Goal: Task Accomplishment & Management: Use online tool/utility

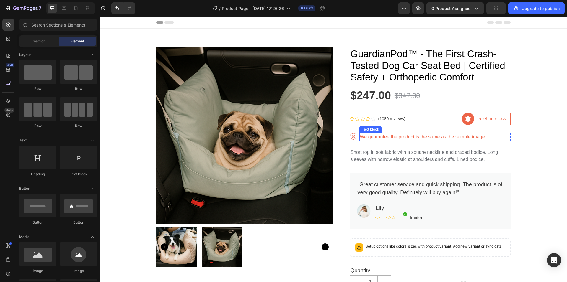
click at [398, 138] on p "We guarantee the product is the same as the sample image" at bounding box center [422, 137] width 125 height 7
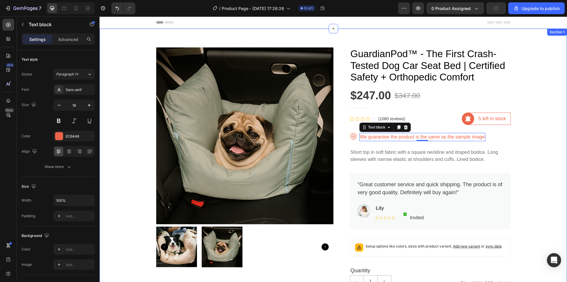
click at [530, 149] on div "Product Images GuardianPod™ - The First Crash-Tested Dog Car Seat Bed | Certifi…" at bounding box center [333, 256] width 458 height 426
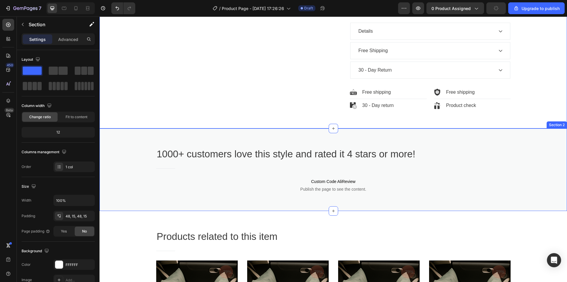
scroll to position [472, 0]
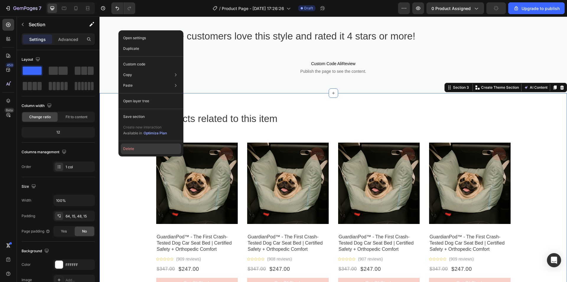
click at [138, 146] on button "Delete" at bounding box center [151, 149] width 60 height 11
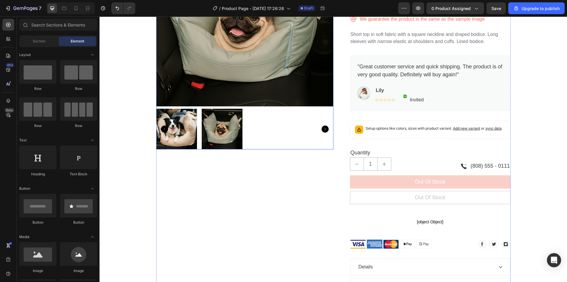
scroll to position [266, 0]
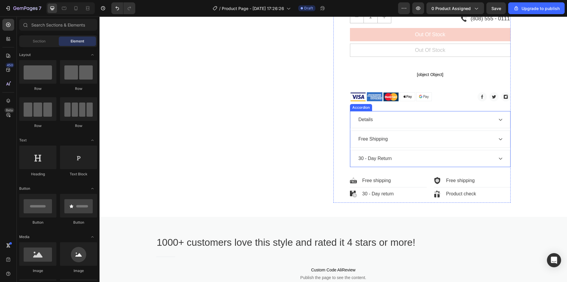
click at [383, 161] on div "30 - Day Return" at bounding box center [374, 158] width 35 height 9
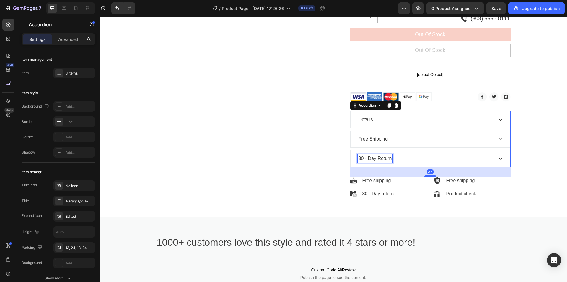
click at [361, 157] on div "30 - Day Return" at bounding box center [374, 158] width 35 height 9
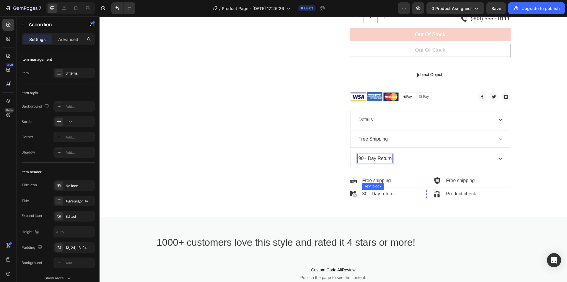
click at [363, 195] on p "30 - Day return" at bounding box center [378, 194] width 32 height 7
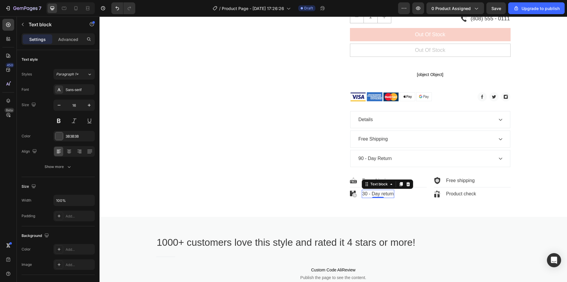
click at [365, 195] on p "30 - Day return" at bounding box center [378, 194] width 32 height 7
click at [500, 120] on icon at bounding box center [500, 119] width 5 height 5
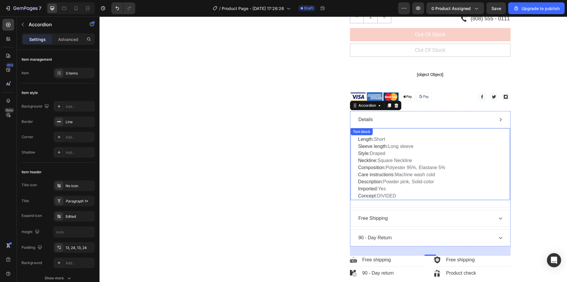
click at [391, 193] on p "Length: Short Sleeve length: Long sleeve Style: Draped Neckline: Square Necklin…" at bounding box center [430, 168] width 144 height 64
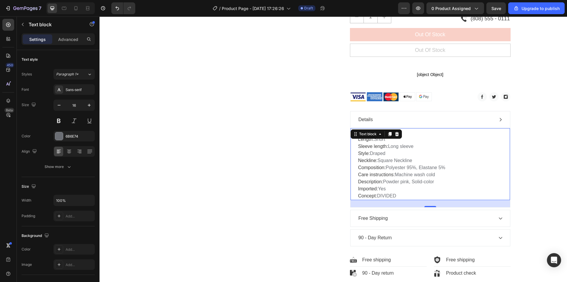
click at [394, 196] on p "Length: Short Sleeve length: Long sleeve Style: Draped Neckline: Square Necklin…" at bounding box center [430, 168] width 144 height 64
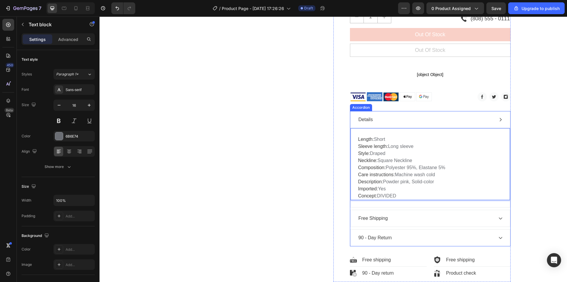
click at [501, 219] on div "Free Shipping" at bounding box center [429, 218] width 159 height 17
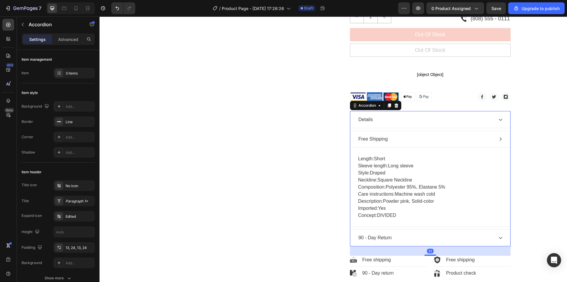
click at [498, 139] on icon at bounding box center [500, 139] width 5 height 5
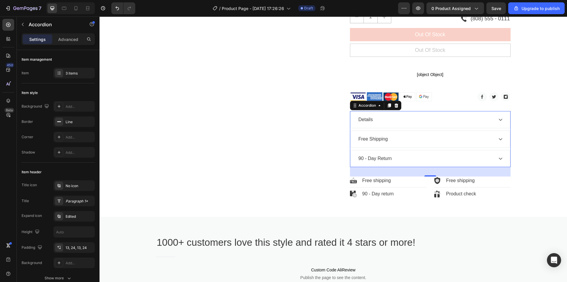
click at [499, 121] on icon at bounding box center [500, 119] width 5 height 5
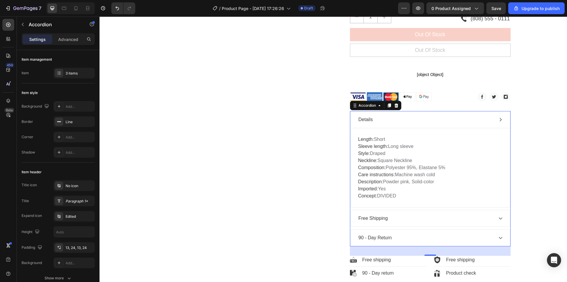
click at [499, 121] on icon at bounding box center [500, 119] width 5 height 5
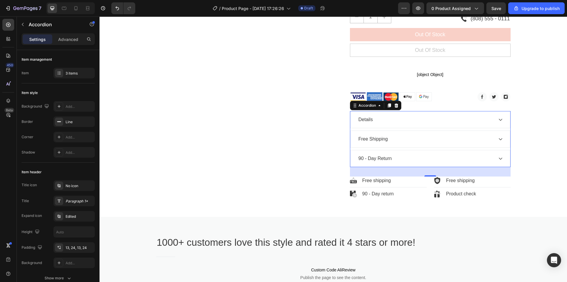
click at [498, 158] on icon at bounding box center [500, 158] width 5 height 5
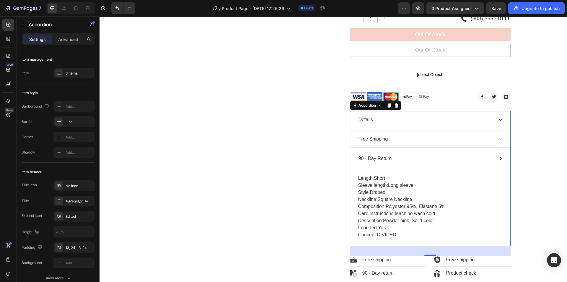
click at [499, 161] on icon at bounding box center [500, 159] width 2 height 4
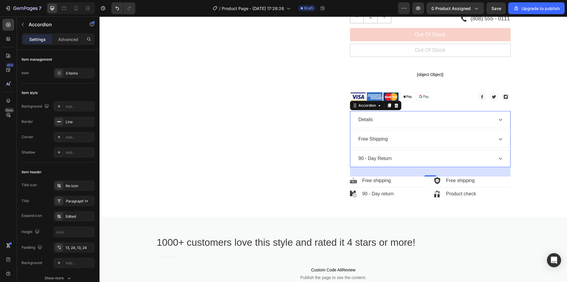
click at [499, 160] on icon at bounding box center [501, 159] width 4 height 2
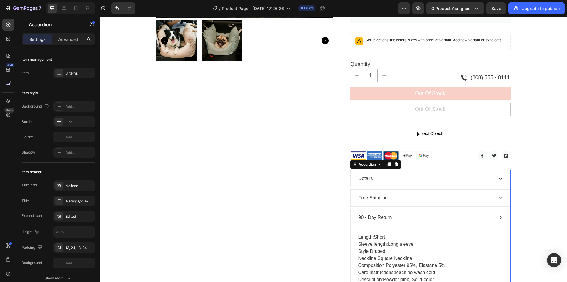
scroll to position [177, 0]
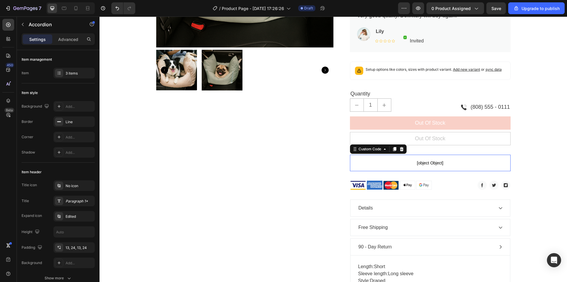
click at [432, 163] on span "[object Object]" at bounding box center [430, 163] width 161 height 7
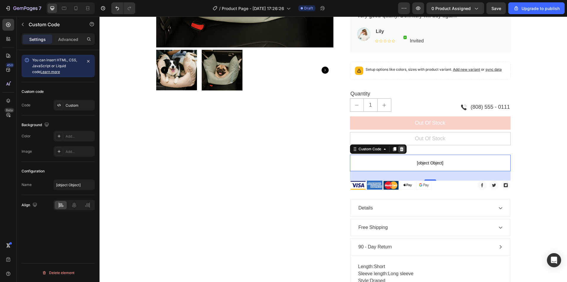
click at [400, 149] on icon at bounding box center [401, 149] width 4 height 4
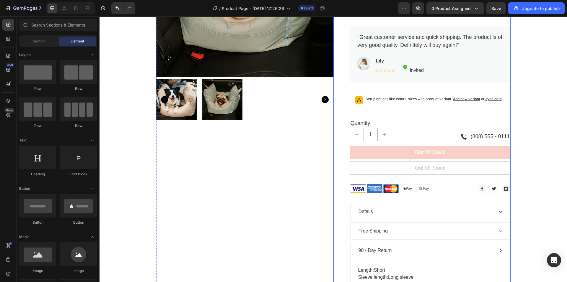
scroll to position [89, 0]
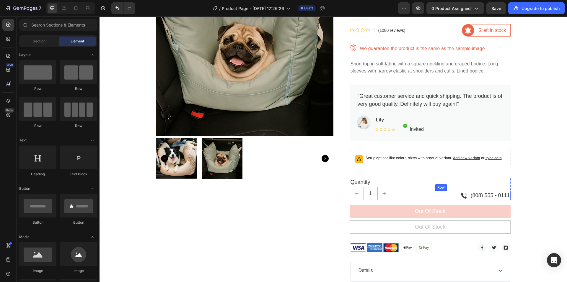
click at [468, 195] on div "Image (808) 555 - 0111 Text block Row" at bounding box center [473, 195] width 76 height 9
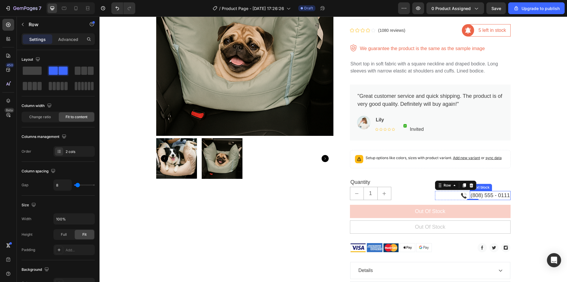
click at [487, 194] on p "(808) 555 - 0111" at bounding box center [489, 196] width 39 height 8
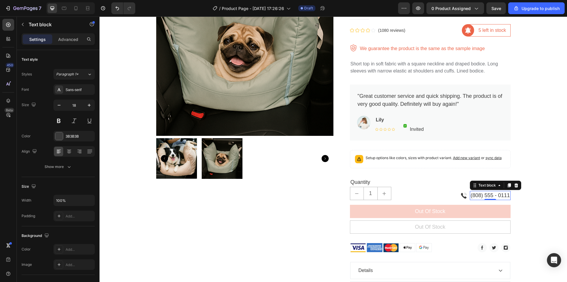
click at [504, 195] on p "(808) 555 - 0111" at bounding box center [489, 196] width 39 height 8
click at [506, 196] on p "(808) 555 - 0111" at bounding box center [489, 196] width 39 height 8
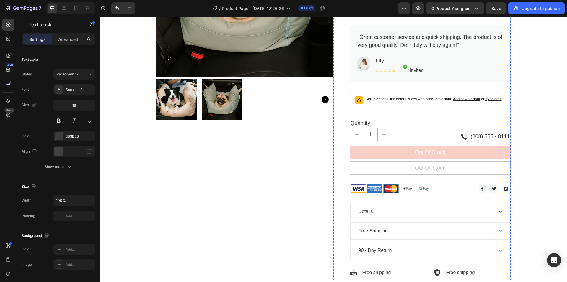
scroll to position [177, 0]
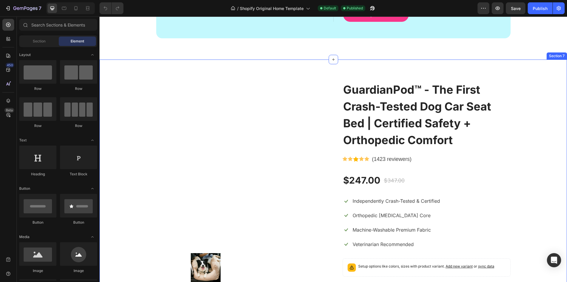
scroll to position [1194, 0]
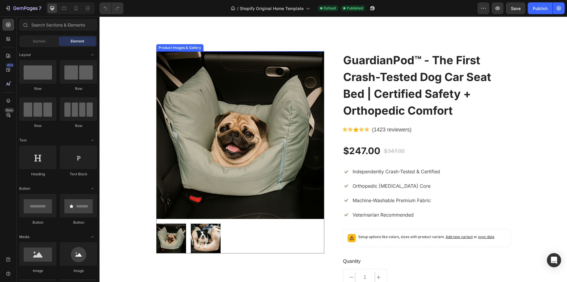
click at [200, 238] on img at bounding box center [206, 239] width 30 height 30
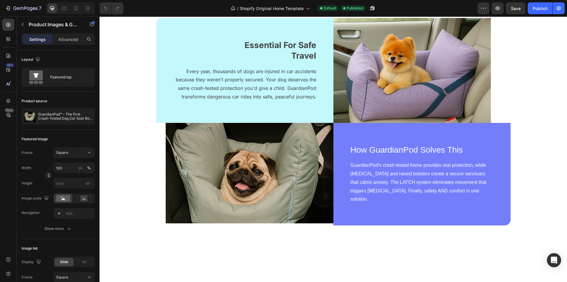
scroll to position [397, 0]
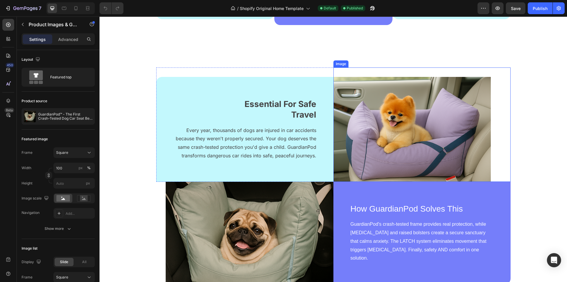
click at [389, 182] on img at bounding box center [412, 129] width 158 height 105
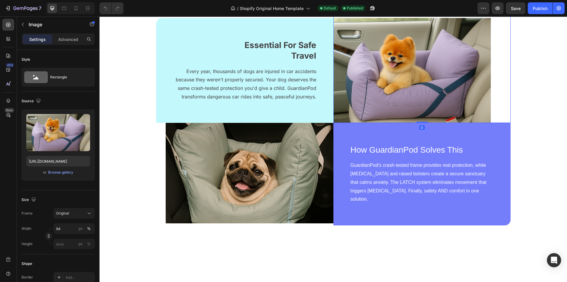
scroll to position [486, 0]
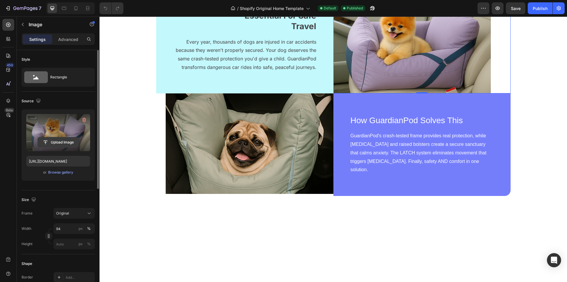
click at [69, 142] on input "file" at bounding box center [58, 143] width 41 height 10
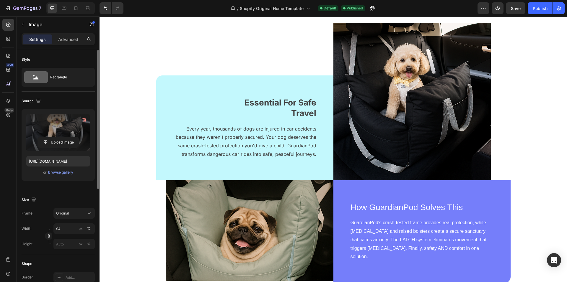
scroll to position [518, 0]
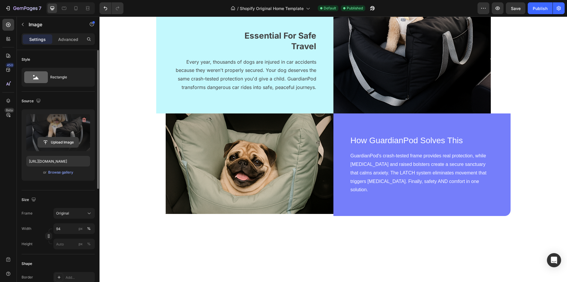
click at [61, 141] on input "file" at bounding box center [58, 143] width 41 height 10
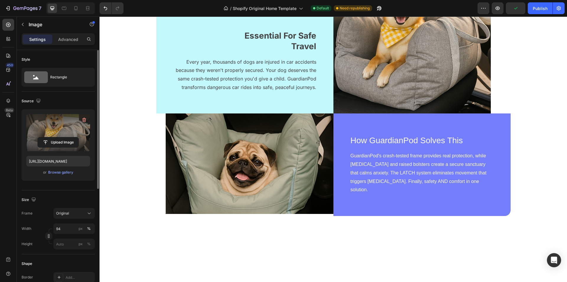
click at [383, 114] on img at bounding box center [412, 35] width 158 height 158
click at [66, 142] on input "file" at bounding box center [58, 143] width 41 height 10
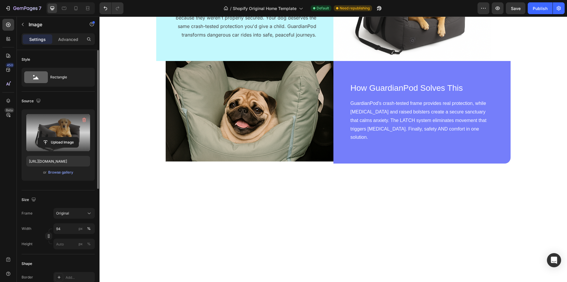
click at [430, 61] on img at bounding box center [412, 8] width 158 height 105
click at [67, 145] on input "file" at bounding box center [58, 143] width 41 height 10
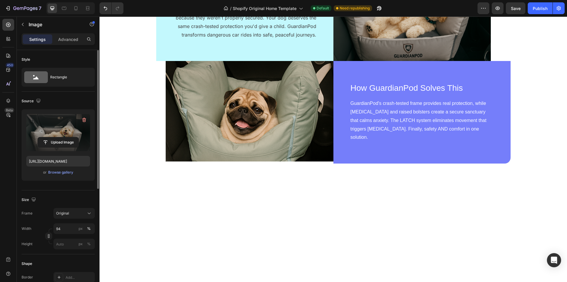
click at [417, 61] on img at bounding box center [412, 8] width 158 height 105
click at [47, 140] on input "file" at bounding box center [58, 143] width 41 height 10
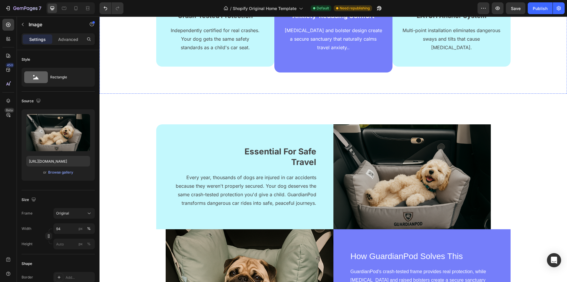
scroll to position [472, 0]
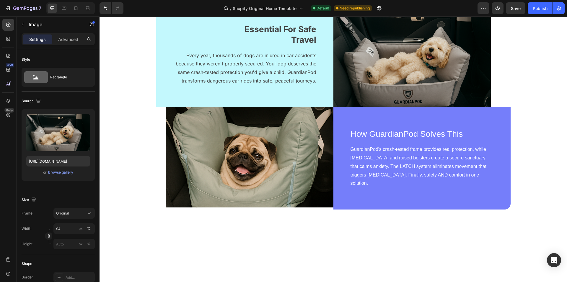
click at [389, 107] on img at bounding box center [412, 54] width 158 height 105
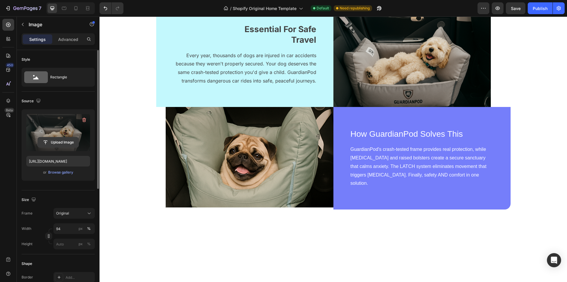
click at [52, 139] on input "file" at bounding box center [58, 143] width 41 height 10
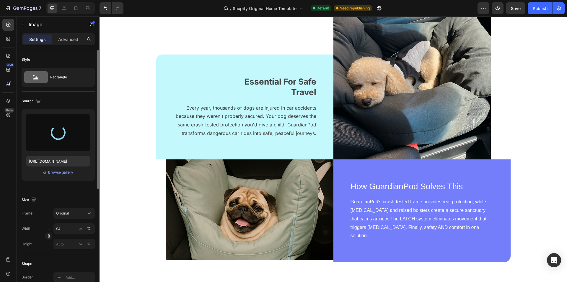
type input "https://cdn.shopify.com/s/files/1/0736/2533/8005/files/gempages_579751481754780…"
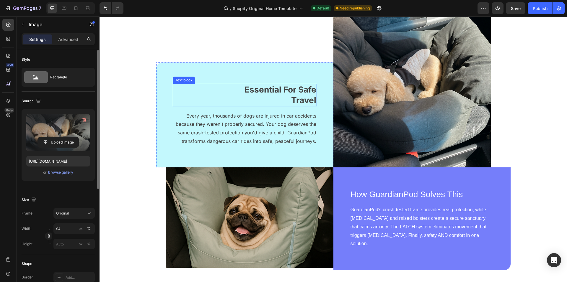
scroll to position [531, 0]
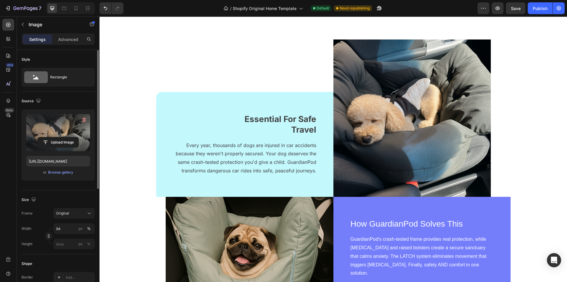
click at [398, 127] on img at bounding box center [412, 119] width 158 height 158
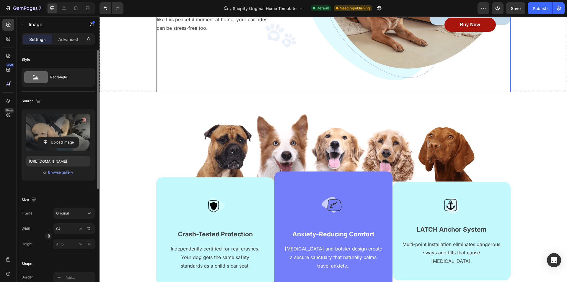
scroll to position [0, 0]
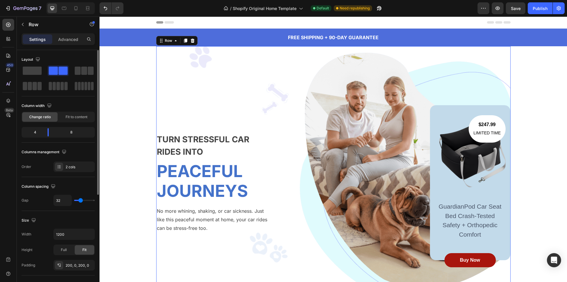
click at [378, 156] on div "$247.99 Text block LIMITED TIME Text block Row Image GuardianPod Car Seat Bed C…" at bounding box center [395, 182] width 230 height 155
click at [359, 121] on div "$247.99 Text block LIMITED TIME Text block Row Image GuardianPod Car Seat Bed C…" at bounding box center [395, 182] width 230 height 155
click at [277, 104] on div "TURN STRESSFUL CAR RIDES INTO Text block PEACEFUL JOURNEYS Heading No more whin…" at bounding box center [333, 182] width 354 height 273
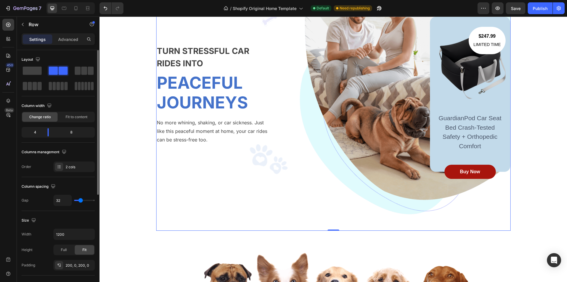
scroll to position [207, 0]
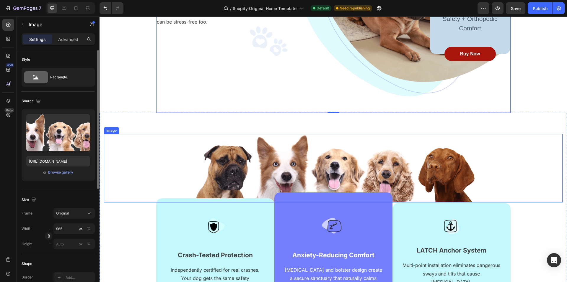
click at [333, 166] on img at bounding box center [333, 168] width 285 height 68
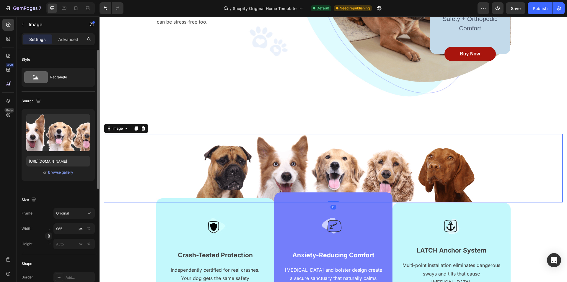
scroll to position [266, 0]
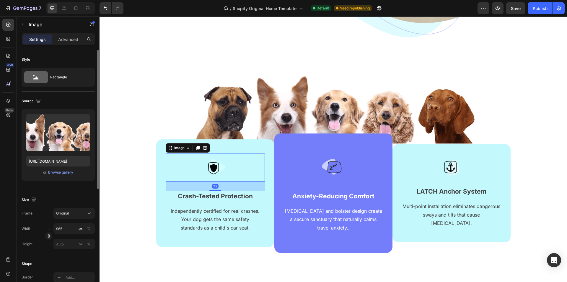
click at [214, 174] on img at bounding box center [215, 168] width 28 height 28
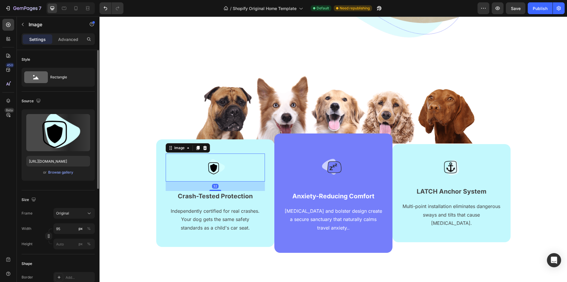
click at [216, 165] on img at bounding box center [215, 168] width 28 height 28
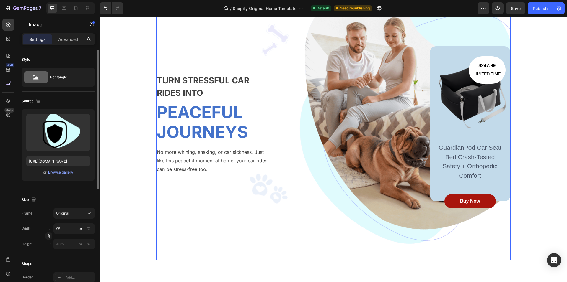
scroll to position [0, 0]
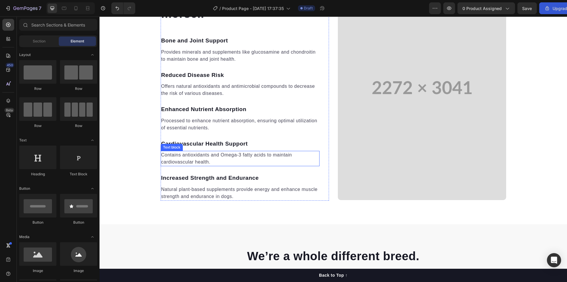
scroll to position [708, 0]
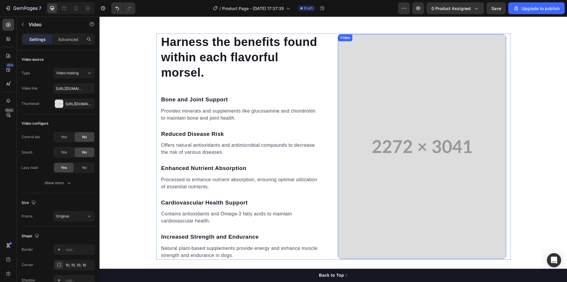
click at [428, 167] on video at bounding box center [422, 146] width 168 height 225
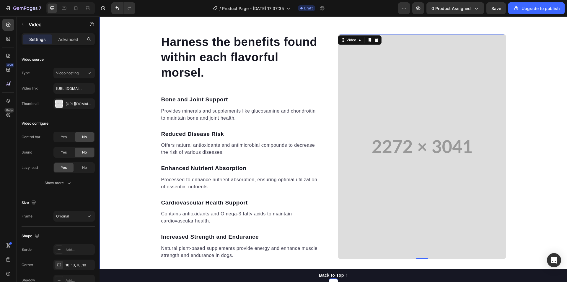
click at [544, 152] on div "Harness the benefits found within each flavorful morsel. Heading Bone and Joint…" at bounding box center [332, 147] width 467 height 226
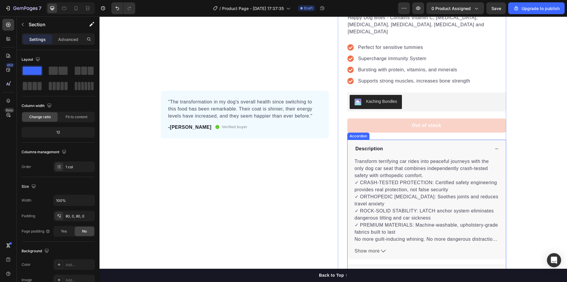
scroll to position [0, 0]
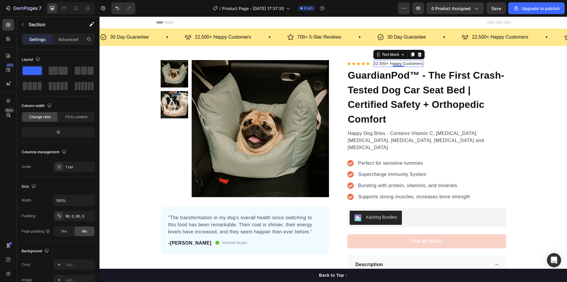
click at [382, 64] on p "22,500+ Happy Customers" at bounding box center [398, 64] width 49 height 6
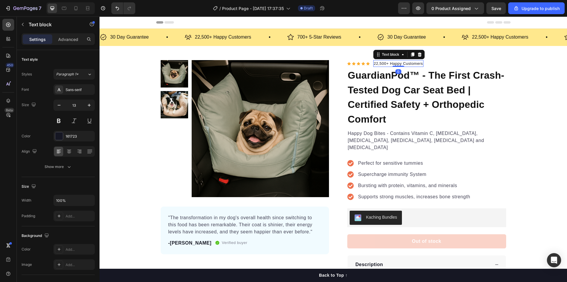
click at [383, 63] on p "22,500+ Happy Customers" at bounding box center [398, 64] width 49 height 6
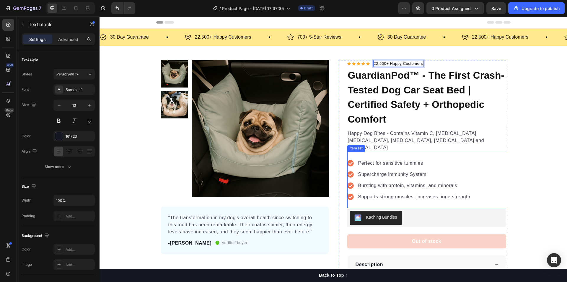
scroll to position [148, 0]
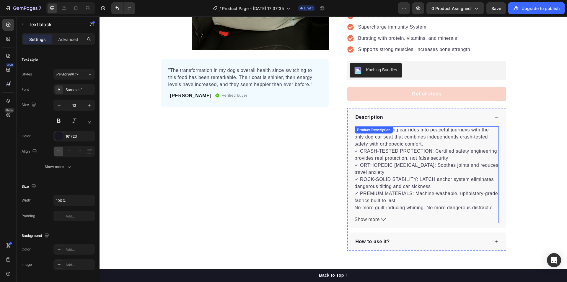
click at [381, 218] on icon at bounding box center [383, 220] width 5 height 5
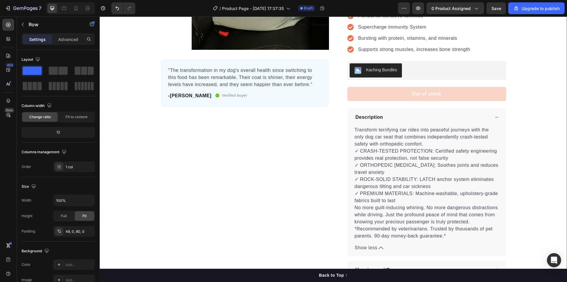
drag, startPoint x: 542, startPoint y: 153, endPoint x: 516, endPoint y: 153, distance: 26.0
click at [542, 154] on div "Product Images "The transformation in my dog's overall health since switching t…" at bounding box center [332, 96] width 467 height 367
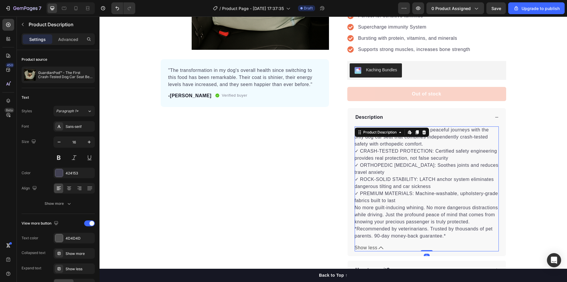
click at [436, 227] on p "*Recommended by veterinarians. Trusted by thousands of pet parents. 90-day mone…" at bounding box center [423, 233] width 138 height 12
click at [440, 233] on div "Transform terrifying car rides into peaceful journeys with the only dog car sea…" at bounding box center [426, 189] width 144 height 125
click at [408, 130] on icon at bounding box center [409, 132] width 2 height 4
click at [538, 170] on div "Product Images "The transformation in my dog's overall health since switching t…" at bounding box center [332, 96] width 467 height 367
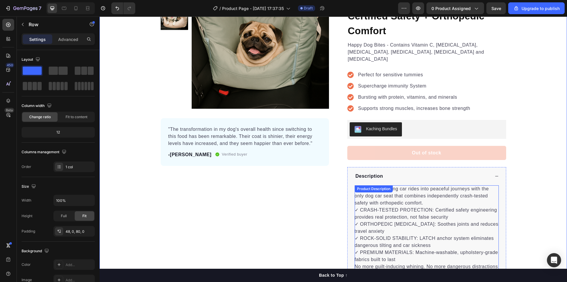
scroll to position [59, 0]
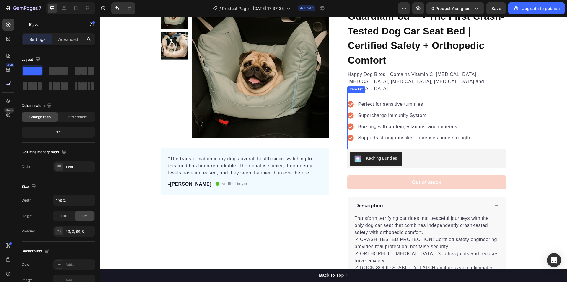
click at [468, 135] on p "Supports strong muscles, increases bone strength" at bounding box center [414, 138] width 112 height 7
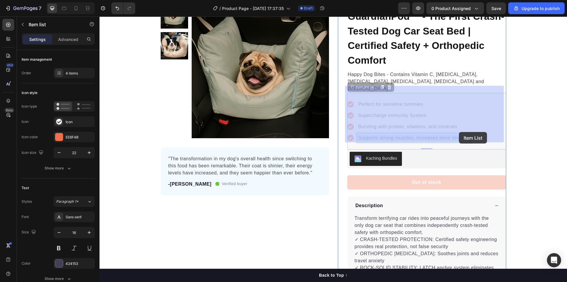
drag, startPoint x: 468, startPoint y: 131, endPoint x: 459, endPoint y: 132, distance: 8.9
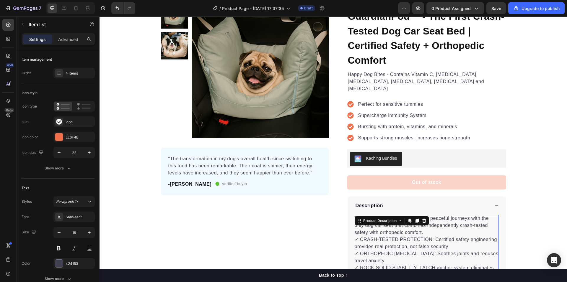
click at [390, 237] on p "✓ CRASH-TESTED PROTECTION: Certified safety engineering provides real protectio…" at bounding box center [426, 264] width 144 height 55
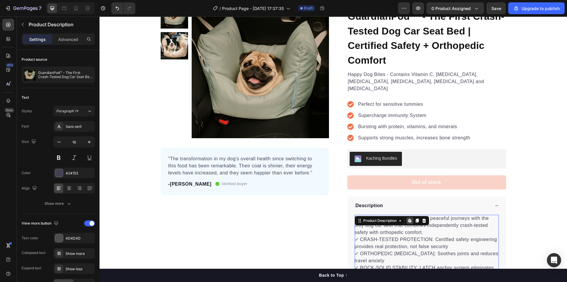
click at [408, 219] on icon at bounding box center [409, 221] width 2 height 4
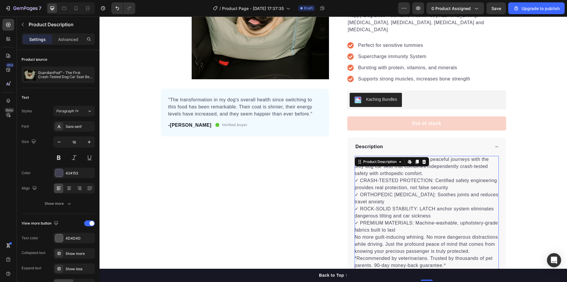
scroll to position [148, 0]
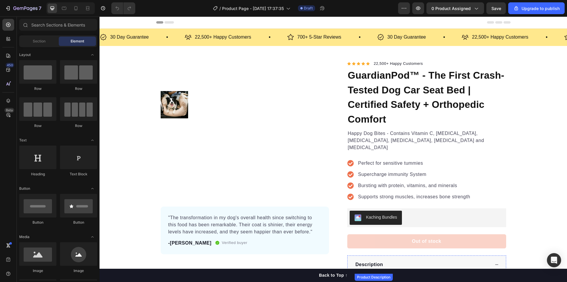
scroll to position [148, 0]
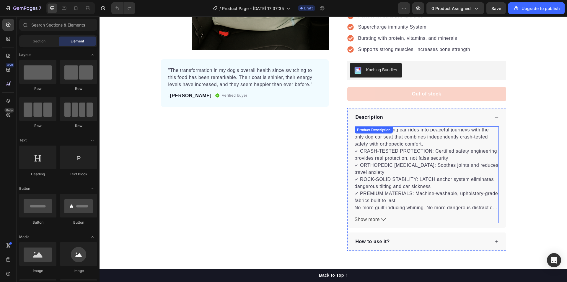
click at [378, 149] on p "✓ CRASH-TESTED PROTECTION: Certified safety engineering provides real protectio…" at bounding box center [426, 176] width 144 height 55
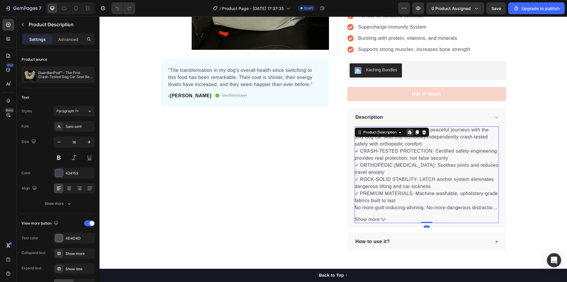
click at [410, 131] on icon at bounding box center [410, 132] width 1 height 3
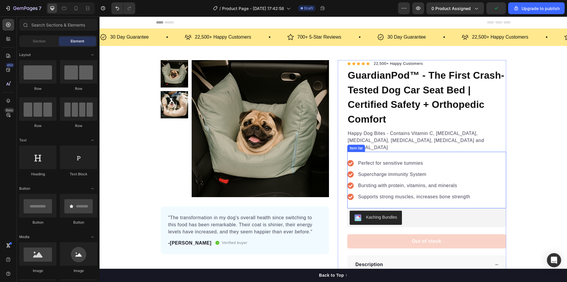
scroll to position [148, 0]
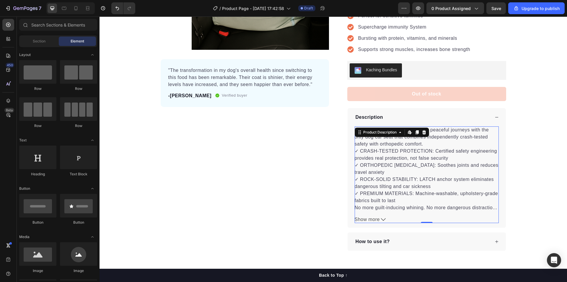
click at [430, 149] on p "✓ CRASH-TESTED PROTECTION: Certified safety engineering provides real protectio…" at bounding box center [426, 176] width 144 height 55
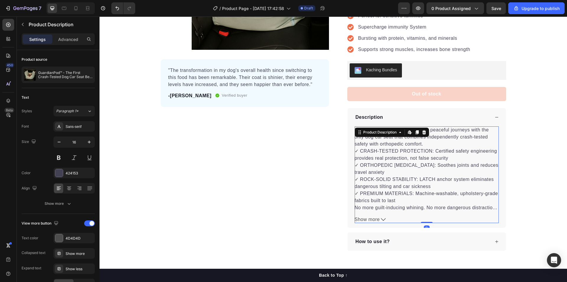
click at [381, 218] on icon at bounding box center [383, 220] width 5 height 5
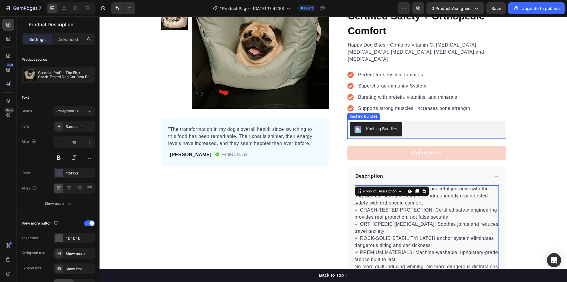
scroll to position [59, 0]
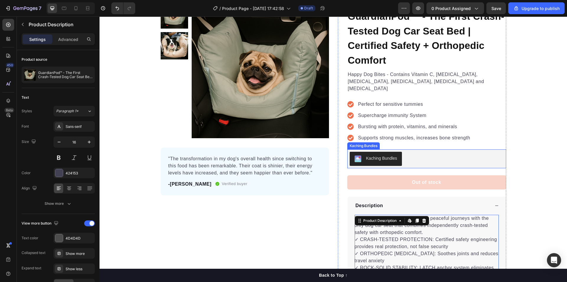
click at [384, 123] on p "Bursting with protein, vitamins, and minerals" at bounding box center [414, 126] width 112 height 7
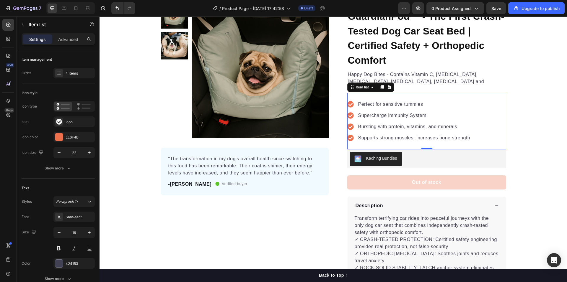
click at [361, 101] on p "Perfect for sensitive tummies" at bounding box center [414, 104] width 112 height 7
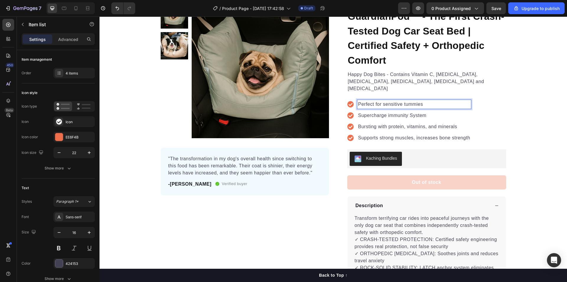
drag, startPoint x: 420, startPoint y: 97, endPoint x: 358, endPoint y: 101, distance: 62.7
click at [420, 101] on p "Perfect for sensitive tummies" at bounding box center [414, 104] width 112 height 7
click at [347, 101] on icon at bounding box center [350, 104] width 6 height 6
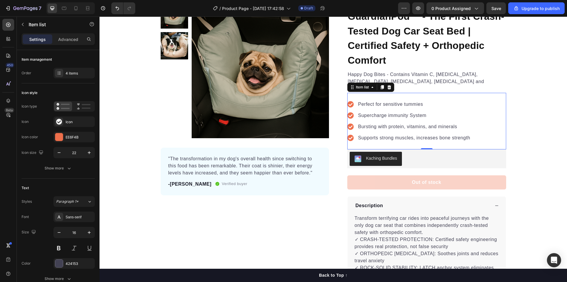
click at [348, 101] on icon at bounding box center [350, 104] width 6 height 6
click at [368, 85] on div "Item list" at bounding box center [370, 87] width 47 height 9
click at [354, 85] on div "Item list" at bounding box center [361, 87] width 15 height 5
click at [355, 85] on div "Item list" at bounding box center [361, 87] width 15 height 5
click at [424, 135] on p "Supports strong muscles, increases bone strength" at bounding box center [414, 138] width 112 height 7
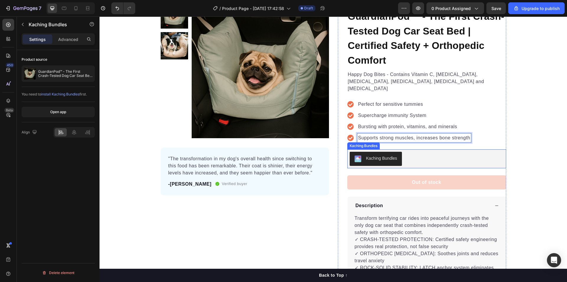
click at [406, 152] on div "Kaching Bundles" at bounding box center [426, 159] width 154 height 14
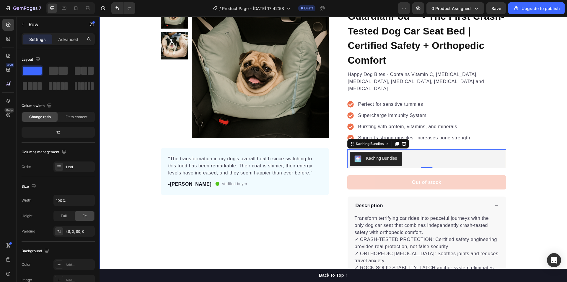
click at [123, 198] on div "Product Images "The transformation in my dog's overall health since switching t…" at bounding box center [332, 184] width 467 height 367
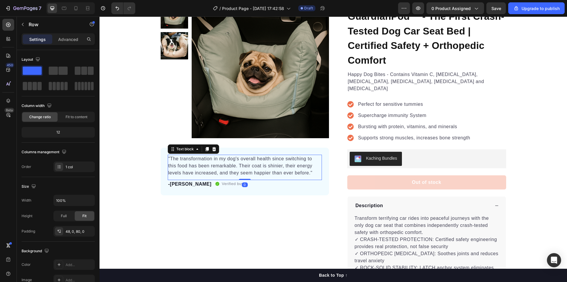
click at [254, 170] on p ""The transformation in my dog's overall health since switching to this food has…" at bounding box center [244, 166] width 153 height 21
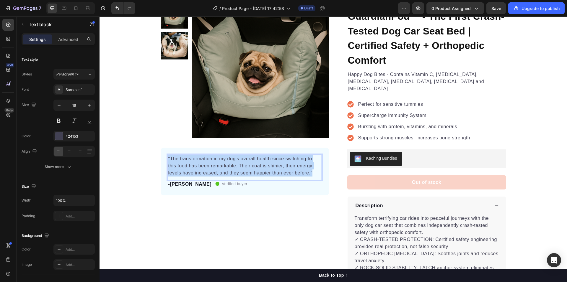
drag, startPoint x: 310, startPoint y: 172, endPoint x: 167, endPoint y: 158, distance: 143.9
click at [168, 158] on p ""The transformation in my dog's overall health since switching to this food has…" at bounding box center [244, 166] width 153 height 21
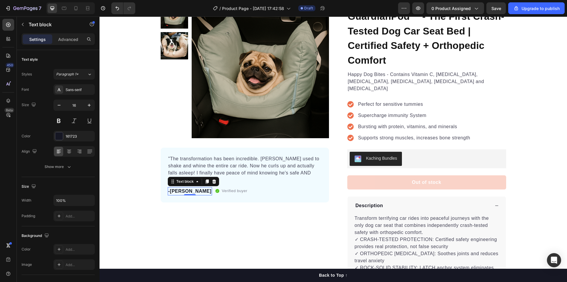
click at [174, 188] on p "-[PERSON_NAME]" at bounding box center [189, 191] width 43 height 7
click at [176, 188] on p "-[PERSON_NAME]" at bounding box center [189, 191] width 43 height 7
click at [180, 188] on p "-[PERSON_NAME]" at bounding box center [189, 191] width 43 height 7
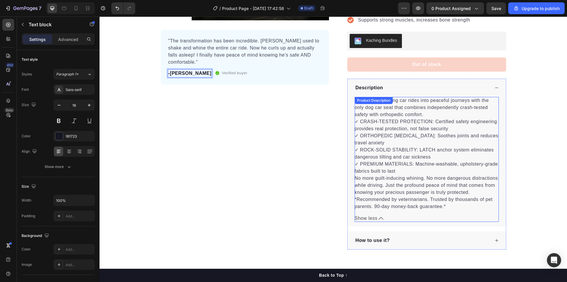
scroll to position [236, 0]
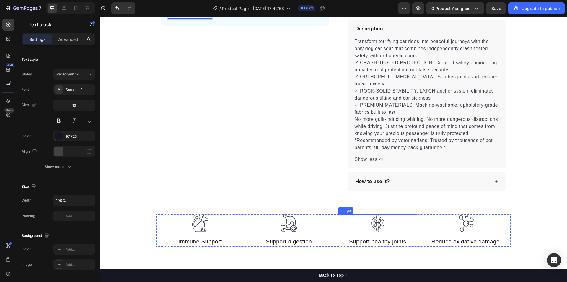
click at [383, 223] on img at bounding box center [378, 224] width 18 height 18
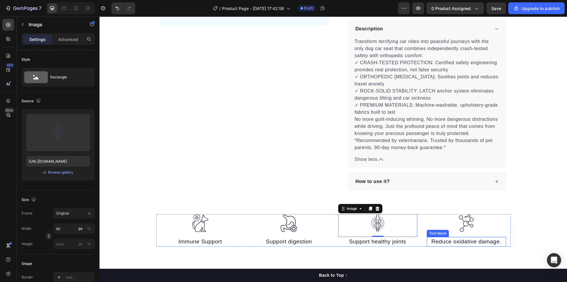
click at [466, 238] on p "Reduce oxidative damage." at bounding box center [466, 242] width 78 height 9
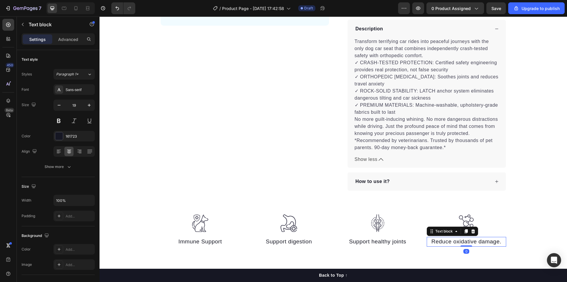
click at [473, 228] on div at bounding box center [472, 231] width 7 height 7
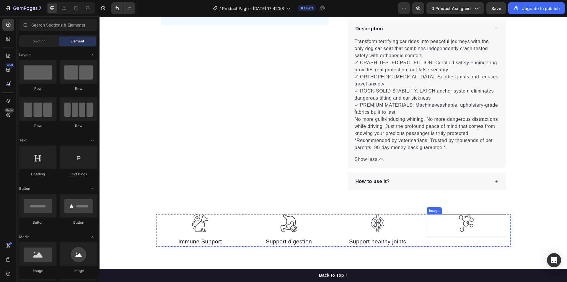
click at [468, 220] on img at bounding box center [466, 224] width 18 height 18
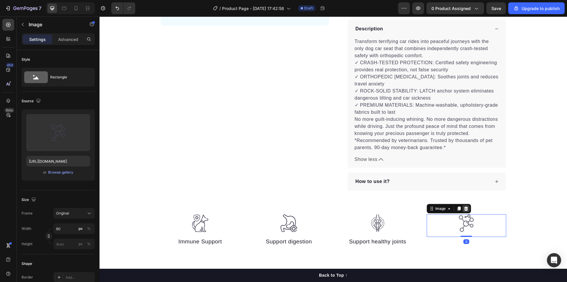
click at [465, 207] on icon at bounding box center [465, 209] width 5 height 5
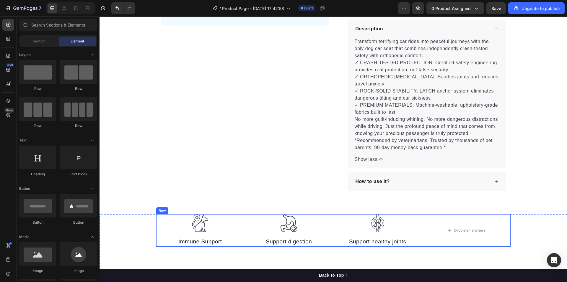
click at [406, 221] on div at bounding box center [377, 224] width 79 height 18
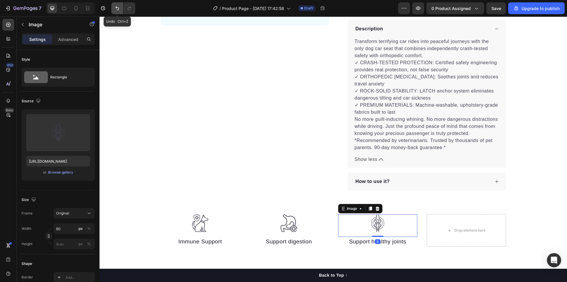
click at [117, 12] on button "Undo/Redo" at bounding box center [117, 8] width 12 height 12
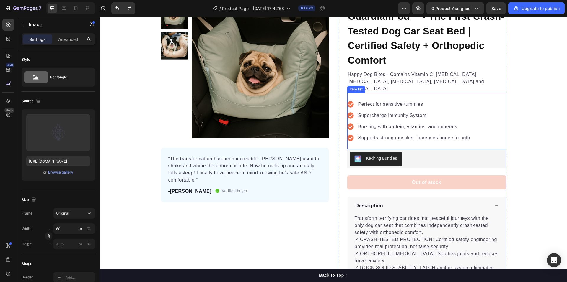
scroll to position [0, 0]
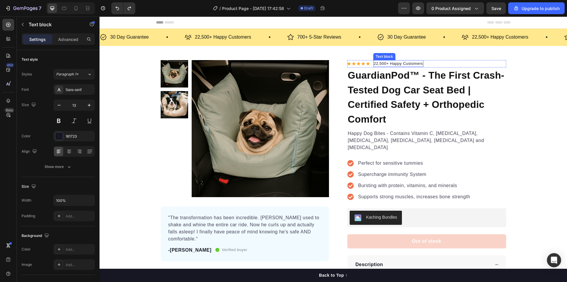
click at [395, 63] on p "22,500+ Happy Customers" at bounding box center [398, 64] width 49 height 6
click at [383, 63] on p "22,500+ Happy Customers" at bounding box center [398, 64] width 49 height 6
click at [385, 63] on p "22,500+ Happy Customers" at bounding box center [398, 64] width 49 height 6
click at [385, 64] on p "22,500+ Happy Customers" at bounding box center [398, 64] width 49 height 6
click at [115, 37] on p "30 Day Guarantee" at bounding box center [129, 37] width 39 height 9
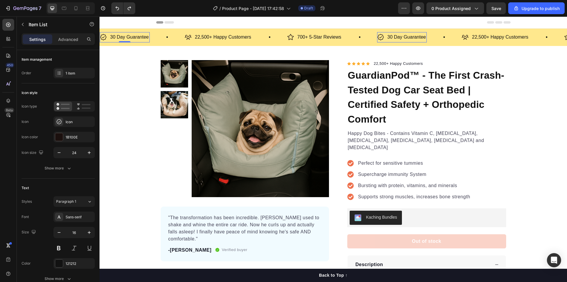
click at [115, 37] on p "30 Day Guarantee" at bounding box center [129, 37] width 39 height 9
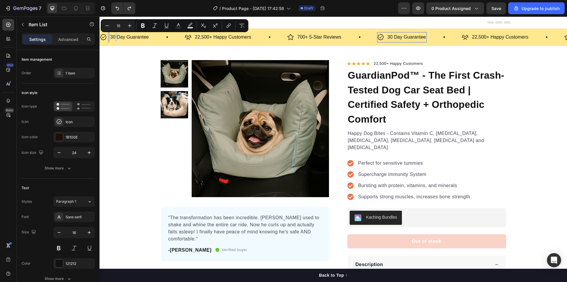
click at [114, 37] on p "30 Day Guarantee" at bounding box center [129, 37] width 39 height 9
click at [115, 37] on p "30 Day Guarantee" at bounding box center [129, 37] width 39 height 9
click at [110, 36] on div "30 Day Guarantee" at bounding box center [129, 37] width 40 height 10
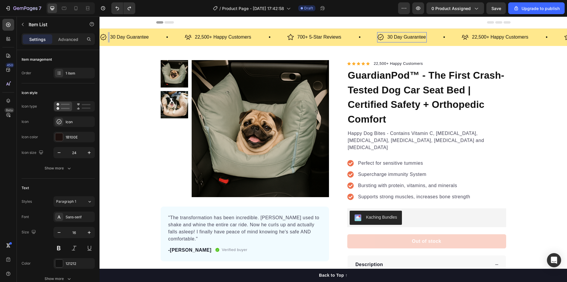
click at [114, 37] on p "30 Day Guarantee" at bounding box center [129, 37] width 39 height 9
click at [112, 36] on p "30 Day Guarantee" at bounding box center [129, 37] width 39 height 9
click at [313, 36] on p "700+ 5-Star Reviews" at bounding box center [319, 37] width 44 height 9
click at [328, 34] on p "700+ 5-Star Reviews" at bounding box center [319, 37] width 44 height 9
click at [340, 38] on p "700+ 5-Star Reviews" at bounding box center [319, 37] width 44 height 9
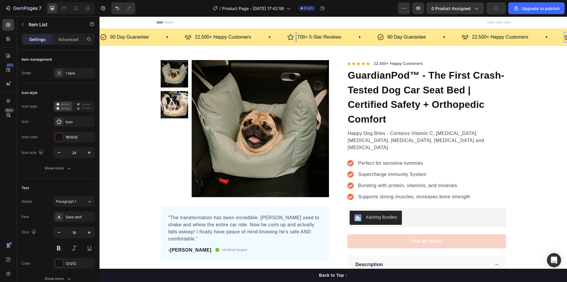
click at [298, 36] on p "700+ 5-Star Reviews" at bounding box center [319, 37] width 44 height 9
click at [293, 37] on icon at bounding box center [290, 37] width 7 height 7
click at [300, 37] on p "700+ 5-Star Reviews" at bounding box center [319, 37] width 44 height 9
click at [487, 36] on p "22,500+ Happy Customers" at bounding box center [500, 37] width 56 height 9
click at [486, 37] on p "22,500+ Happy Customers" at bounding box center [500, 37] width 56 height 9
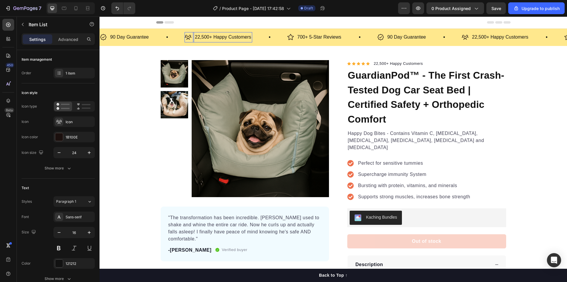
click at [487, 37] on p "22,500+ Happy Customers" at bounding box center [500, 37] width 56 height 9
click at [486, 37] on p "22,500+ Happy Customers" at bounding box center [500, 37] width 56 height 9
click at [487, 36] on p "22,500+ Happy Customers" at bounding box center [500, 37] width 56 height 9
click at [485, 38] on p "22,500+ Happy Customers" at bounding box center [500, 37] width 56 height 9
click at [487, 34] on p "22,500+ Happy Customers" at bounding box center [500, 37] width 56 height 9
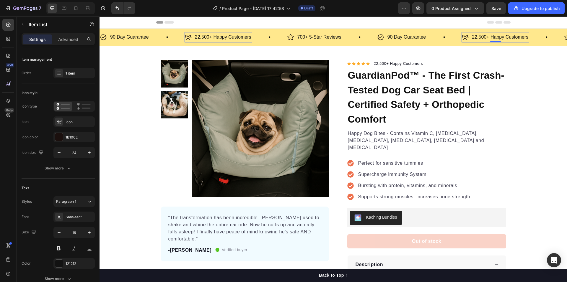
click at [486, 36] on p "22,500+ Happy Customers" at bounding box center [500, 37] width 56 height 9
click at [486, 37] on p "22,500+ Happy Customers" at bounding box center [500, 37] width 56 height 9
click at [485, 36] on p "22,500+ Happy Customers" at bounding box center [500, 37] width 56 height 9
click at [486, 38] on p "22,500+ Happy Customers" at bounding box center [500, 37] width 56 height 9
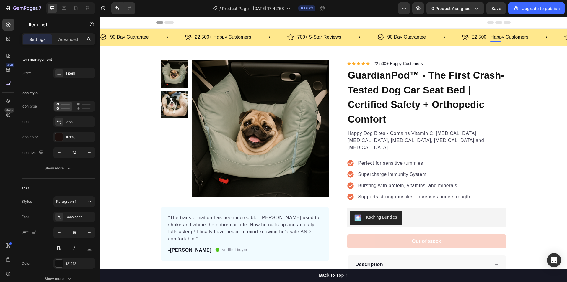
click at [486, 37] on p "22,500+ Happy Customers" at bounding box center [500, 37] width 56 height 9
drag, startPoint x: 489, startPoint y: 38, endPoint x: 496, endPoint y: 40, distance: 7.5
click at [489, 38] on p "22,500+ Happy Customers" at bounding box center [500, 37] width 56 height 9
click at [509, 35] on p "22,500+ Happy Customers" at bounding box center [500, 37] width 56 height 9
click at [518, 38] on p "22,500+ Happy Customers" at bounding box center [500, 37] width 56 height 9
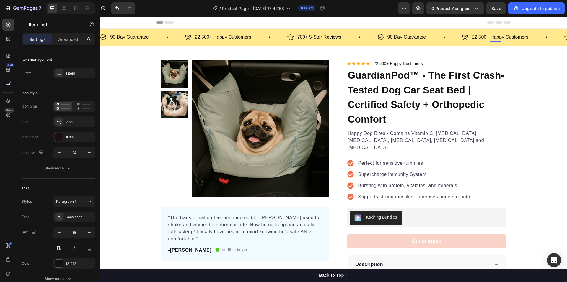
click at [482, 36] on p "22,500+ Happy Customers" at bounding box center [500, 37] width 56 height 9
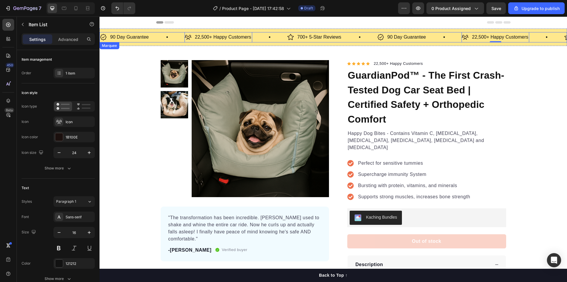
click at [132, 37] on p "90 Day Guarantee" at bounding box center [129, 37] width 39 height 9
click at [196, 38] on p "22,500+ Happy Customers" at bounding box center [223, 37] width 56 height 9
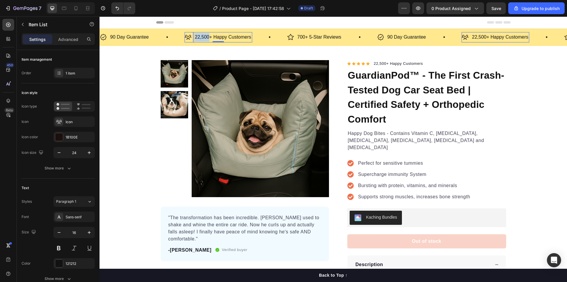
click at [198, 38] on p "22,500+ Happy Customers" at bounding box center [223, 37] width 56 height 9
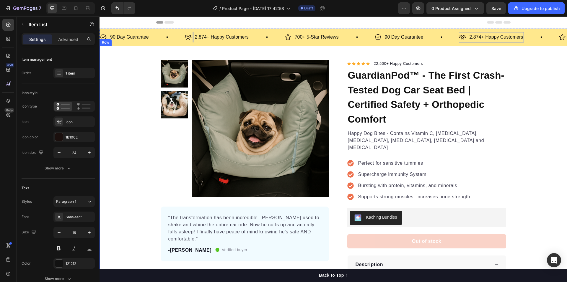
click at [133, 143] on div "Product Images "The transformation has been incredible. Max used to shake and w…" at bounding box center [332, 243] width 467 height 367
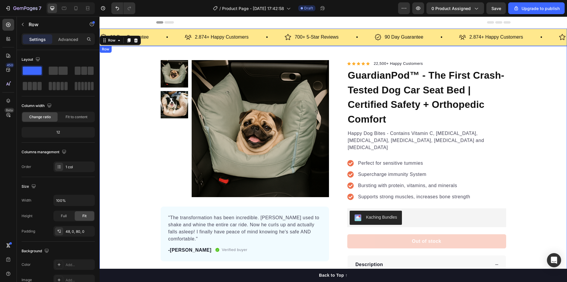
click at [324, 37] on p "700+ 5-Star Reviews" at bounding box center [317, 37] width 44 height 9
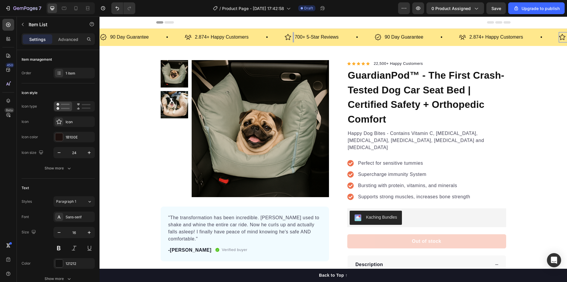
click at [303, 37] on p "700+ 5-Star Reviews" at bounding box center [317, 37] width 44 height 9
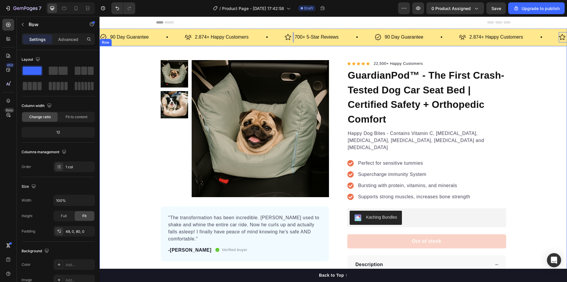
click at [124, 146] on div "Product Images "The transformation has been incredible. Max used to shake and w…" at bounding box center [332, 243] width 467 height 367
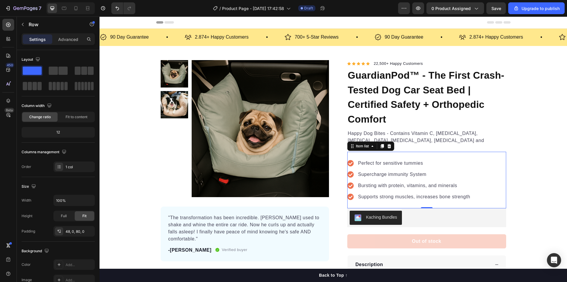
click at [372, 160] on p "Perfect for sensitive tummies" at bounding box center [414, 163] width 112 height 7
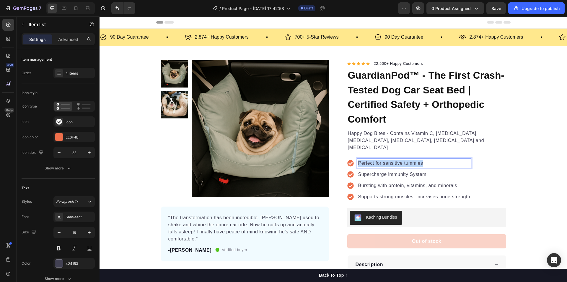
drag, startPoint x: 420, startPoint y: 157, endPoint x: 357, endPoint y: 155, distance: 62.9
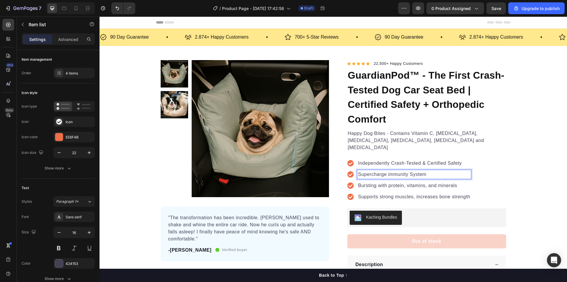
click at [374, 171] on p "Supercharge immunity System" at bounding box center [414, 174] width 112 height 7
drag, startPoint x: 358, startPoint y: 169, endPoint x: 426, endPoint y: 168, distance: 67.9
click at [426, 171] on p "Supercharge immunity System" at bounding box center [414, 174] width 112 height 7
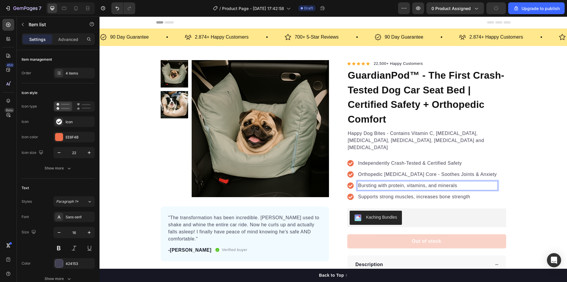
click at [363, 182] on p "Bursting with protein, vitamins, and minerals" at bounding box center [427, 185] width 139 height 7
drag, startPoint x: 357, startPoint y: 178, endPoint x: 460, endPoint y: 178, distance: 103.9
click at [460, 182] on p "Bursting with protein, vitamins, and minerals" at bounding box center [427, 185] width 139 height 7
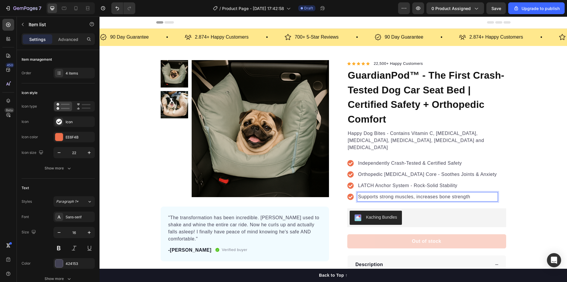
click at [370, 194] on p "Supports strong muscles, increases bone strength" at bounding box center [427, 197] width 139 height 7
drag, startPoint x: 458, startPoint y: 190, endPoint x: 357, endPoint y: 193, distance: 101.0
click at [358, 194] on p "Supports strong muscles, increases bone strength" at bounding box center [427, 197] width 139 height 7
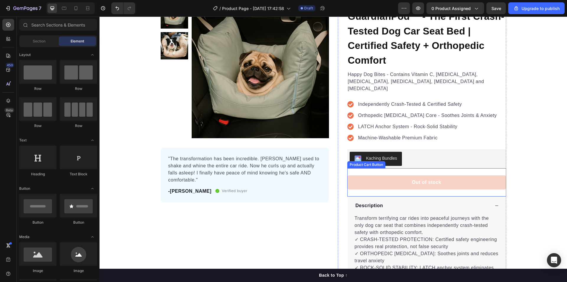
scroll to position [118, 0]
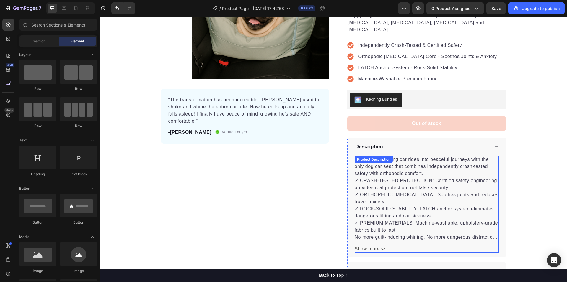
click at [399, 178] on p "✓ CRASH-TESTED PROTECTION: Certified safety engineering provides real protectio…" at bounding box center [426, 205] width 144 height 55
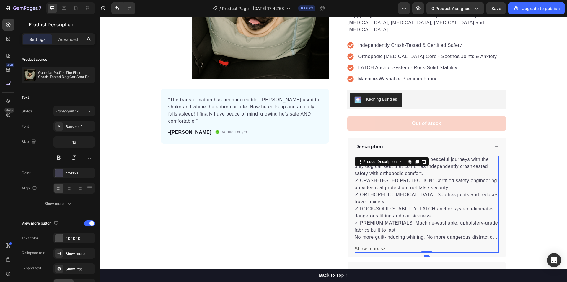
click at [544, 140] on div "Product Images "The transformation has been incredible. Max used to shake and w…" at bounding box center [332, 111] width 467 height 339
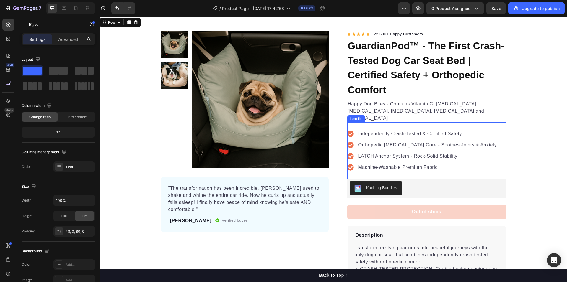
scroll to position [0, 0]
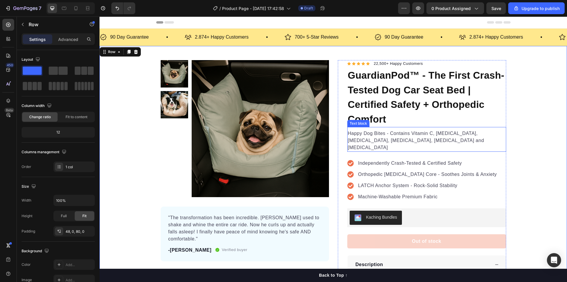
click at [398, 138] on p "Happy Dog Bites - Contains Vitamin C, Vitamin E, Vitamin B2, Vitamin B1, Vitami…" at bounding box center [427, 140] width 158 height 21
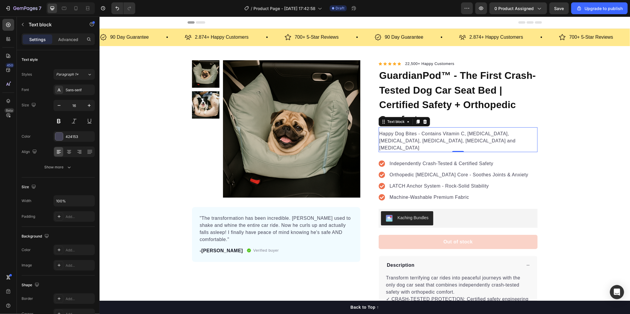
click at [379, 134] on p "Happy Dog Bites - Contains Vitamin C, Vitamin E, Vitamin B2, Vitamin B1, Vitami…" at bounding box center [458, 140] width 158 height 21
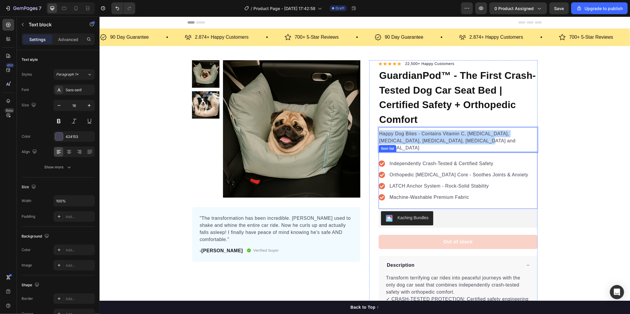
drag, startPoint x: 377, startPoint y: 134, endPoint x: 442, endPoint y: 145, distance: 66.1
click at [442, 145] on div "Icon Icon Icon Icon Icon Icon List Hoz 22,500+ Happy Customers Text block Row G…" at bounding box center [457, 229] width 159 height 339
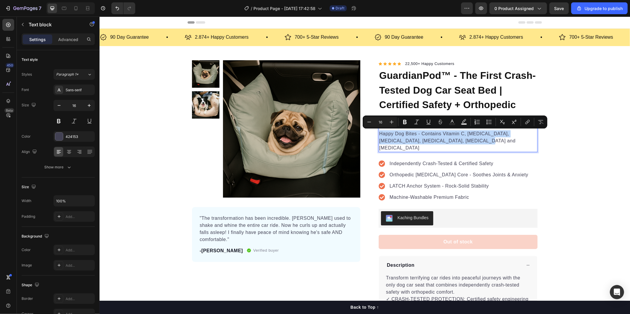
copy p "Happy Dog Bites - Contains Vitamin C, Vitamin E, Vitamin B2, Vitamin B1, Vitami…"
drag, startPoint x: 439, startPoint y: 140, endPoint x: 377, endPoint y: 133, distance: 62.4
click at [379, 133] on p "Happy Dog Bites - Contains Vitamin C, Vitamin E, Vitamin B2, Vitamin B1, Vitami…" at bounding box center [458, 140] width 158 height 21
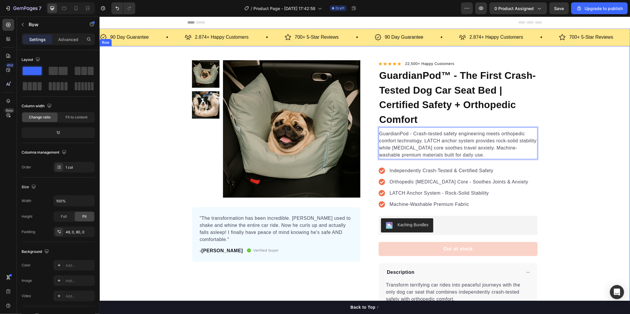
click at [566, 138] on div "Product Images "The transformation has been incredible. Max used to shake and w…" at bounding box center [364, 233] width 530 height 346
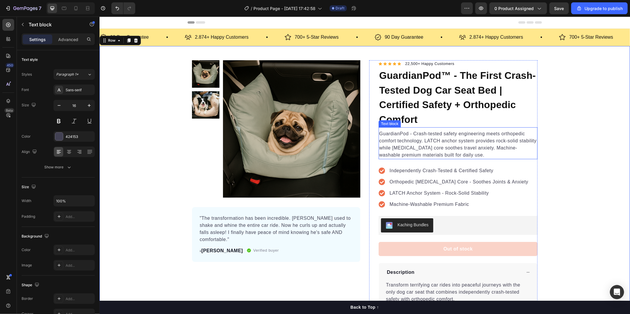
click at [409, 134] on p "GuardianPod - Crash-tested safety engineering meets orthopedic comfort technolo…" at bounding box center [458, 144] width 158 height 28
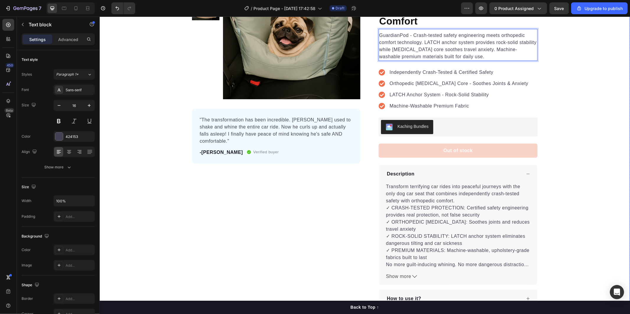
scroll to position [131, 0]
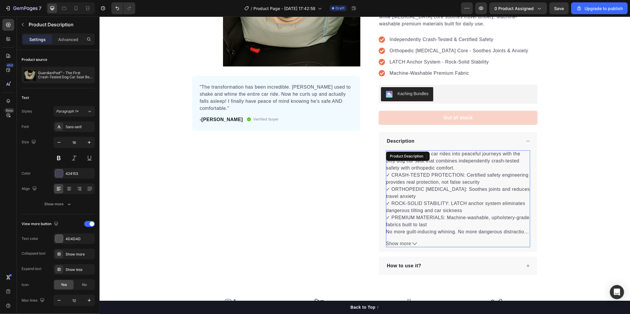
click at [412, 243] on icon at bounding box center [414, 243] width 5 height 5
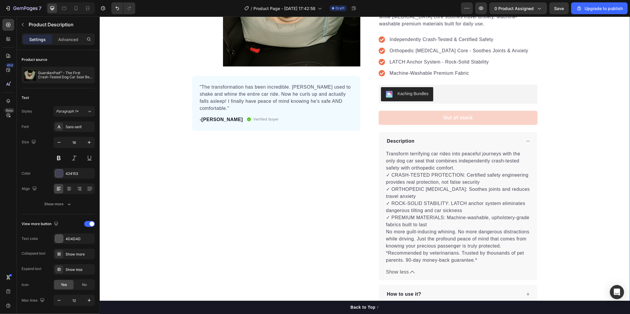
click at [566, 215] on div "Product Images "The transformation has been incredible. Max used to shake and w…" at bounding box center [364, 116] width 530 height 374
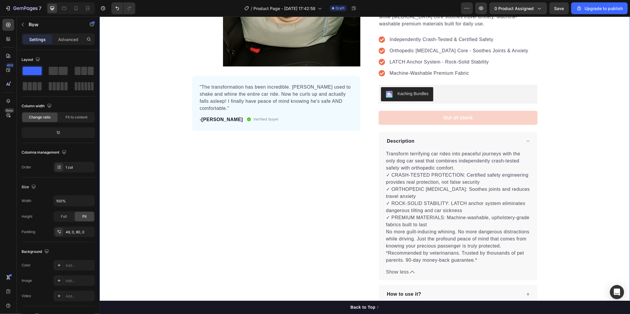
scroll to position [33, 0]
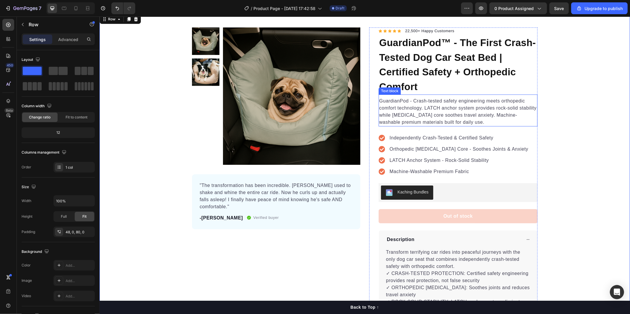
click at [457, 121] on p "GuardianPod - Crash-tested safety engineering meets orthopedic comfort technolo…" at bounding box center [458, 111] width 158 height 28
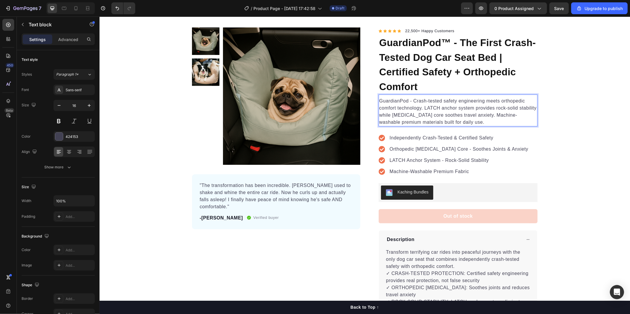
click at [457, 121] on p "GuardianPod - Crash-tested safety engineering meets orthopedic comfort technolo…" at bounding box center [458, 111] width 158 height 28
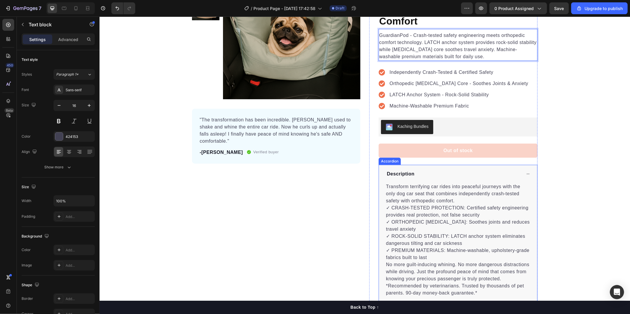
scroll to position [131, 0]
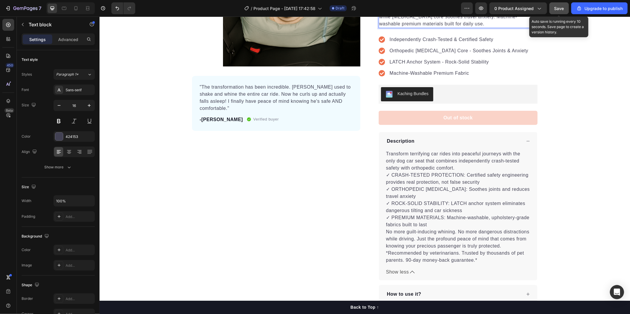
click at [556, 6] on span "Save" at bounding box center [559, 8] width 10 height 5
click at [557, 6] on span "Save" at bounding box center [559, 8] width 10 height 5
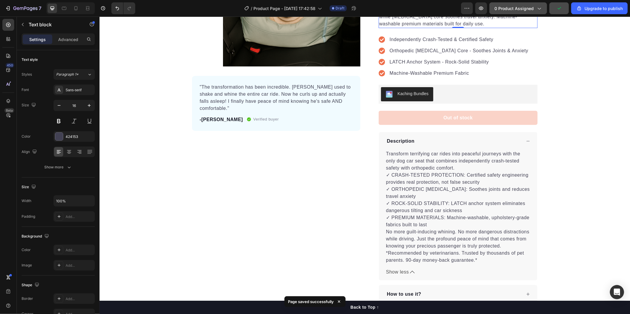
click at [532, 10] on span "0 product assigned" at bounding box center [513, 8] width 39 height 6
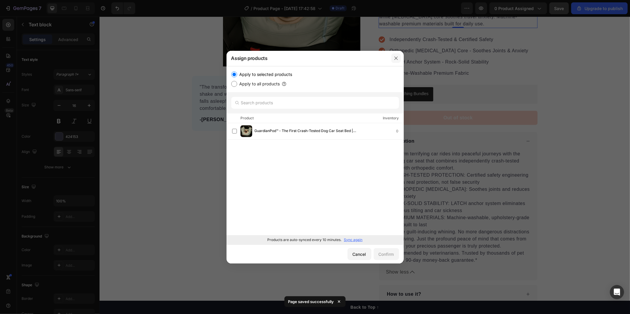
drag, startPoint x: 399, startPoint y: 55, endPoint x: 299, endPoint y: 40, distance: 101.3
click at [398, 56] on button "button" at bounding box center [395, 57] width 9 height 9
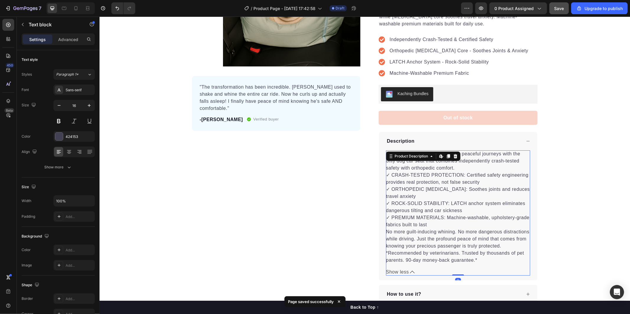
click at [417, 262] on p "*Recommended by veterinarians. Trusted by thousands of pet parents. 90-day mone…" at bounding box center [454, 256] width 138 height 12
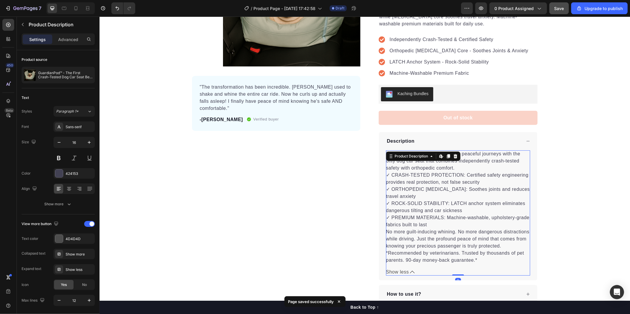
click at [477, 259] on div "Transform terrifying car rides into peaceful journeys with the only dog car sea…" at bounding box center [457, 206] width 144 height 113
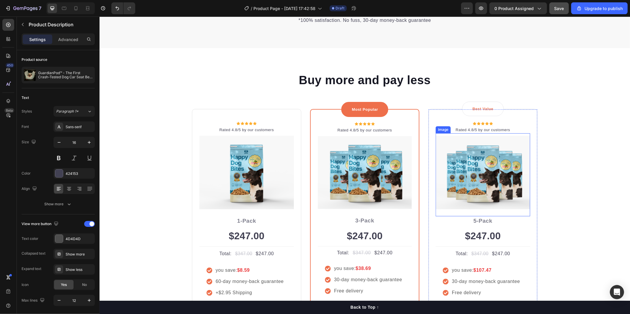
scroll to position [1115, 0]
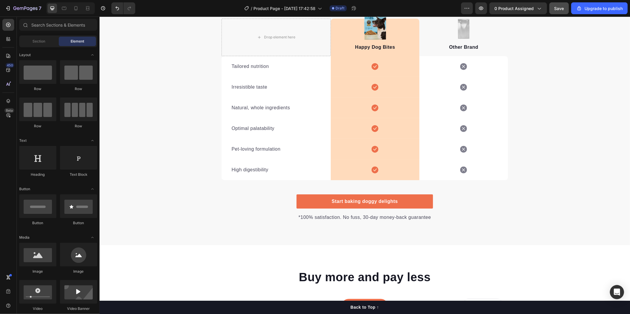
drag, startPoint x: 629, startPoint y: 144, endPoint x: 625, endPoint y: 63, distance: 81.6
click at [566, 62] on html "Header We’re a whole different breed. Heading It’s easy to see why Super Tummy …" at bounding box center [364, 235] width 530 height 2668
drag, startPoint x: 629, startPoint y: 161, endPoint x: 625, endPoint y: 118, distance: 43.9
click at [566, 117] on html "Header We’re a whole different breed. Heading It’s easy to see why Super Tummy …" at bounding box center [364, 235] width 530 height 2668
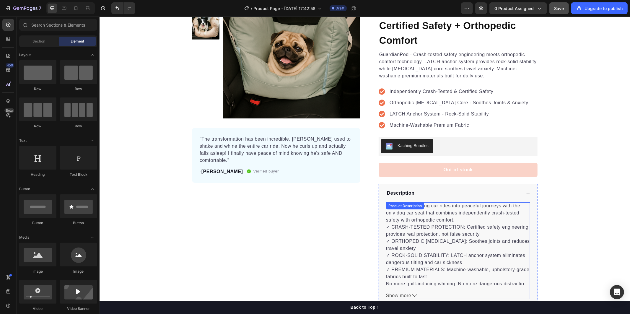
scroll to position [112, 0]
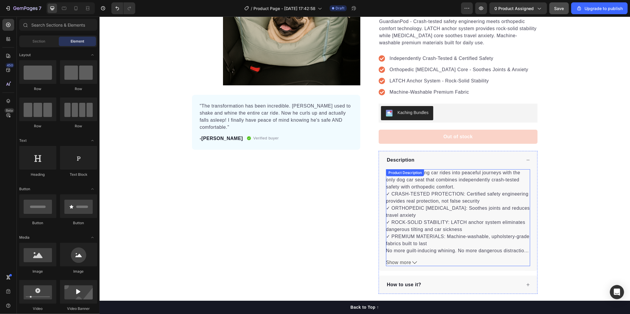
click at [418, 252] on p "No more guilt-inducing whining. No more dangerous distractions while driving. J…" at bounding box center [456, 257] width 143 height 19
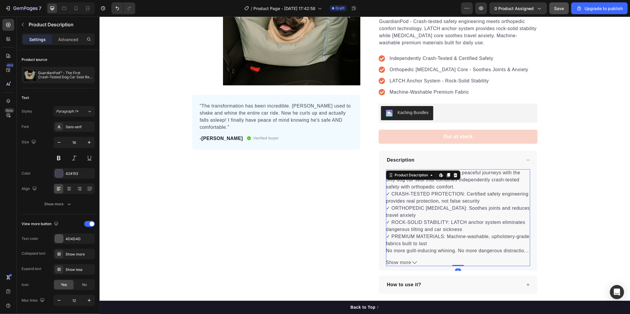
click at [409, 257] on div "Transform terrifying car rides into peaceful journeys with the only dog car sea…" at bounding box center [457, 217] width 144 height 97
click at [409, 258] on div "Transform terrifying car rides into peaceful journeys with the only dog car sea…" at bounding box center [457, 217] width 144 height 97
click at [412, 262] on icon at bounding box center [414, 262] width 5 height 5
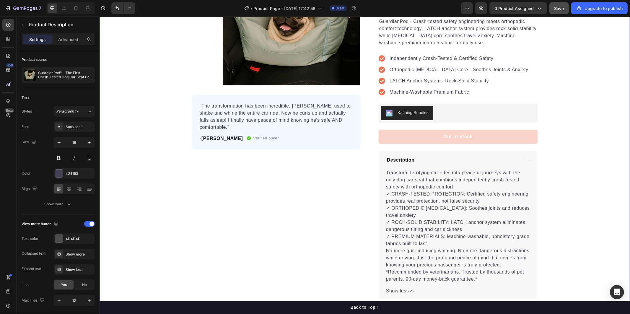
click at [550, 217] on div "Product Images "The transformation has been incredible. Max used to shake and w…" at bounding box center [364, 135] width 530 height 374
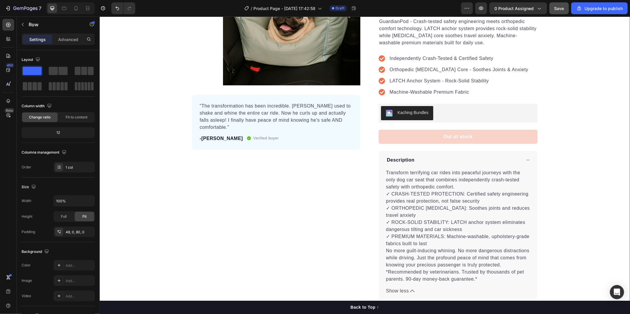
scroll to position [276, 0]
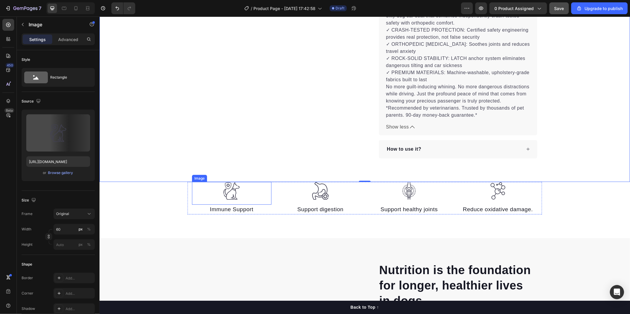
click at [226, 190] on img at bounding box center [231, 191] width 18 height 18
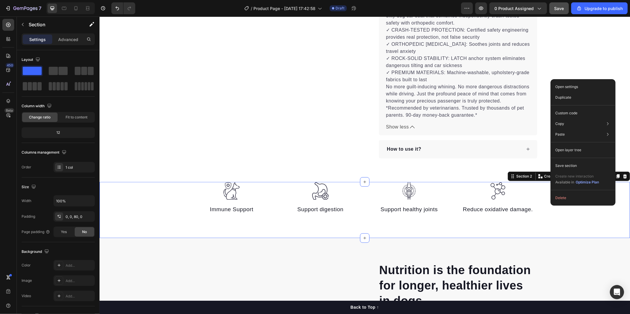
click at [544, 226] on div "Image Immune Support Text block Image Support digestion Text block Image Suppor…" at bounding box center [364, 210] width 530 height 56
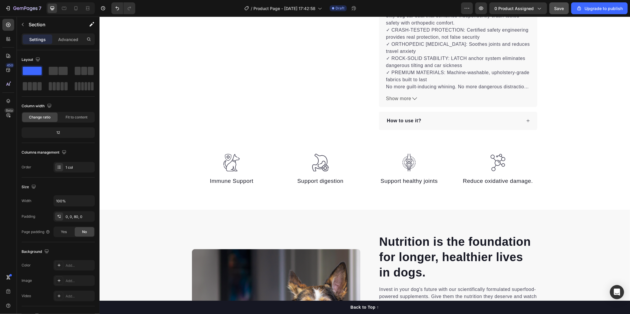
click at [566, 170] on div "Image Immune Support Text block Image Support digestion Text block Image Suppor…" at bounding box center [364, 169] width 530 height 32
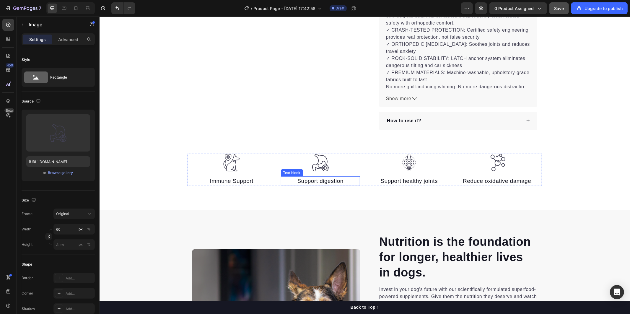
click at [321, 170] on img at bounding box center [320, 162] width 18 height 18
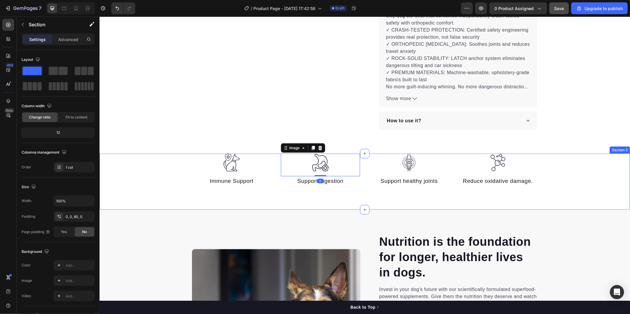
drag, startPoint x: 183, startPoint y: 184, endPoint x: 171, endPoint y: 200, distance: 19.2
click at [182, 186] on div "Image Immune Support Text block Image 0 Support digestion Text block Image Supp…" at bounding box center [364, 169] width 530 height 32
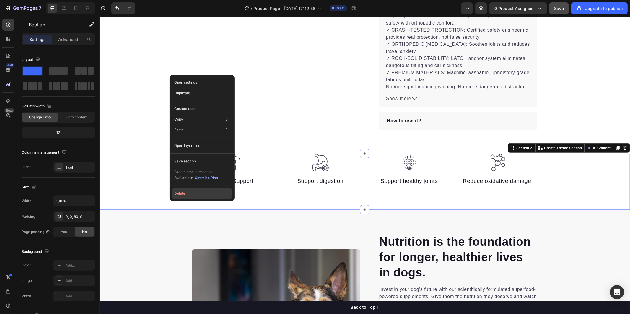
click at [196, 192] on button "Delete" at bounding box center [202, 193] width 60 height 11
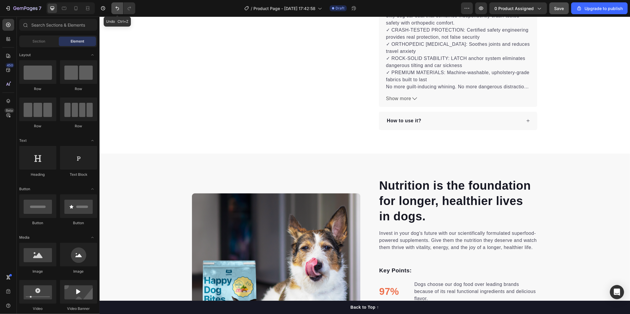
click at [115, 6] on icon "Undo/Redo" at bounding box center [117, 8] width 6 height 6
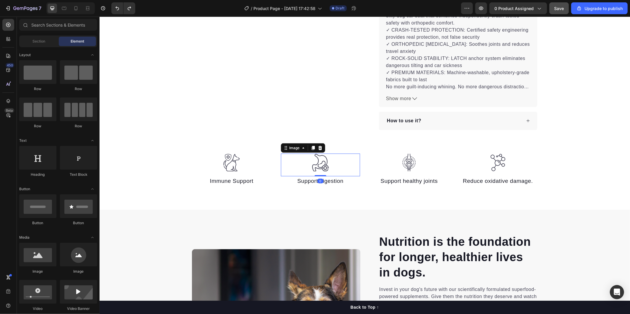
click at [334, 167] on div at bounding box center [319, 162] width 79 height 18
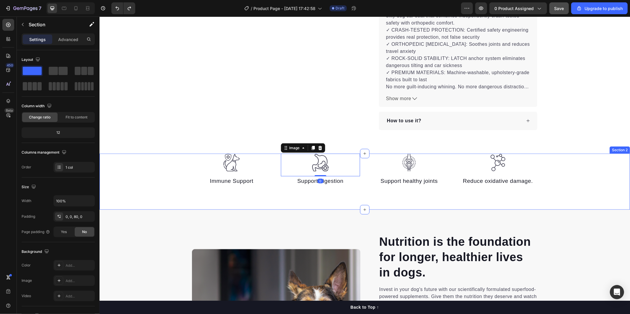
click at [566, 186] on div "Image Immune Support Text block Image 0 Support digestion Text block Image Supp…" at bounding box center [364, 169] width 530 height 32
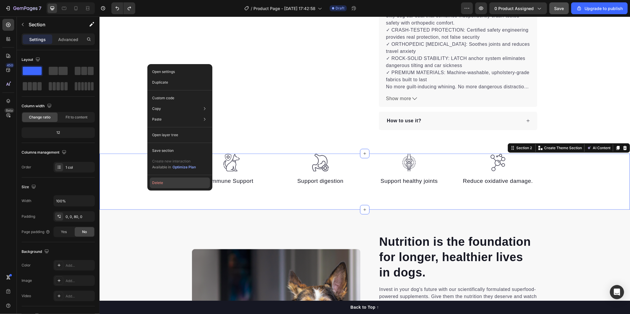
drag, startPoint x: 199, startPoint y: 183, endPoint x: 64, endPoint y: 118, distance: 150.1
click at [199, 183] on button "Delete" at bounding box center [180, 182] width 60 height 11
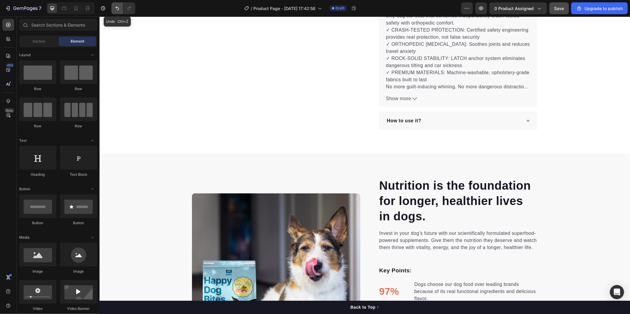
click at [119, 7] on icon "Undo/Redo" at bounding box center [117, 8] width 6 height 6
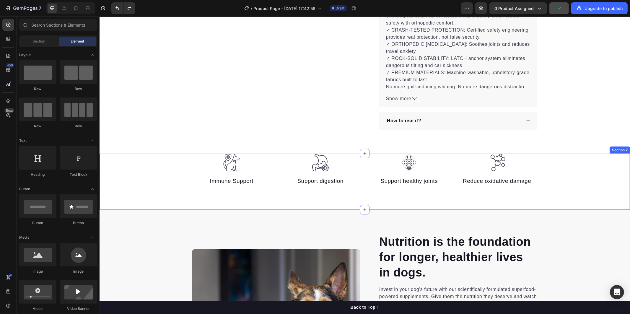
click at [152, 178] on div "Image Immune Support Text block Image Support digestion Text block Image Suppor…" at bounding box center [364, 169] width 530 height 32
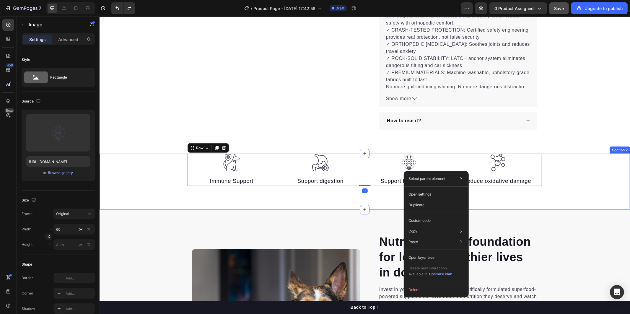
drag, startPoint x: 186, startPoint y: 184, endPoint x: 177, endPoint y: 186, distance: 9.4
click at [181, 186] on div "Image Immune Support Text block Image Support digestion Text block Image Suppor…" at bounding box center [364, 181] width 530 height 56
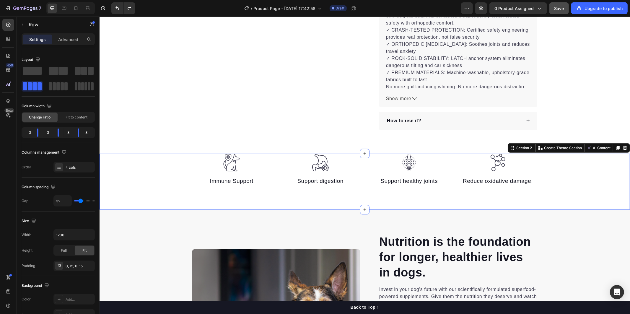
click at [160, 187] on div "Image Immune Support Text block Image Support digestion Text block Image Suppor…" at bounding box center [364, 181] width 530 height 56
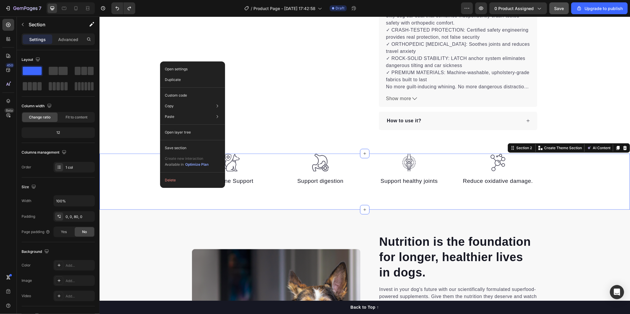
click at [211, 203] on div "Image Immune Support Text block Image Support digestion Text block Image Suppor…" at bounding box center [364, 181] width 530 height 56
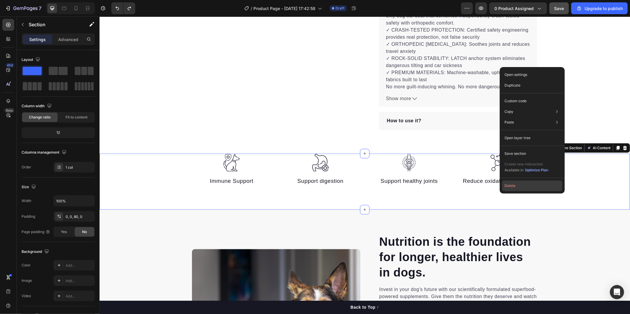
click at [524, 187] on button "Delete" at bounding box center [532, 185] width 60 height 11
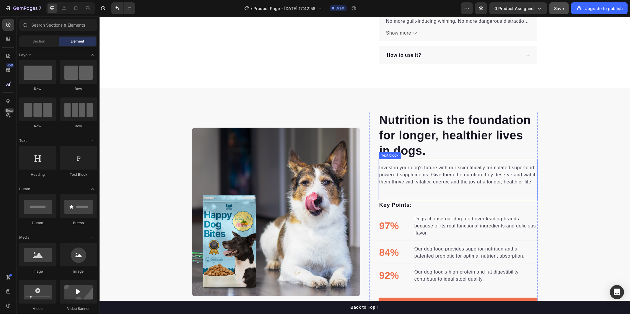
scroll to position [407, 0]
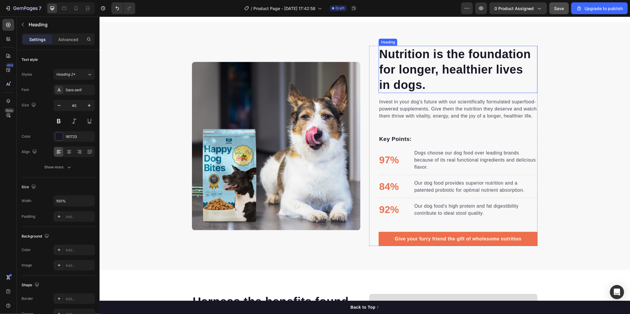
click at [419, 86] on p "Nutrition is the foundation for longer, healthier lives in dogs." at bounding box center [458, 69] width 158 height 46
click at [443, 93] on div "Invest in your dog's future with our scientifically formulated superfood-powere…" at bounding box center [457, 113] width 159 height 41
click at [430, 87] on p "Nutrition is the foundation for longer, healthier lives in dogs." at bounding box center [458, 69] width 158 height 46
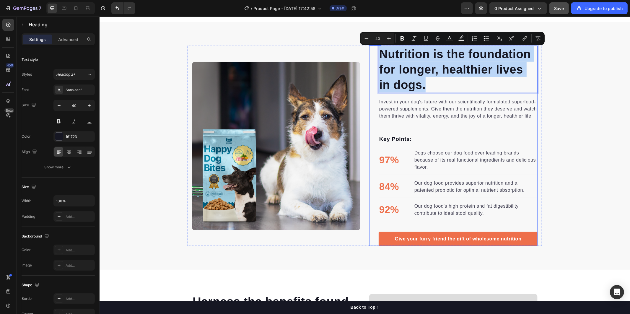
drag, startPoint x: 421, startPoint y: 89, endPoint x: 377, endPoint y: 53, distance: 56.2
click at [379, 53] on p "Nutrition is the foundation for longer, healthier lives in dogs." at bounding box center [458, 69] width 158 height 46
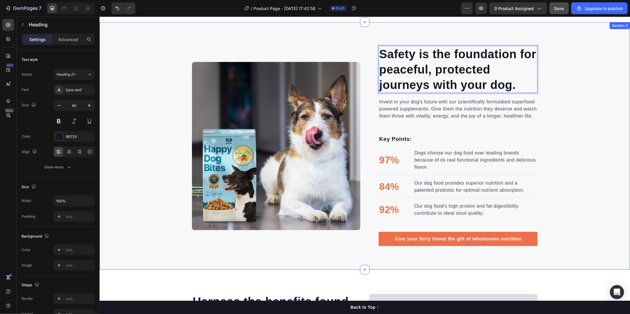
click at [566, 101] on div "Safety is the foundation for peaceful, protected journeys with your dog. Headin…" at bounding box center [364, 145] width 530 height 200
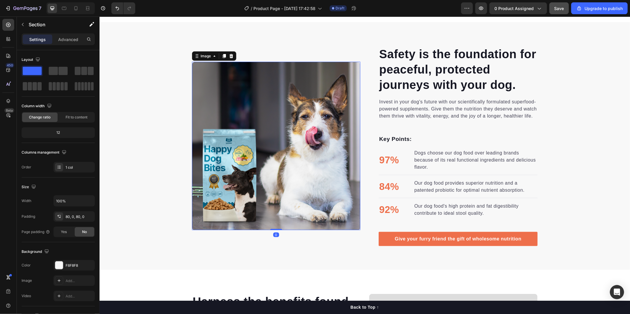
click at [255, 158] on img at bounding box center [276, 145] width 168 height 168
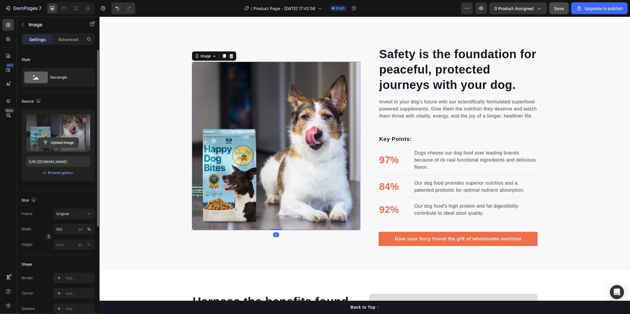
click at [51, 142] on input "file" at bounding box center [58, 143] width 41 height 10
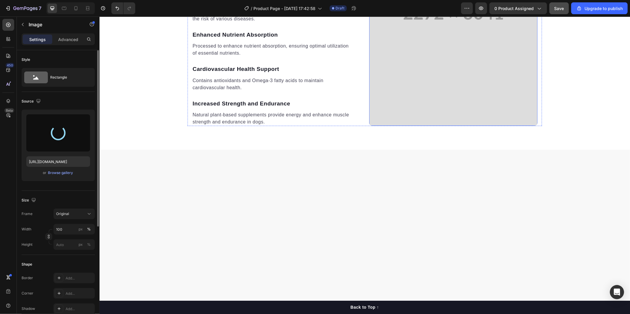
type input "https://cdn.shopify.com/s/files/1/0736/2533/8005/files/gempages_579751481754780…"
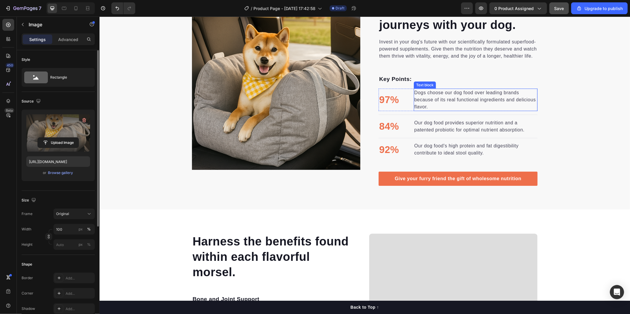
scroll to position [334, 0]
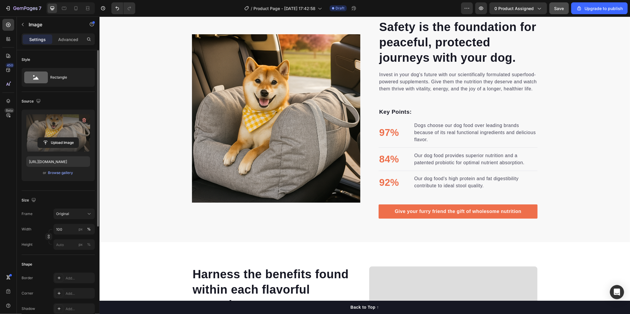
click at [290, 140] on img at bounding box center [276, 118] width 168 height 168
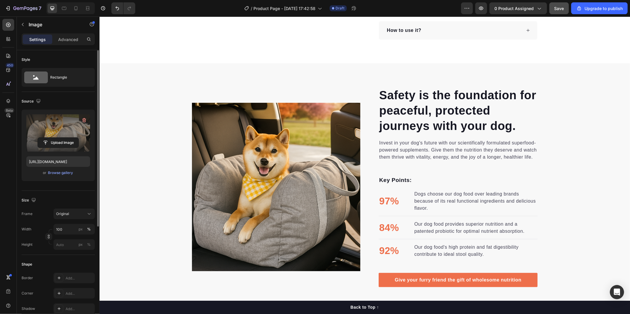
scroll to position [530, 0]
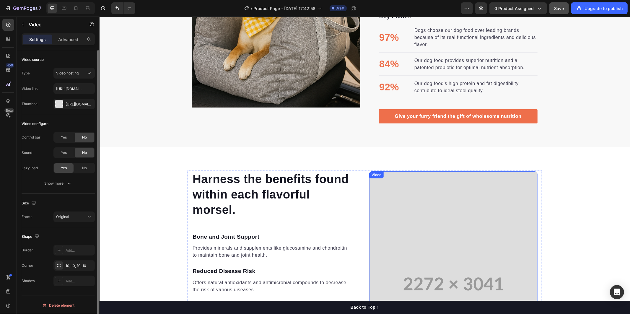
click at [433, 215] on video at bounding box center [453, 283] width 168 height 225
click at [267, 61] on img at bounding box center [276, 23] width 168 height 168
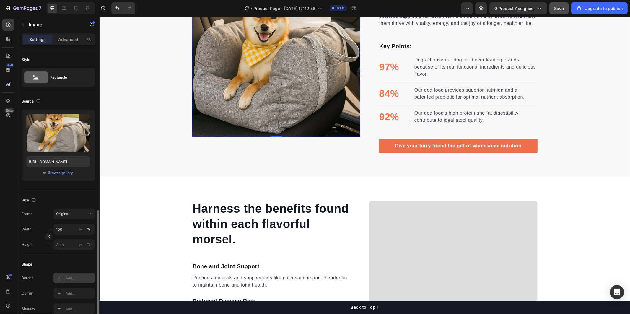
scroll to position [131, 0]
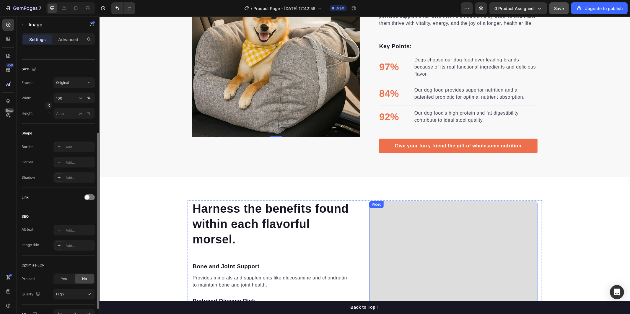
click at [453, 251] on video at bounding box center [453, 312] width 168 height 225
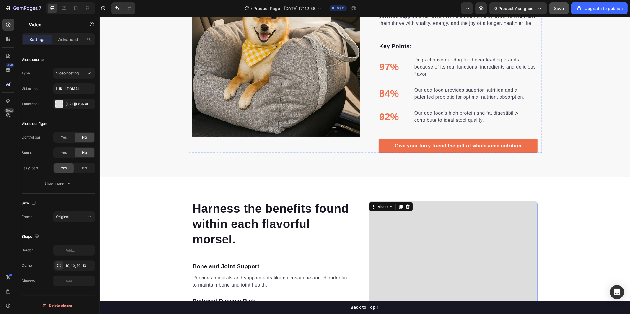
scroll to position [334, 0]
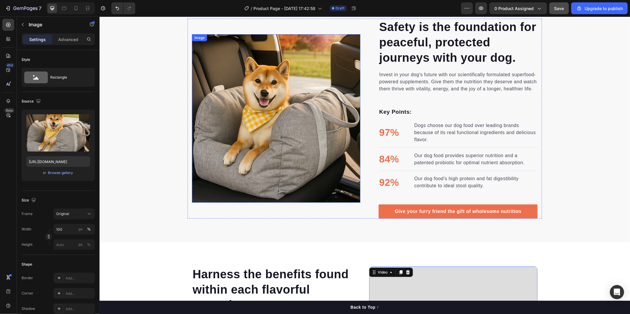
click at [243, 107] on img at bounding box center [276, 118] width 168 height 168
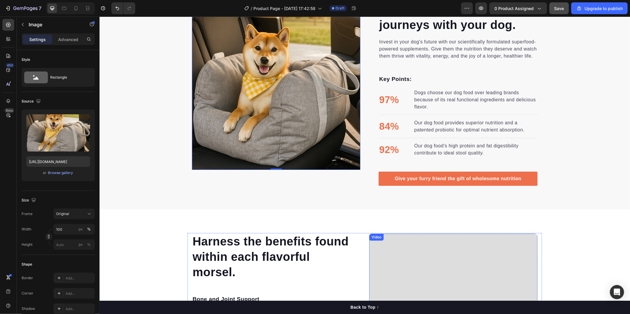
scroll to position [300, 0]
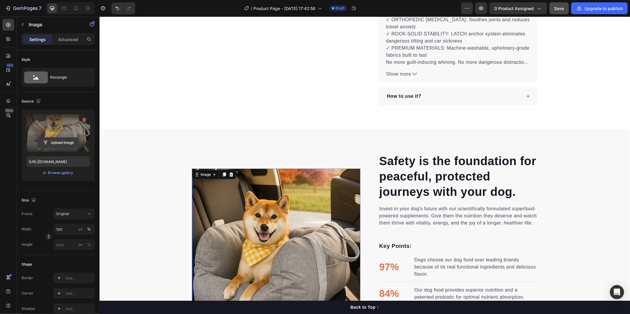
click at [47, 143] on input "file" at bounding box center [58, 143] width 41 height 10
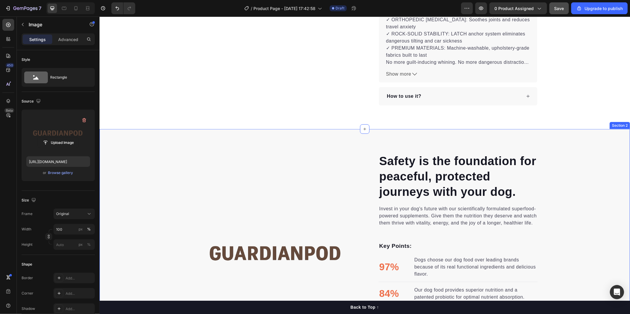
scroll to position [366, 0]
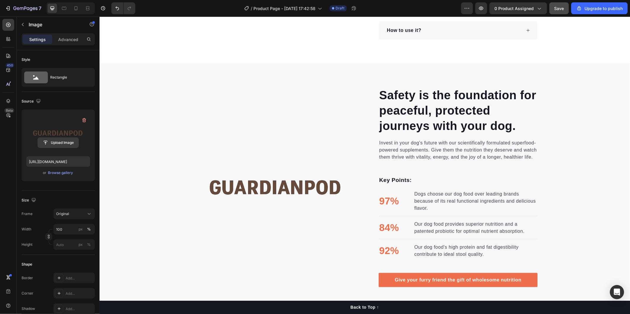
click at [53, 143] on input "file" at bounding box center [58, 143] width 41 height 10
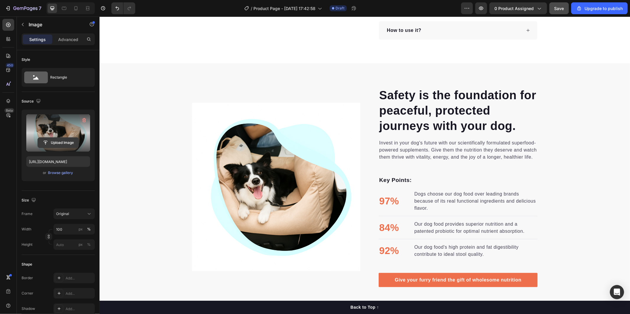
click at [62, 140] on input "file" at bounding box center [58, 143] width 41 height 10
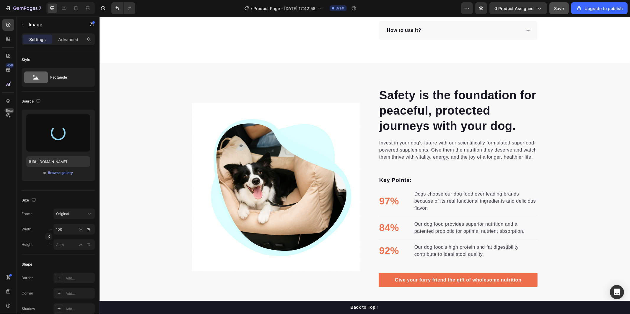
type input "https://cdn.shopify.com/s/files/1/0736/2533/8005/files/gempages_579751481754780…"
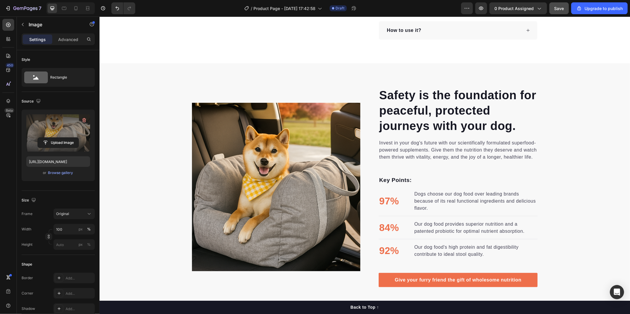
click at [299, 181] on img at bounding box center [276, 186] width 168 height 168
click at [295, 205] on img at bounding box center [276, 186] width 168 height 168
click at [84, 122] on icon "button" at bounding box center [84, 120] width 6 height 6
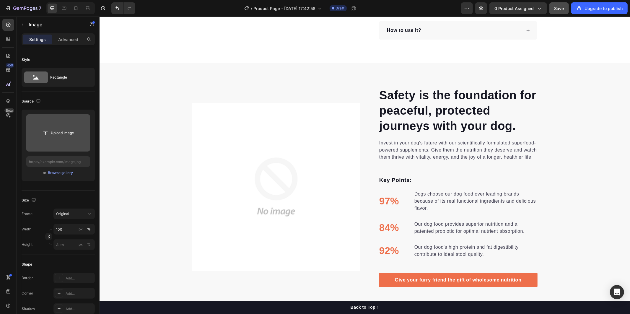
drag, startPoint x: 295, startPoint y: 184, endPoint x: 226, endPoint y: 156, distance: 74.4
click at [295, 184] on img at bounding box center [276, 186] width 168 height 168
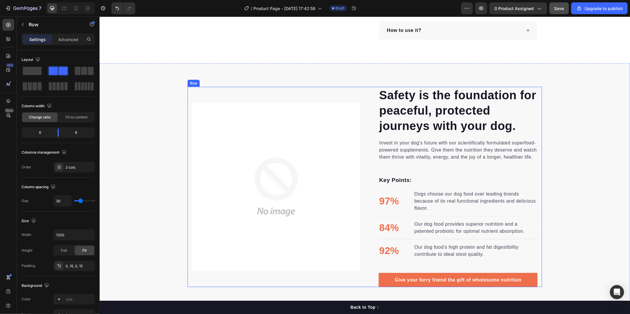
click at [265, 94] on div "Image Image" at bounding box center [276, 186] width 168 height 200
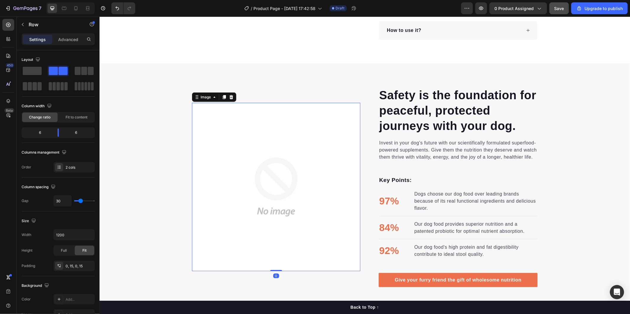
click at [235, 130] on img at bounding box center [276, 186] width 168 height 168
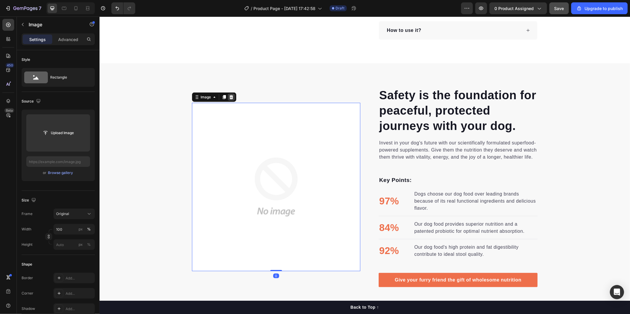
click at [229, 97] on icon at bounding box center [230, 96] width 5 height 5
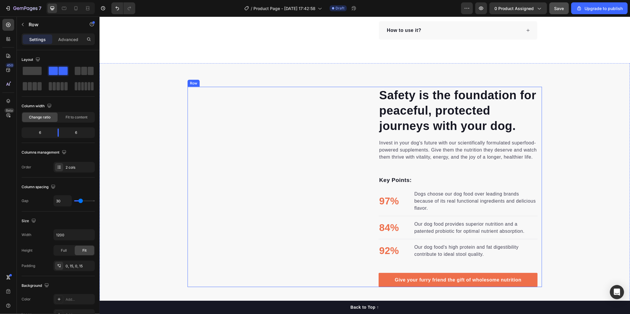
click at [269, 156] on div "Image" at bounding box center [276, 186] width 168 height 200
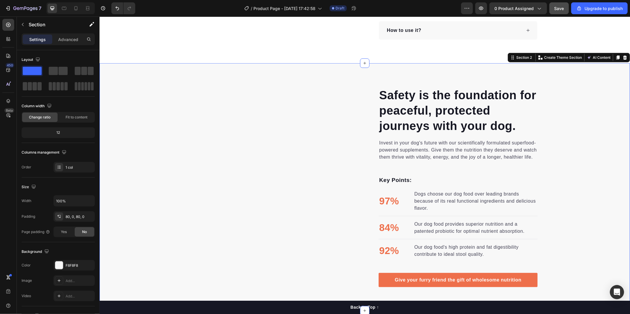
click at [138, 111] on div "Safety is the foundation for peaceful, protected journeys with your dog. Headin…" at bounding box center [364, 186] width 530 height 200
drag, startPoint x: 119, startPoint y: 7, endPoint x: 120, endPoint y: 11, distance: 3.7
click at [119, 7] on icon "Undo/Redo" at bounding box center [117, 8] width 6 height 6
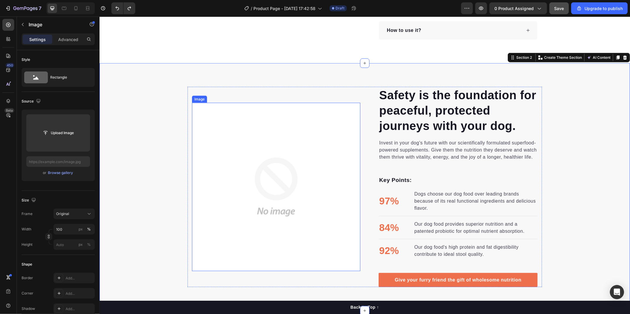
click at [262, 148] on img at bounding box center [276, 186] width 168 height 168
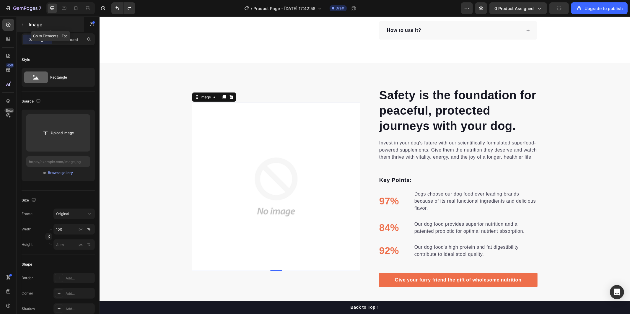
click at [24, 28] on button "button" at bounding box center [22, 24] width 9 height 9
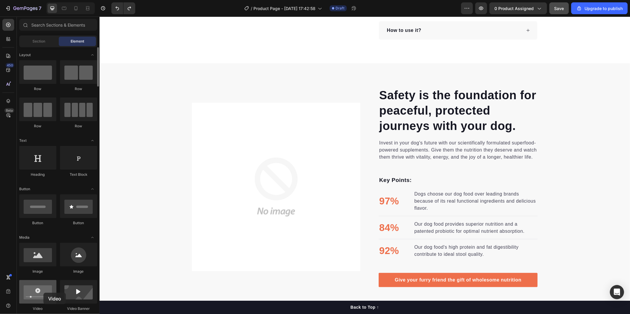
drag, startPoint x: 43, startPoint y: 293, endPoint x: 40, endPoint y: 293, distance: 3.6
click at [40, 282] on div at bounding box center [37, 292] width 37 height 24
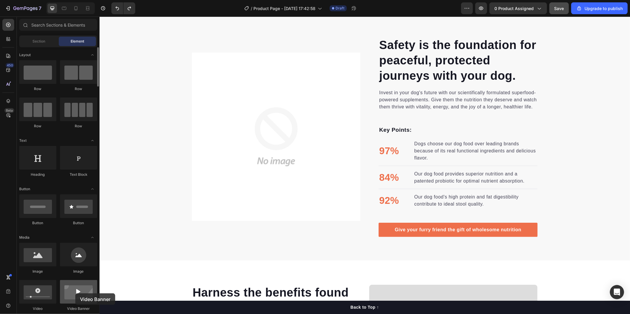
click at [75, 282] on div at bounding box center [78, 292] width 37 height 24
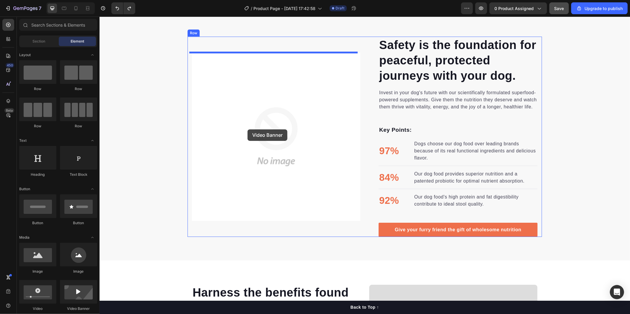
drag, startPoint x: 179, startPoint y: 310, endPoint x: 247, endPoint y: 130, distance: 192.8
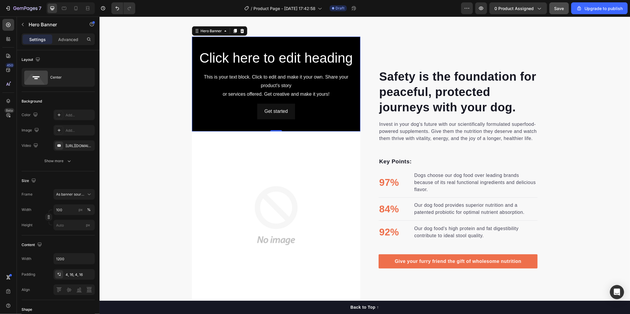
click at [240, 32] on icon at bounding box center [242, 31] width 4 height 4
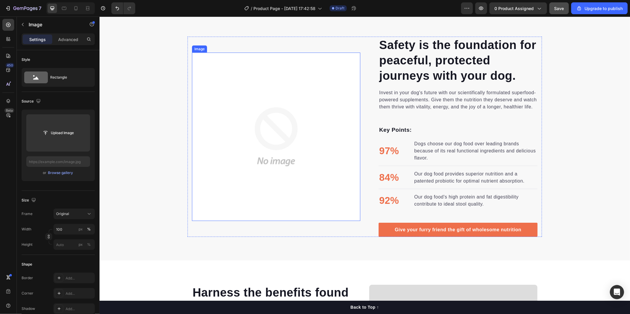
click at [302, 146] on img at bounding box center [276, 136] width 168 height 168
click at [22, 22] on icon "button" at bounding box center [22, 24] width 5 height 5
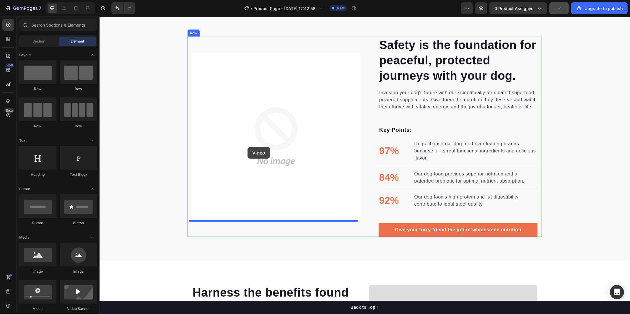
drag, startPoint x: 137, startPoint y: 313, endPoint x: 247, endPoint y: 147, distance: 199.7
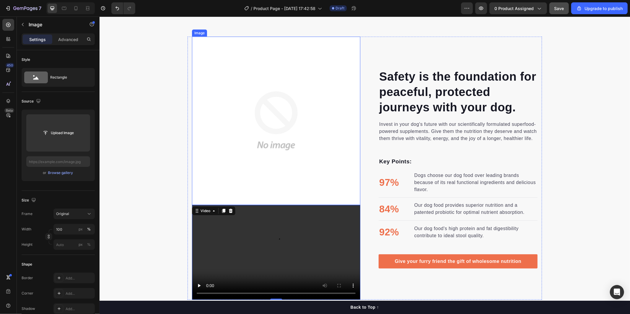
click at [291, 172] on img at bounding box center [276, 120] width 168 height 168
click at [228, 31] on icon at bounding box center [230, 30] width 5 height 5
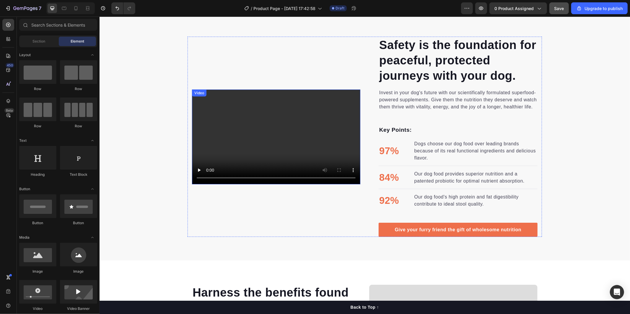
click at [290, 153] on video at bounding box center [276, 136] width 168 height 95
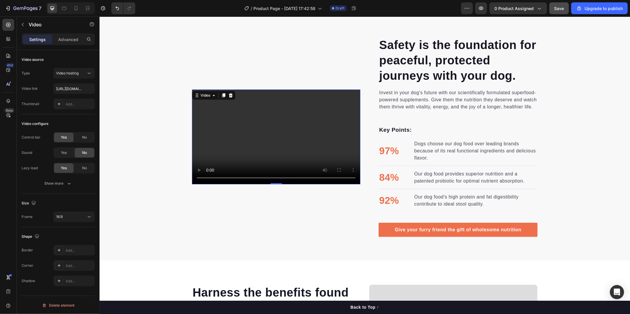
click at [286, 146] on video at bounding box center [276, 136] width 168 height 95
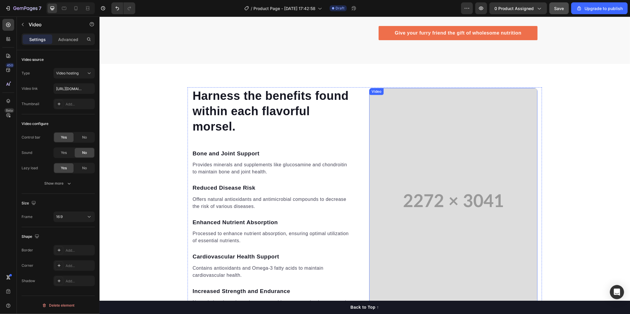
click at [451, 215] on video at bounding box center [453, 200] width 168 height 225
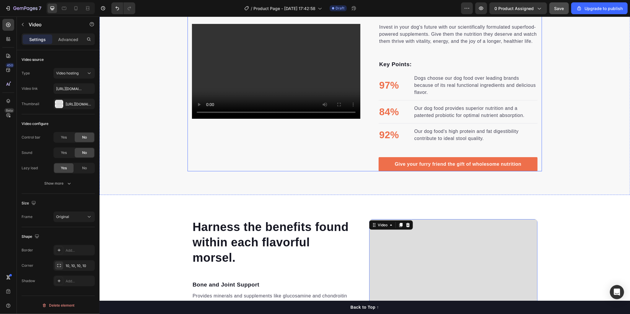
scroll to position [450, 0]
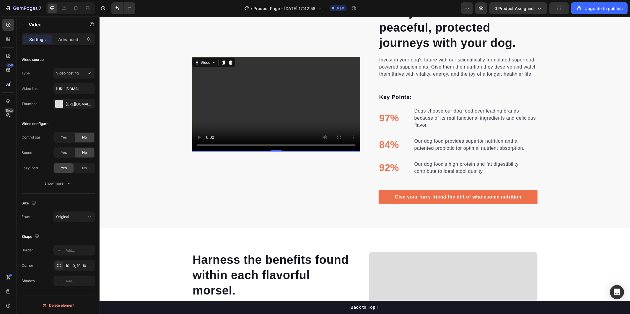
click at [246, 114] on video at bounding box center [276, 103] width 168 height 95
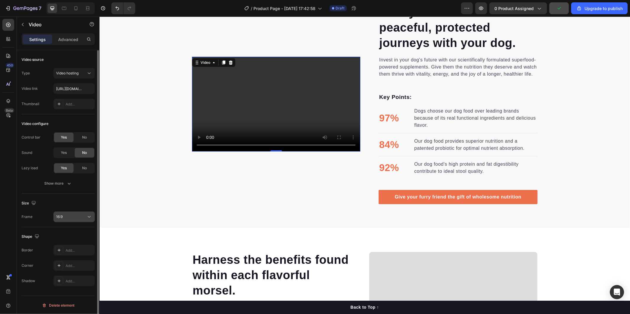
click at [72, 219] on div "16:9" at bounding box center [74, 217] width 36 height 6
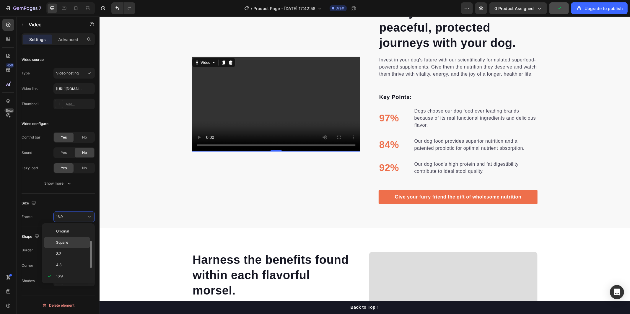
scroll to position [10, 0]
click at [62, 252] on p "4:3" at bounding box center [71, 254] width 31 height 5
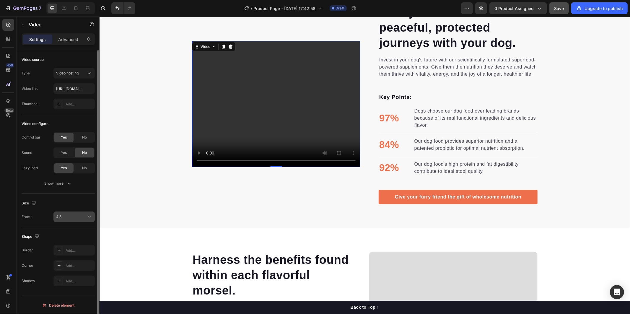
click at [78, 220] on button "4:3" at bounding box center [73, 216] width 41 height 11
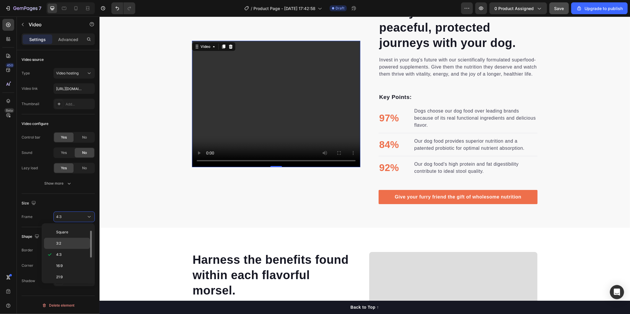
click at [66, 240] on div "3:2" at bounding box center [67, 243] width 46 height 11
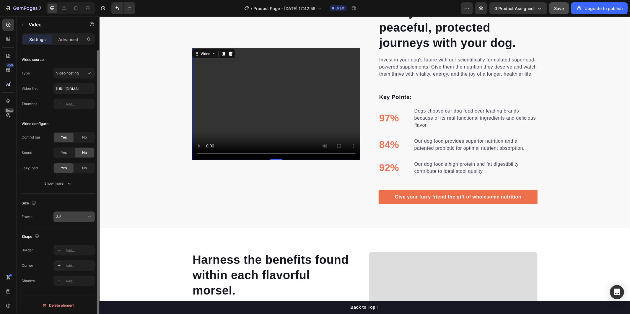
click at [73, 222] on button "3:2" at bounding box center [73, 216] width 41 height 11
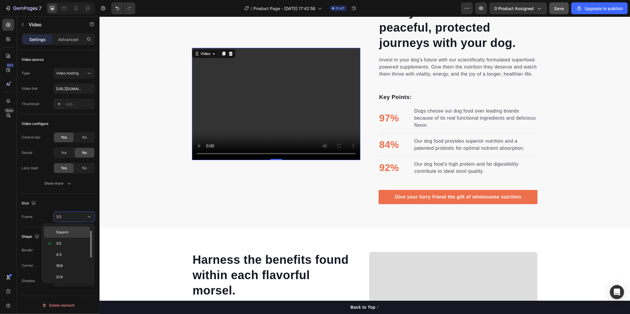
click at [68, 232] on span "Square" at bounding box center [62, 231] width 12 height 5
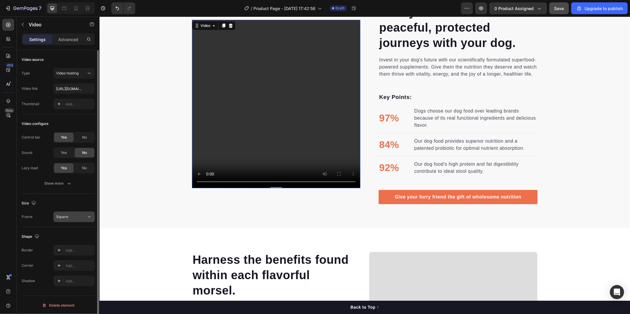
click at [84, 214] on div "Square" at bounding box center [71, 216] width 30 height 5
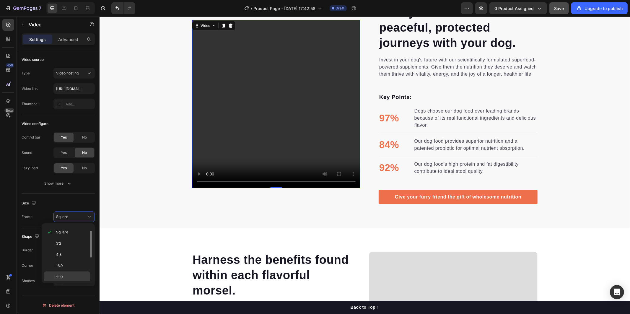
drag, startPoint x: 66, startPoint y: 278, endPoint x: 69, endPoint y: 275, distance: 4.6
click at [67, 278] on p "21:9" at bounding box center [71, 276] width 31 height 5
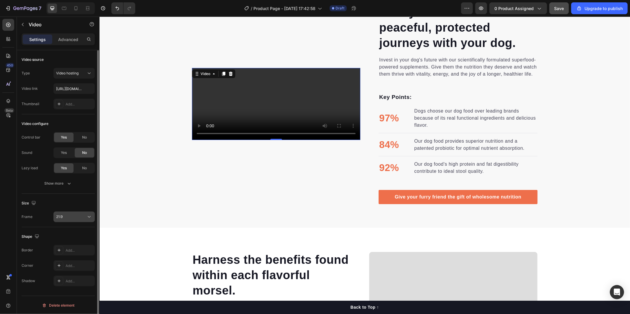
click at [81, 214] on div "21:9" at bounding box center [71, 216] width 30 height 5
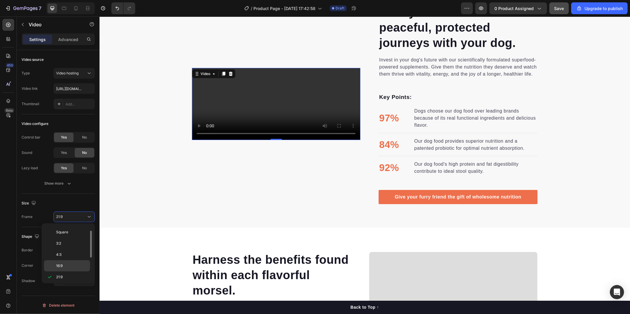
click at [70, 264] on p "16:9" at bounding box center [71, 265] width 31 height 5
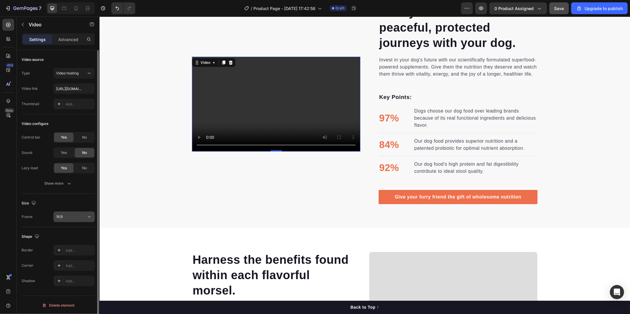
click at [65, 220] on button "16:9" at bounding box center [73, 216] width 41 height 11
click at [74, 216] on div "16:9" at bounding box center [71, 216] width 30 height 5
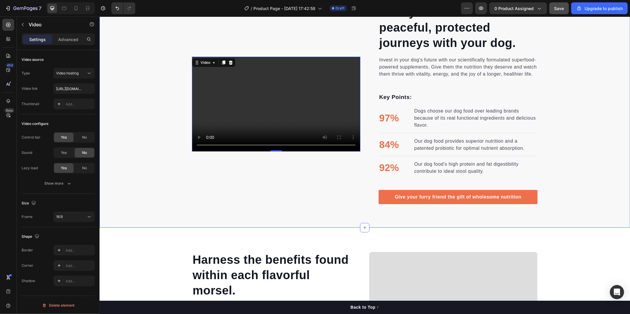
scroll to position [548, 0]
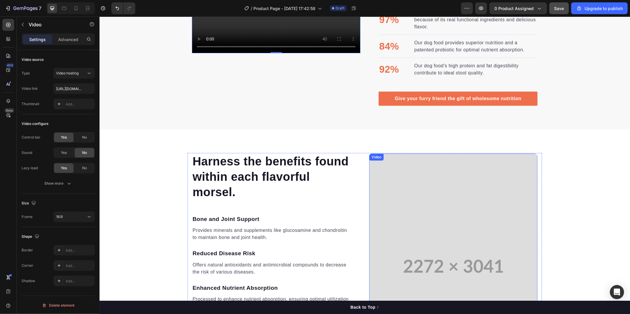
click at [439, 231] on video at bounding box center [453, 265] width 168 height 225
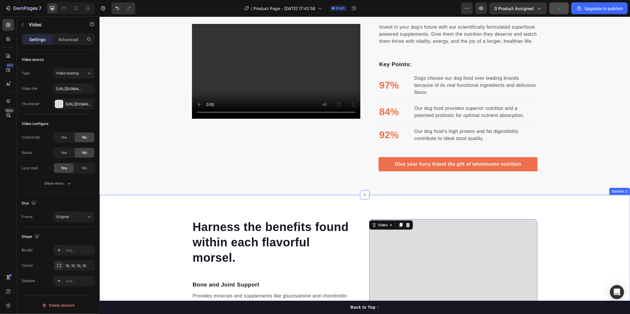
scroll to position [450, 0]
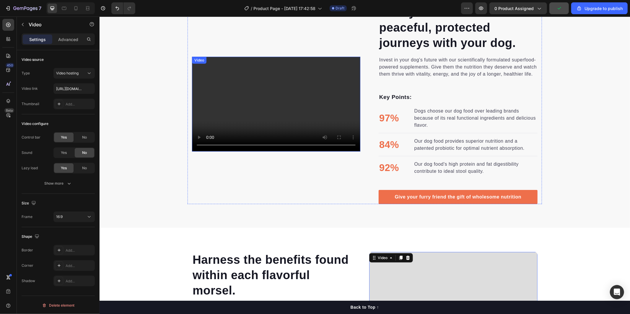
click at [240, 121] on video at bounding box center [276, 103] width 168 height 95
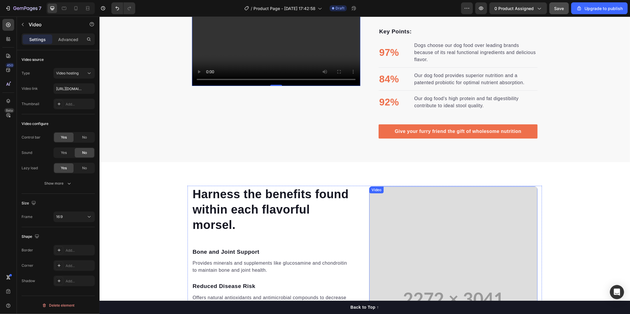
click at [413, 259] on video at bounding box center [453, 298] width 168 height 225
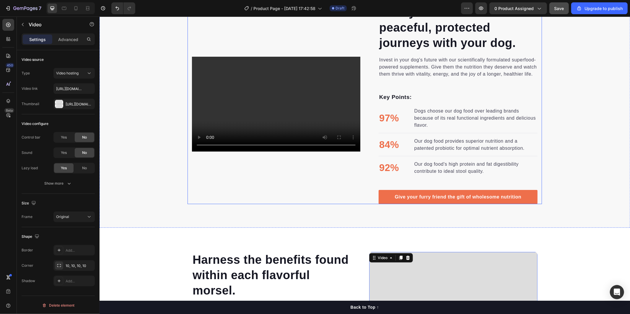
scroll to position [417, 0]
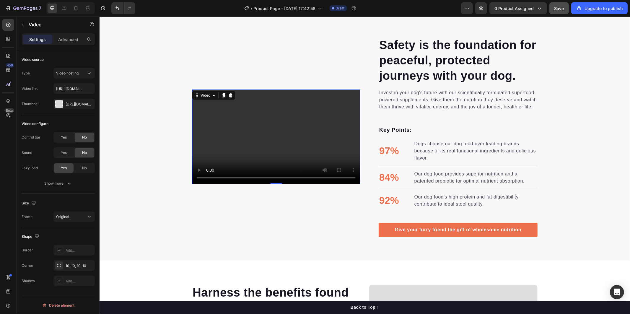
click at [247, 125] on video at bounding box center [276, 136] width 168 height 95
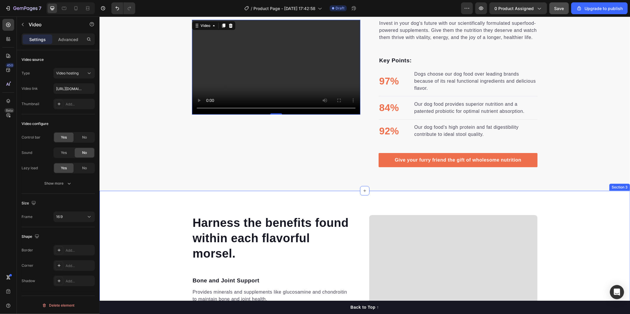
scroll to position [318, 0]
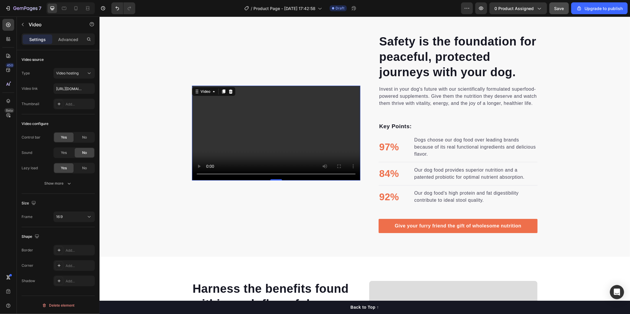
click at [229, 144] on video at bounding box center [276, 132] width 168 height 95
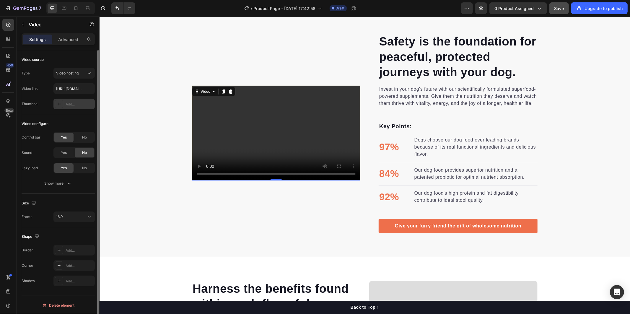
click at [63, 101] on div at bounding box center [59, 104] width 8 height 8
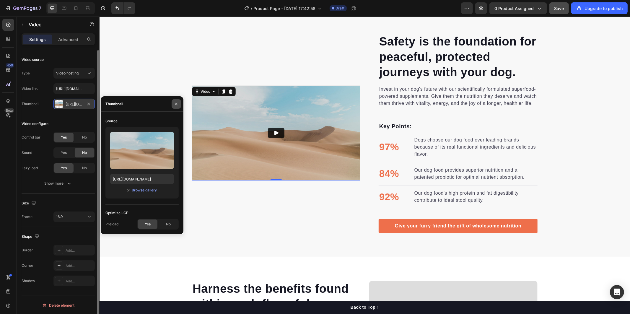
click at [177, 104] on icon "button" at bounding box center [176, 104] width 5 height 5
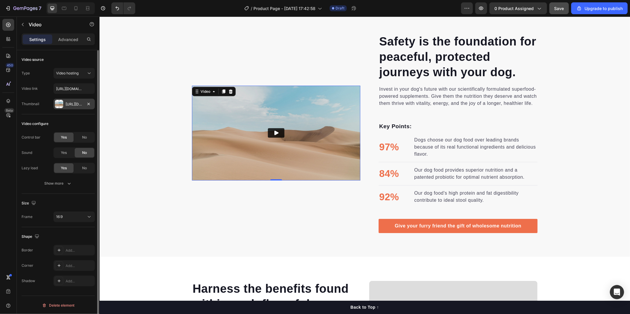
click at [71, 106] on div "Https://ucarecdn.Com/06075225-af9e-460c-8e3c-6be63c0b773a/-/format/auto/" at bounding box center [74, 104] width 17 height 5
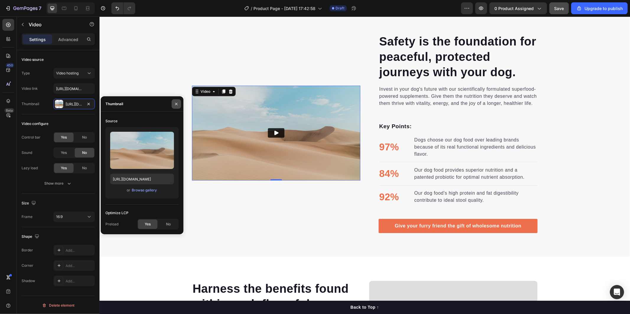
drag, startPoint x: 175, startPoint y: 105, endPoint x: 73, endPoint y: 88, distance: 102.9
click at [175, 105] on icon "button" at bounding box center [176, 103] width 2 height 2
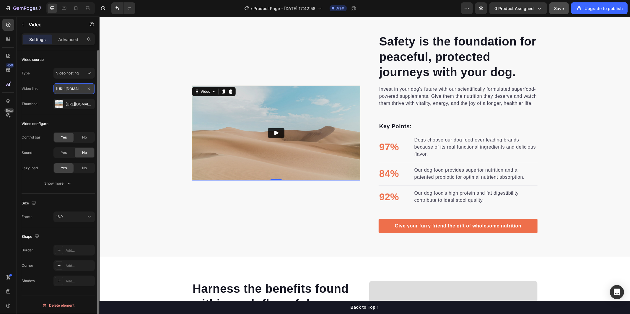
click at [73, 90] on input "https://cdn.shopify.com/videos/c/o/v/2cd3deb506b54b009063f7270ab5cf2e.mp4" at bounding box center [73, 88] width 41 height 11
click at [76, 91] on input "https://cdn.shopify.com/videos/c/o/v/2cd3deb506b54b009063f7270ab5cf2e.mp4" at bounding box center [73, 88] width 41 height 11
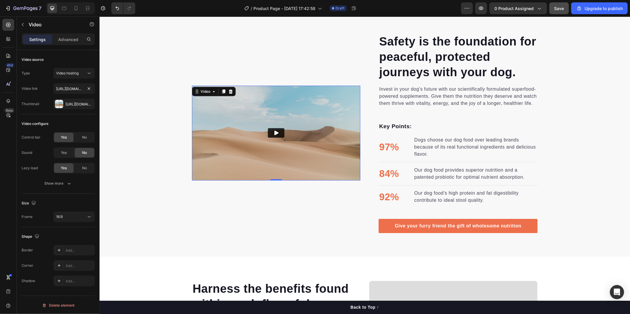
click at [262, 134] on img at bounding box center [276, 132] width 168 height 95
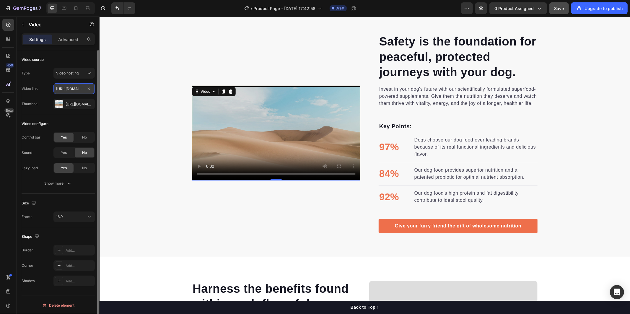
click at [69, 89] on input "https://cdn.shopify.com/videos/c/o/v/2cd3deb506b54b009063f7270ab5cf2e.mp4" at bounding box center [73, 88] width 41 height 11
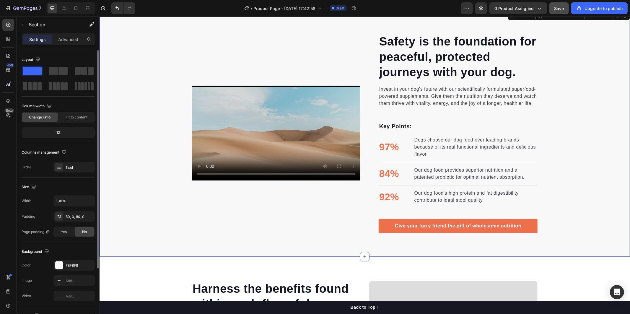
click at [144, 142] on div "Safety is the foundation for peaceful, protected journeys with your dog. Headin…" at bounding box center [364, 133] width 530 height 200
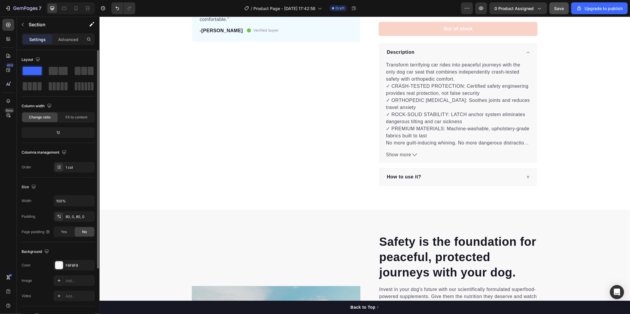
scroll to position [417, 0]
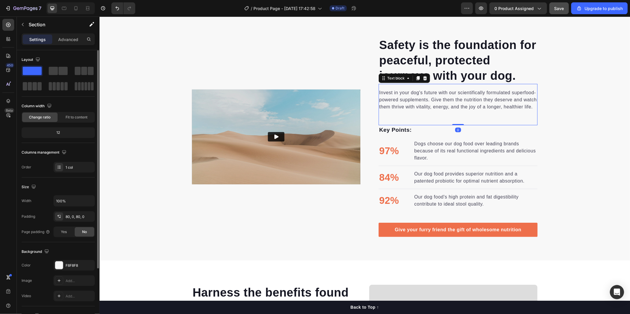
drag, startPoint x: 404, startPoint y: 91, endPoint x: 380, endPoint y: 90, distance: 23.7
click at [403, 91] on p "Invest in your dog's future with our scientifically formulated superfood-powere…" at bounding box center [458, 99] width 158 height 21
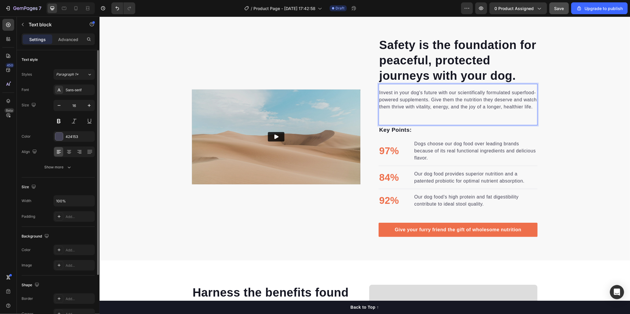
click at [379, 92] on p "Invest in your dog's future with our scientifically formulated superfood-powere…" at bounding box center [458, 99] width 158 height 21
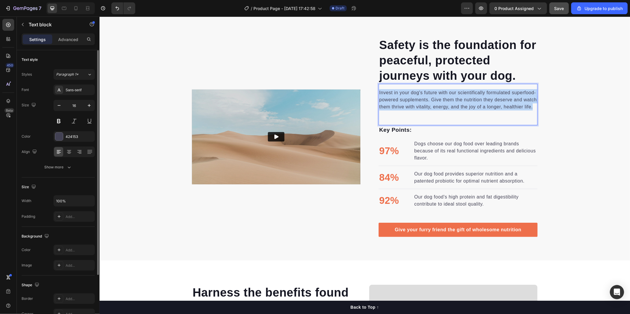
drag, startPoint x: 376, startPoint y: 92, endPoint x: 530, endPoint y: 118, distance: 156.7
click at [530, 118] on div "Invest in your dog's future with our scientifically formulated superfood-powere…" at bounding box center [457, 104] width 159 height 41
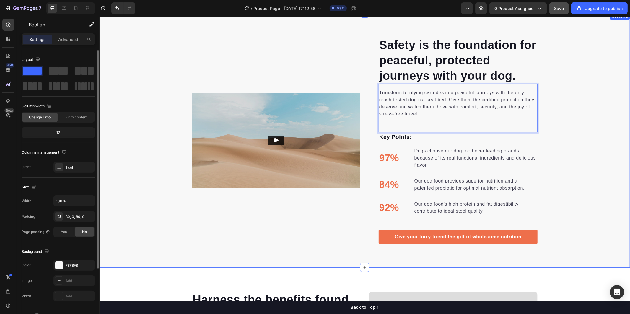
click at [566, 118] on div "Safety is the foundation for peaceful, protected journeys with your dog. Headin…" at bounding box center [364, 139] width 530 height 207
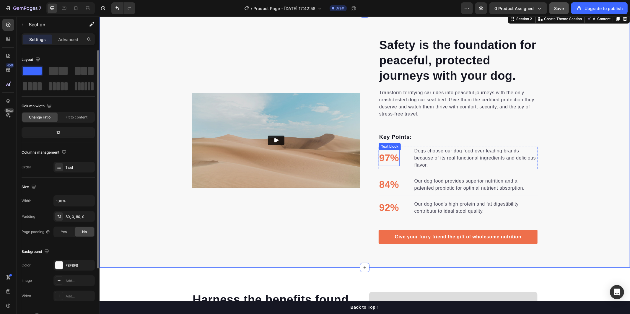
click at [389, 152] on p "97%" at bounding box center [389, 157] width 20 height 15
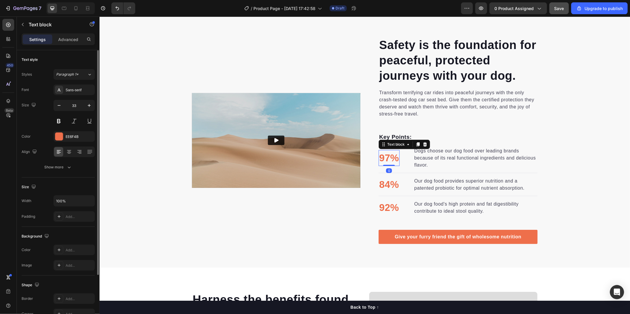
click at [391, 157] on p "97%" at bounding box center [389, 157] width 20 height 15
click at [439, 158] on p "Dogs choose our dog food over leading brands because of its real functional ing…" at bounding box center [475, 157] width 122 height 21
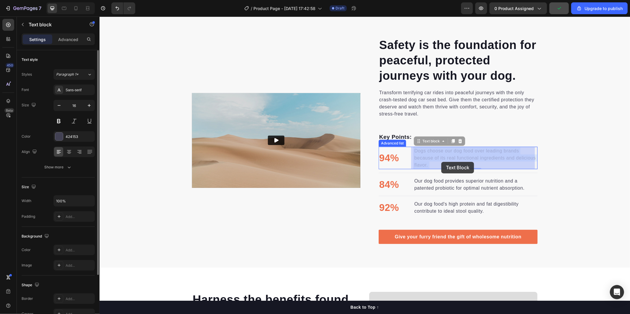
drag, startPoint x: 412, startPoint y: 150, endPoint x: 441, endPoint y: 162, distance: 30.9
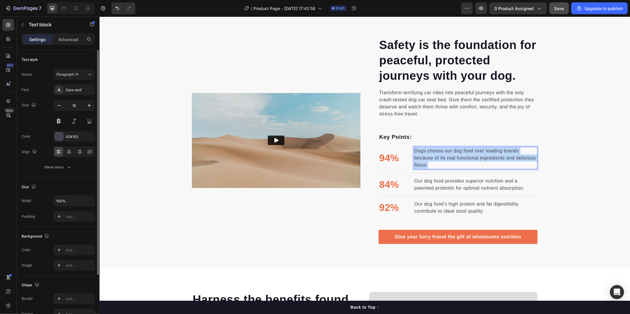
drag, startPoint x: 424, startPoint y: 164, endPoint x: 412, endPoint y: 151, distance: 17.4
click at [414, 151] on p "Dogs choose our dog food over leading brands because of its real functional ing…" at bounding box center [475, 157] width 122 height 21
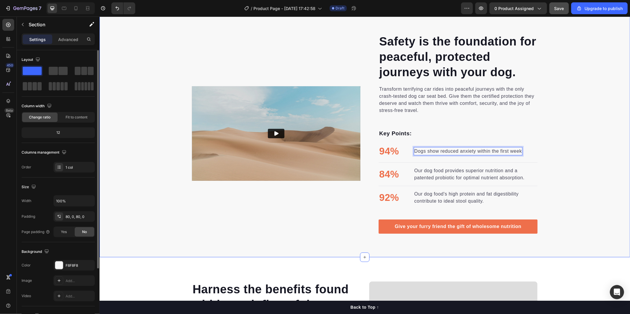
click at [566, 157] on div "Safety is the foundation for peaceful, protected journeys with your dog. Headin…" at bounding box center [364, 133] width 530 height 200
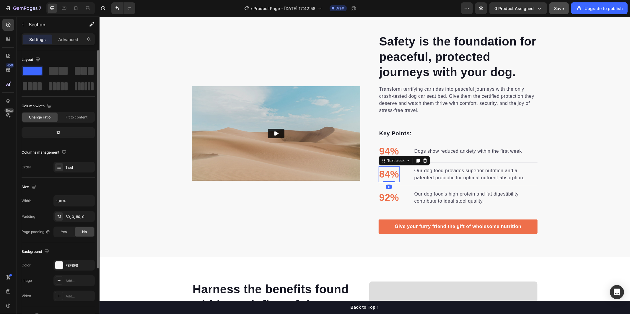
click at [386, 171] on p "84%" at bounding box center [389, 173] width 20 height 15
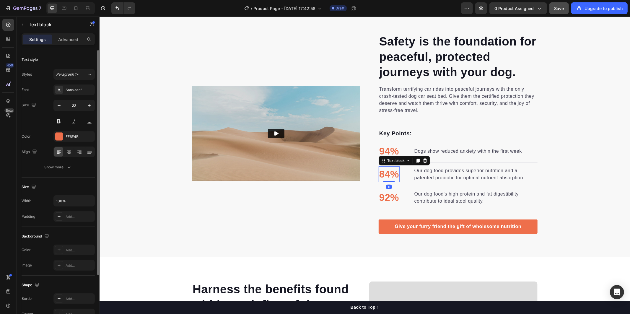
click at [387, 172] on p "84%" at bounding box center [389, 173] width 20 height 15
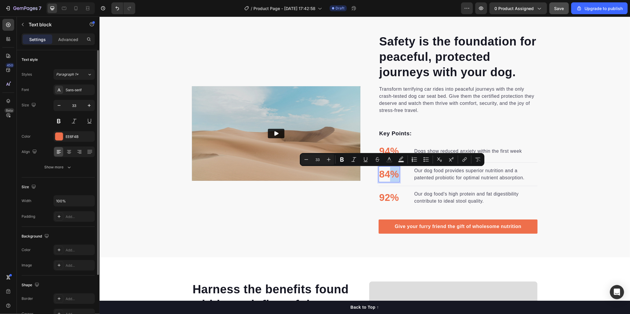
click at [387, 172] on p "84%" at bounding box center [389, 173] width 20 height 15
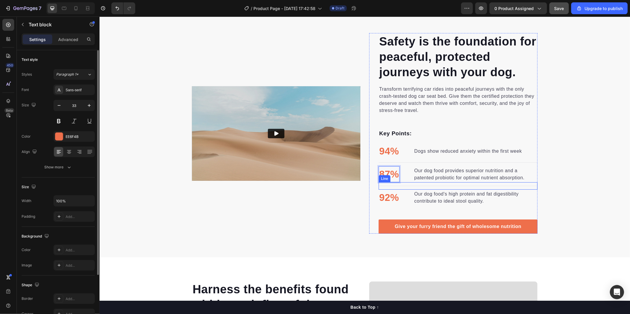
click at [450, 183] on div "Title Line" at bounding box center [457, 185] width 159 height 7
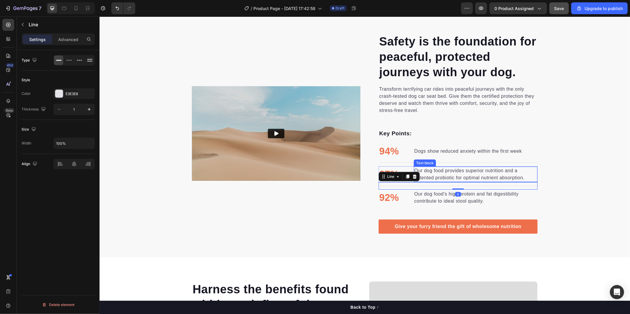
click at [510, 176] on p "Our dog food provides superior nutrition and a patented probiotic for optimal n…" at bounding box center [475, 174] width 122 height 14
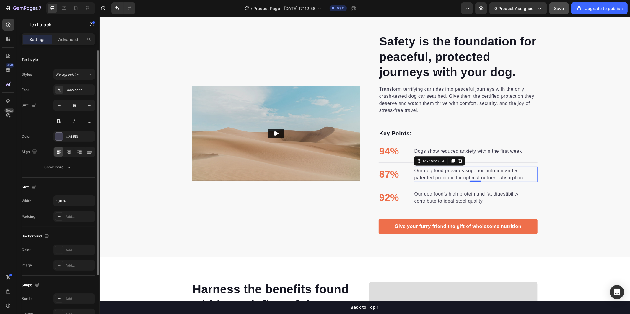
click at [523, 178] on p "Our dog food provides superior nutrition and a patented probiotic for optimal n…" at bounding box center [475, 174] width 122 height 14
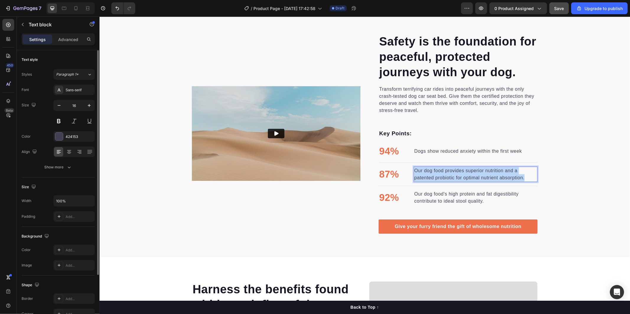
drag, startPoint x: 522, startPoint y: 177, endPoint x: 411, endPoint y: 171, distance: 111.2
click at [414, 171] on p "Our dog food provides superior nutrition and a patented probiotic for optimal n…" at bounding box center [475, 174] width 122 height 14
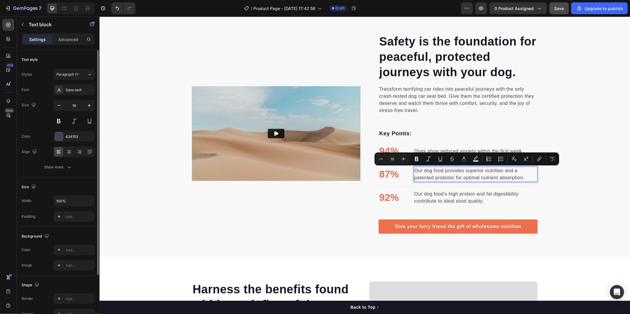
scroll to position [424, 0]
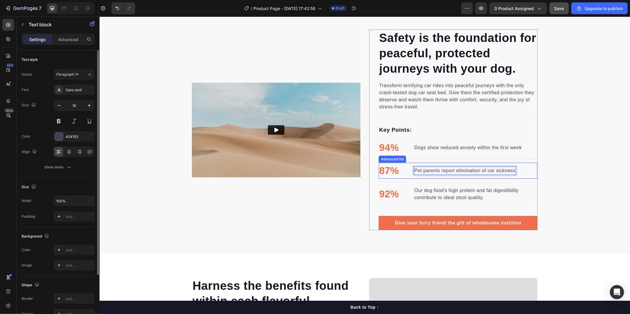
click at [566, 154] on div "Safety is the foundation for peaceful, protected journeys with your dog. Headin…" at bounding box center [364, 129] width 530 height 200
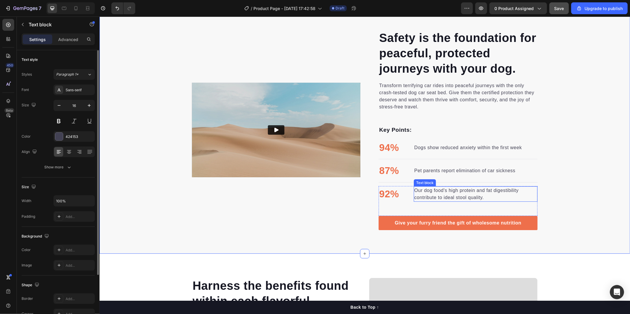
click at [450, 192] on p "Our dog food's high protein and fat digestibility contribute to ideal stool qua…" at bounding box center [475, 194] width 122 height 14
click at [478, 196] on p "Our dog food's high protein and fat digestibility contribute to ideal stool qua…" at bounding box center [475, 194] width 122 height 14
click at [481, 196] on p "Our dog food's high protein and fat digestibility contribute to ideal stool qua…" at bounding box center [475, 194] width 122 height 14
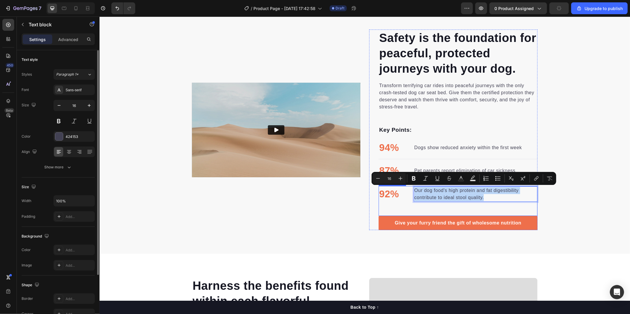
drag, startPoint x: 481, startPoint y: 196, endPoint x: 409, endPoint y: 189, distance: 71.5
click at [409, 189] on li "92% Text block Our dog food's high protein and fat digestibility contribute to …" at bounding box center [457, 194] width 159 height 16
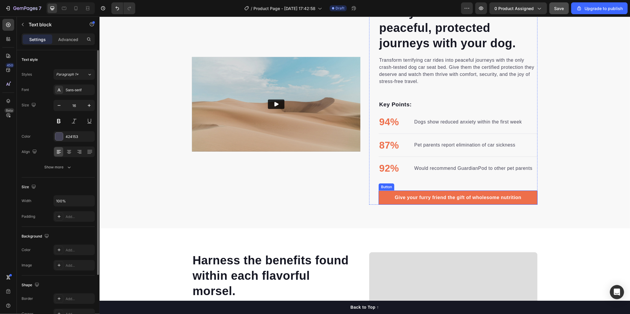
scroll to position [314, 0]
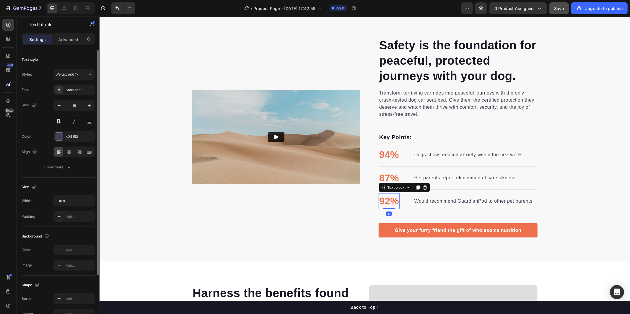
click at [386, 201] on p "92%" at bounding box center [389, 200] width 20 height 15
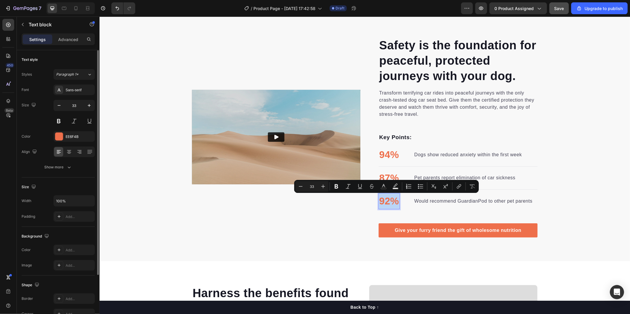
click at [386, 200] on p "92%" at bounding box center [389, 200] width 20 height 15
click at [383, 208] on div "92% Text block 0 Would recommend GuardianPod to other pet parents Text block" at bounding box center [457, 208] width 159 height 30
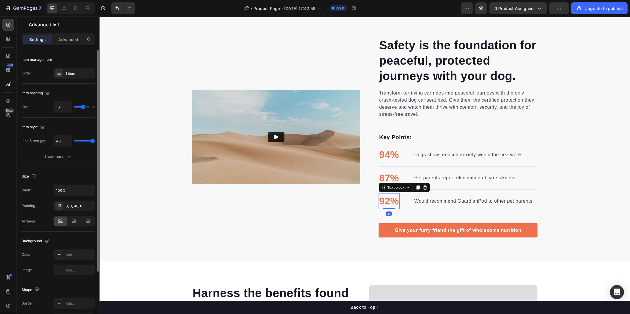
click at [386, 200] on p "92%" at bounding box center [389, 200] width 20 height 15
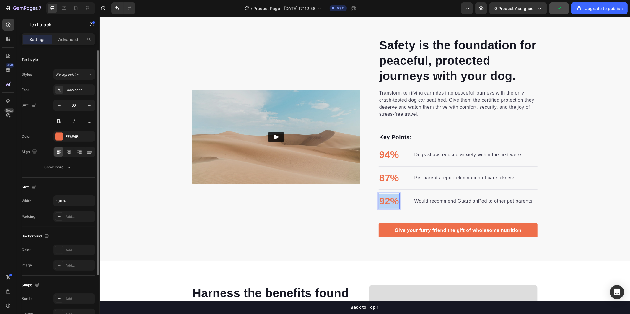
click at [386, 200] on p "92%" at bounding box center [389, 200] width 20 height 15
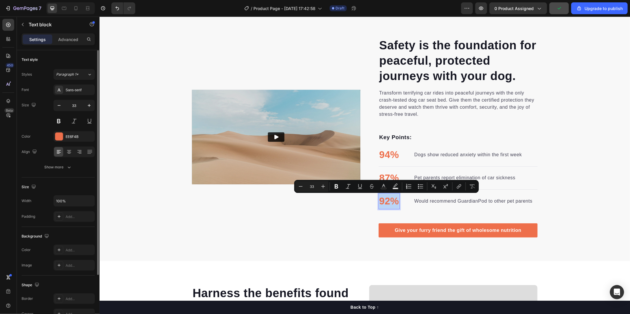
click at [386, 200] on p "92%" at bounding box center [389, 200] width 20 height 15
click at [389, 201] on p "92%" at bounding box center [389, 200] width 20 height 15
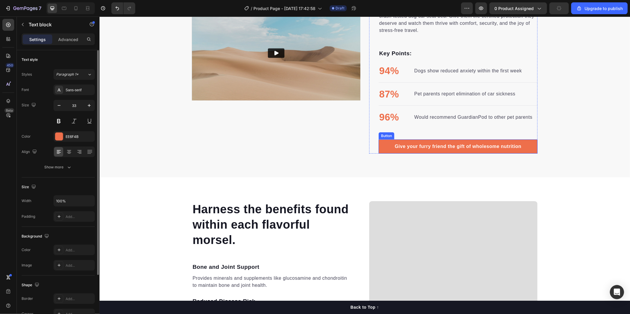
scroll to position [371, 0]
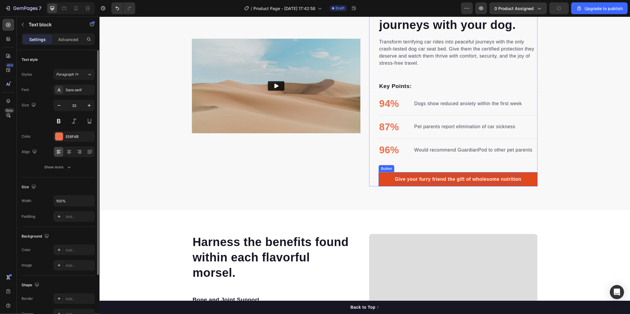
click at [445, 180] on div "Give your furry friend the gift of wholesome nutrition" at bounding box center [457, 178] width 127 height 7
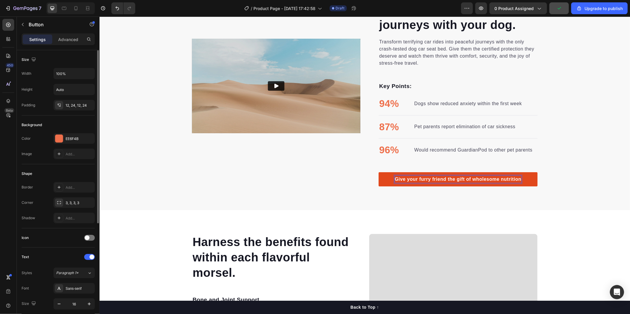
click at [515, 180] on div "Give your furry friend the gift of wholesome nutrition" at bounding box center [457, 178] width 127 height 7
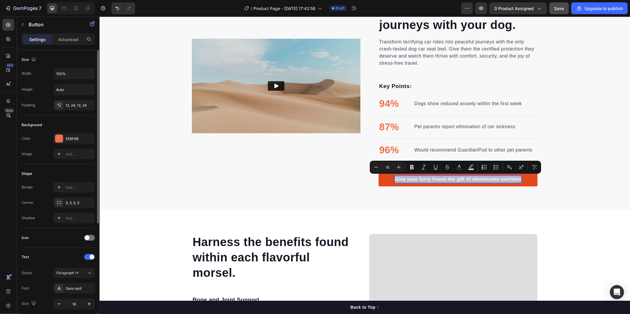
drag, startPoint x: 517, startPoint y: 180, endPoint x: 391, endPoint y: 179, distance: 125.4
click at [394, 179] on p "Give your furry friend the gift of wholesome nutrition" at bounding box center [457, 178] width 127 height 7
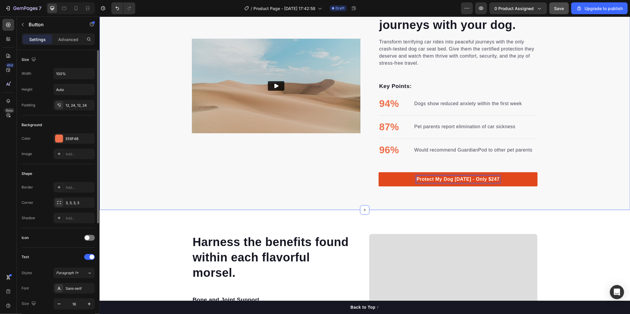
click at [566, 179] on div "Safety is the foundation for peaceful, protected journeys with your dog. Headin…" at bounding box center [364, 86] width 530 height 200
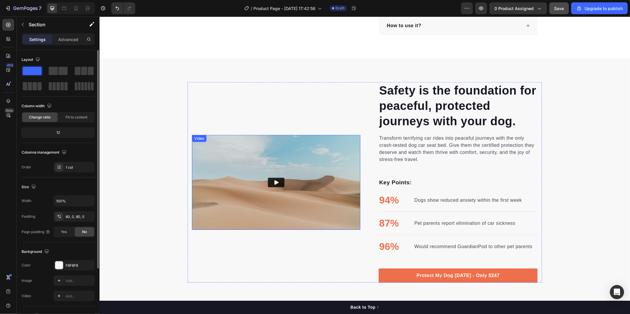
click at [294, 177] on img at bounding box center [276, 182] width 168 height 95
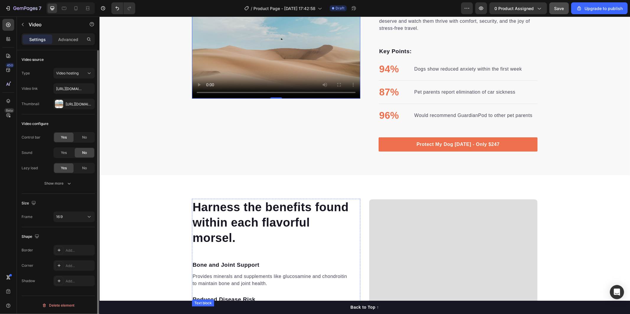
scroll to position [437, 0]
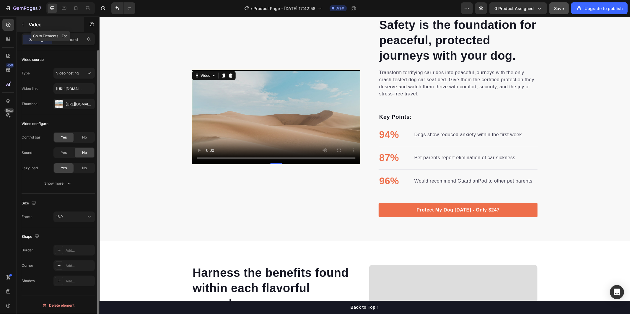
click at [19, 23] on button "button" at bounding box center [22, 24] width 9 height 9
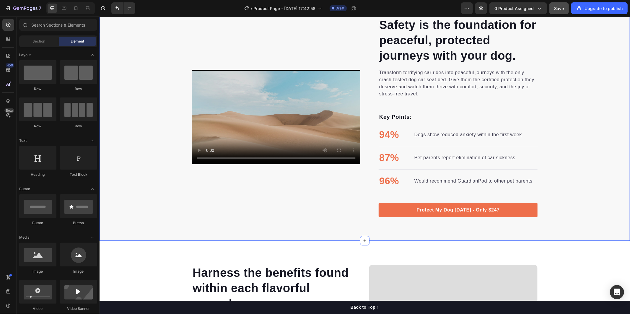
click at [237, 95] on video at bounding box center [276, 116] width 168 height 95
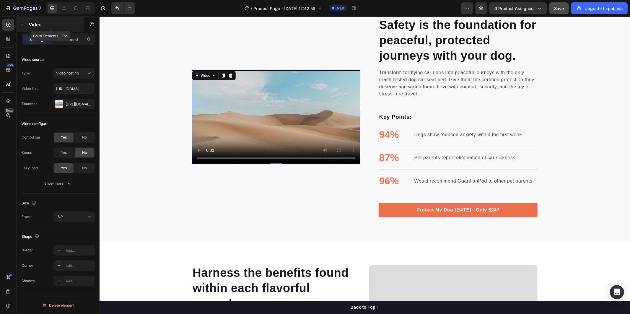
click at [25, 24] on button "button" at bounding box center [22, 24] width 9 height 9
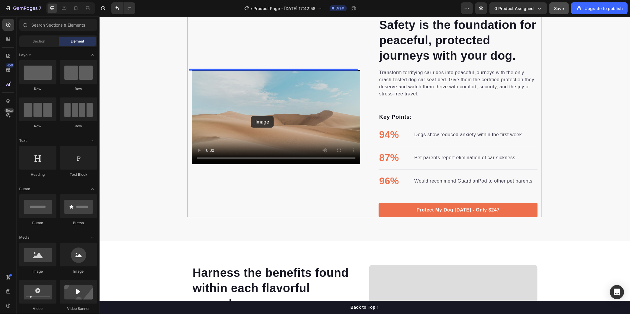
drag, startPoint x: 144, startPoint y: 278, endPoint x: 250, endPoint y: 116, distance: 193.6
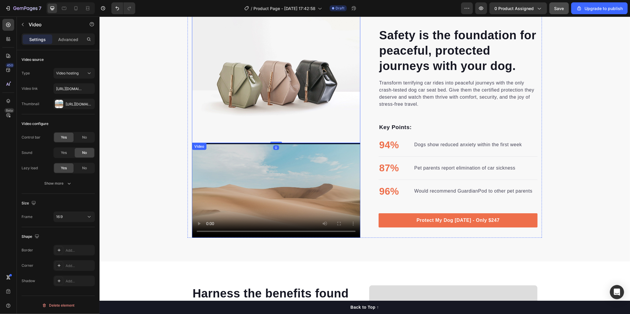
click at [248, 198] on video at bounding box center [276, 190] width 168 height 95
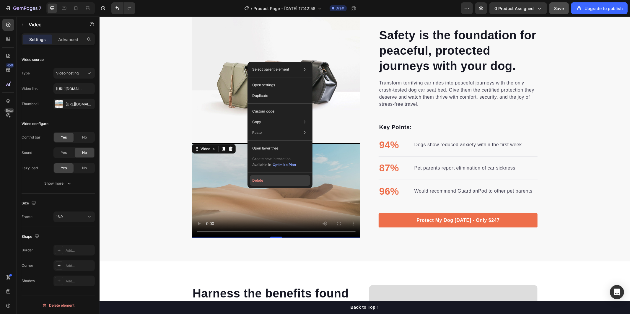
click at [262, 181] on button "Delete" at bounding box center [280, 180] width 60 height 11
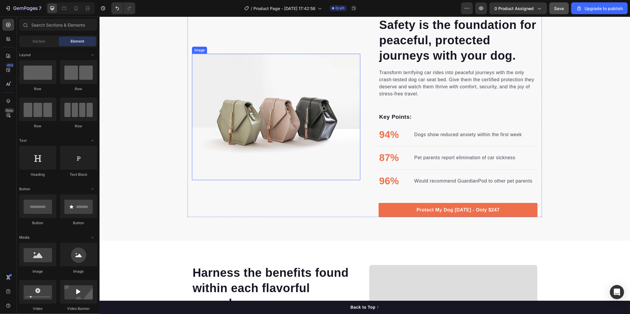
click at [270, 132] on img at bounding box center [276, 116] width 168 height 126
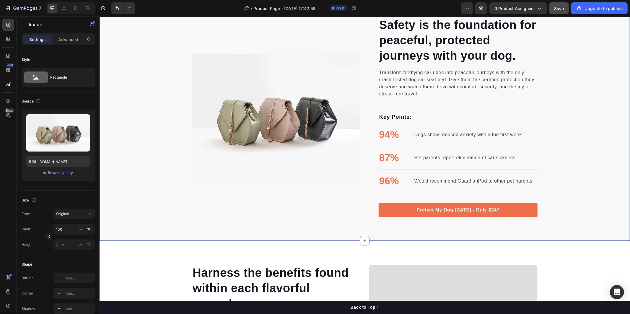
drag, startPoint x: 132, startPoint y: 144, endPoint x: 158, endPoint y: 139, distance: 26.9
click at [132, 144] on div "Safety is the foundation for peaceful, protected journeys with your dog. Headin…" at bounding box center [364, 116] width 530 height 200
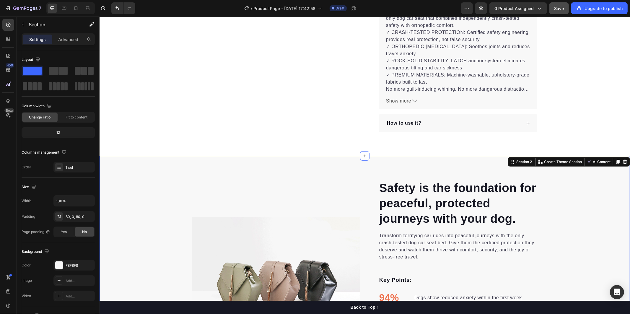
scroll to position [405, 0]
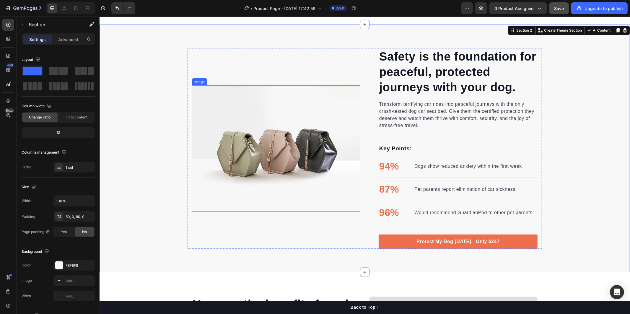
click at [252, 142] on img at bounding box center [276, 148] width 168 height 126
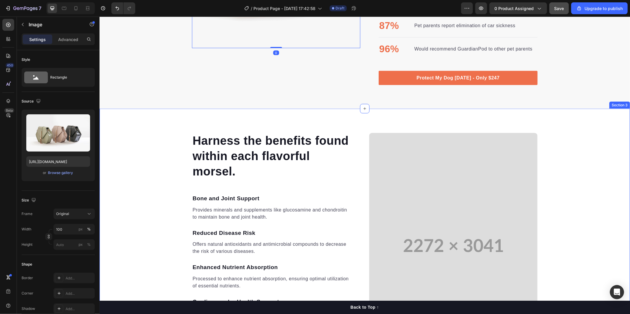
scroll to position [667, 0]
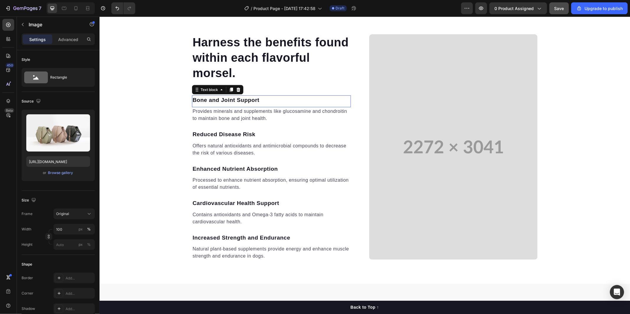
click at [239, 97] on p "Bone and Joint Support" at bounding box center [271, 100] width 158 height 9
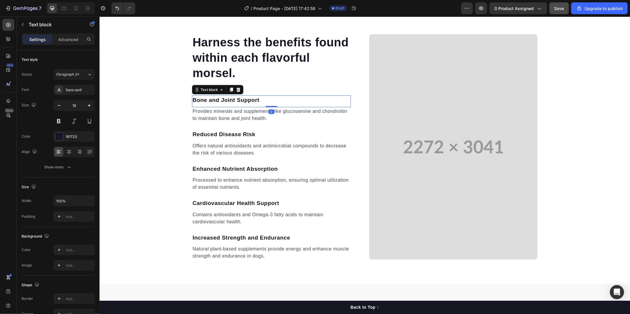
click at [257, 99] on p "Bone and Joint Support" at bounding box center [271, 100] width 158 height 9
drag, startPoint x: 257, startPoint y: 99, endPoint x: 187, endPoint y: 99, distance: 70.0
click at [187, 99] on div "Harness the benefits found within each flavorful morsel. Heading Bone and Joint…" at bounding box center [364, 147] width 354 height 226
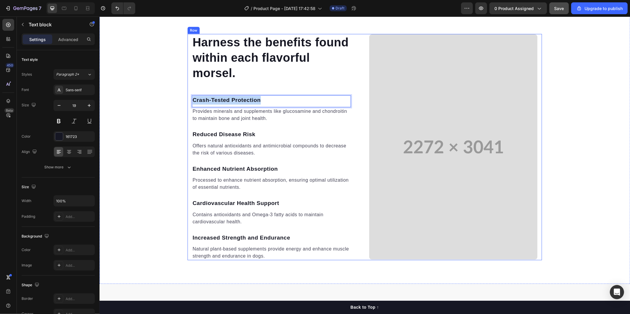
drag, startPoint x: 257, startPoint y: 99, endPoint x: 188, endPoint y: 101, distance: 69.1
click at [188, 101] on div "Harness the benefits found within each flavorful morsel. Heading Crash-Tested P…" at bounding box center [364, 147] width 354 height 226
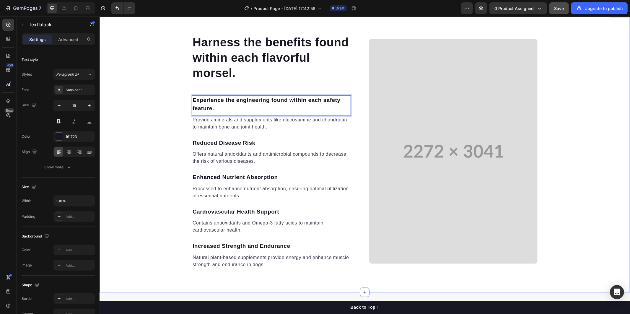
click at [174, 147] on div "Harness the benefits found within each flavorful morsel. Heading Experience the…" at bounding box center [364, 151] width 530 height 235
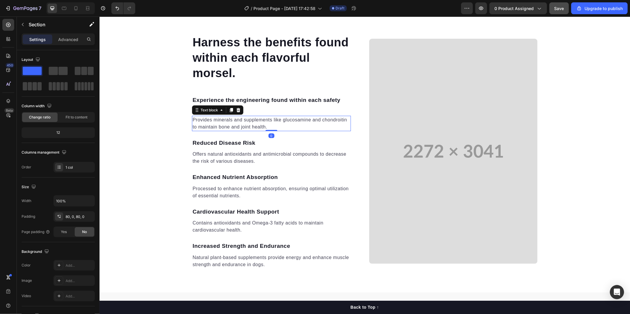
click at [230, 121] on p "Provides minerals and supplements like glucosamine and chondroitin to maintain …" at bounding box center [271, 123] width 158 height 14
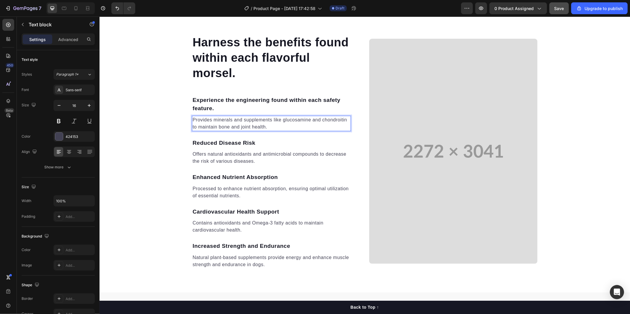
click at [266, 127] on p "Provides minerals and supplements like glucosamine and chondroitin to maintain …" at bounding box center [271, 123] width 158 height 14
drag, startPoint x: 265, startPoint y: 127, endPoint x: 189, endPoint y: 118, distance: 77.3
click at [192, 118] on div "Provides minerals and supplements like glucosamine and chondroitin to maintain …" at bounding box center [271, 122] width 159 height 15
click at [200, 142] on p "Reduced Disease Risk" at bounding box center [271, 142] width 158 height 9
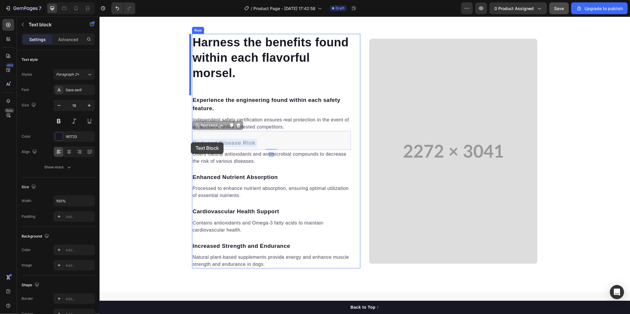
drag, startPoint x: 252, startPoint y: 141, endPoint x: 218, endPoint y: 145, distance: 35.0
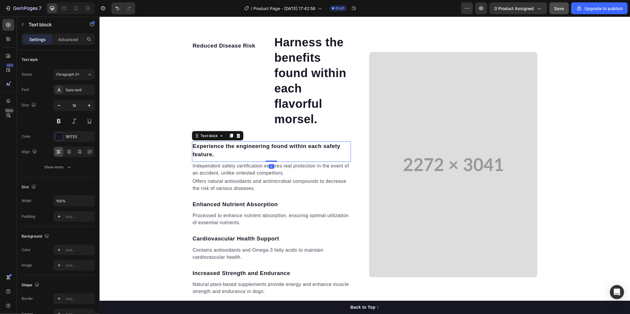
click at [218, 145] on p "Experience the engineering found within each safety feature." at bounding box center [271, 150] width 158 height 17
click at [118, 13] on button "Undo/Redo" at bounding box center [117, 8] width 12 height 12
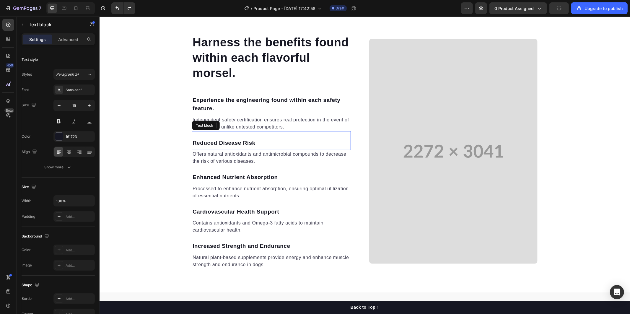
click at [238, 141] on p "Reduced Disease Risk" at bounding box center [271, 142] width 158 height 9
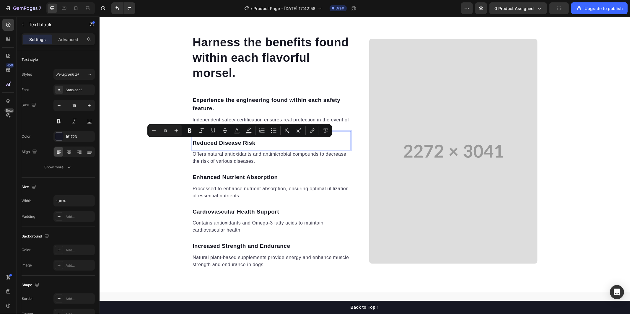
click at [251, 140] on p "Reduced Disease Risk" at bounding box center [271, 142] width 158 height 9
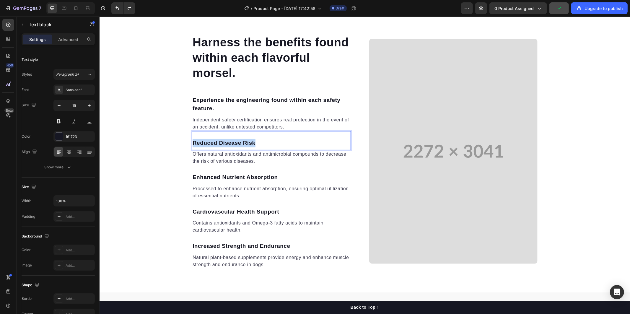
drag, startPoint x: 251, startPoint y: 141, endPoint x: 189, endPoint y: 144, distance: 62.4
click at [192, 144] on div "Reduced Disease Risk" at bounding box center [271, 143] width 159 height 10
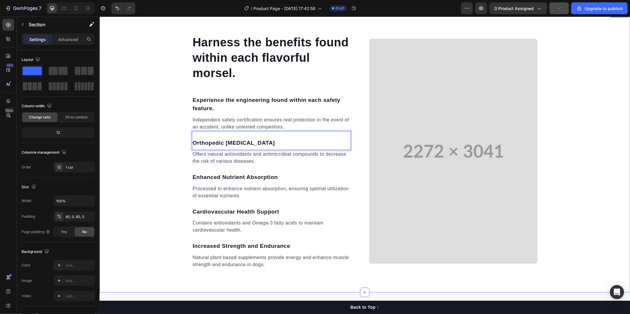
click at [155, 156] on div "Harness the benefits found within each flavorful morsel. Heading Experience the…" at bounding box center [364, 151] width 530 height 235
click at [238, 155] on p "Offers natural antioxidants and antimicrobial compounds to decrease the risk of…" at bounding box center [271, 157] width 158 height 14
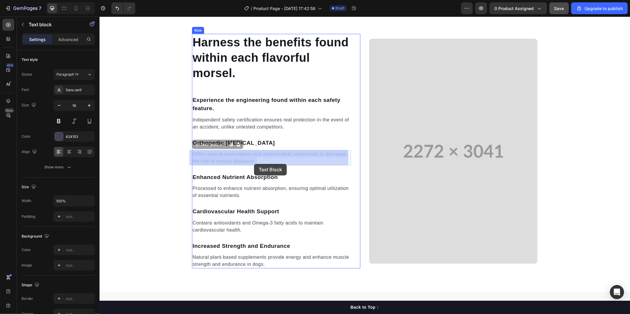
drag, startPoint x: 191, startPoint y: 154, endPoint x: 254, endPoint y: 164, distance: 64.0
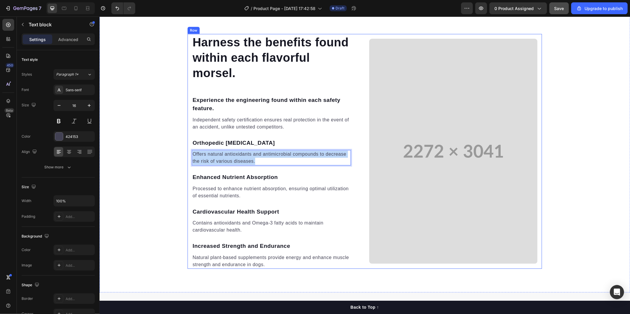
drag, startPoint x: 252, startPoint y: 160, endPoint x: 184, endPoint y: 153, distance: 68.3
click at [187, 153] on div "Harness the benefits found within each flavorful morsel. Heading Experience the…" at bounding box center [364, 151] width 354 height 235
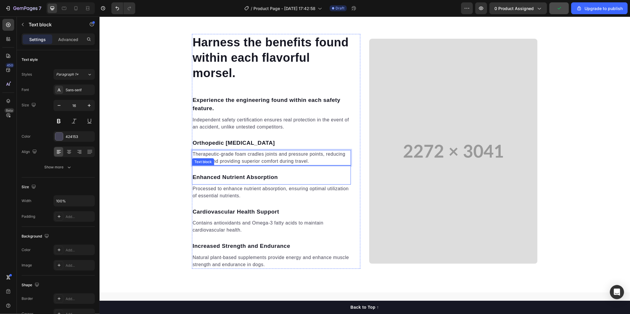
click at [193, 175] on p "Enhanced Nutrient Absorption" at bounding box center [271, 177] width 158 height 9
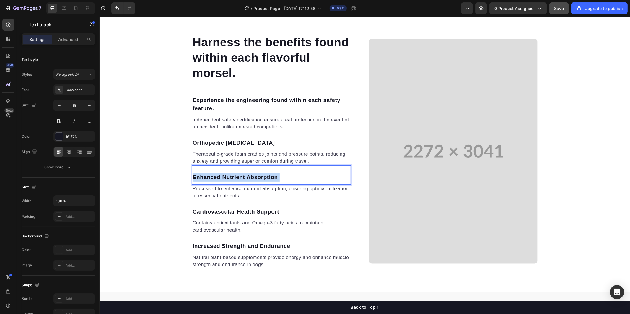
drag, startPoint x: 274, startPoint y: 177, endPoint x: 219, endPoint y: 175, distance: 55.2
click at [219, 175] on p "Enhanced Nutrient Absorption" at bounding box center [271, 177] width 158 height 9
drag, startPoint x: 190, startPoint y: 176, endPoint x: 278, endPoint y: 179, distance: 87.7
click at [278, 179] on p "Enhanced Nutrient Absorption" at bounding box center [271, 177] width 158 height 9
drag, startPoint x: 223, startPoint y: 188, endPoint x: 205, endPoint y: 189, distance: 18.9
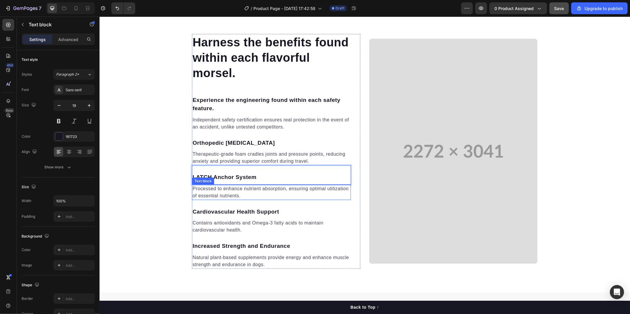
click at [223, 189] on p "Processed to enhance nutrient absorption, ensuring optimal utilization of essen…" at bounding box center [271, 192] width 158 height 14
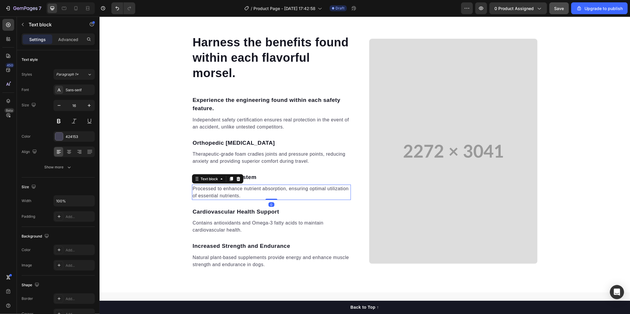
click at [192, 187] on p "Processed to enhance nutrient absorption, ensuring optimal utilization of essen…" at bounding box center [271, 192] width 158 height 14
click at [192, 186] on p "Processed to enhance nutrient absorption, ensuring optimal utilization of essen…" at bounding box center [271, 192] width 158 height 14
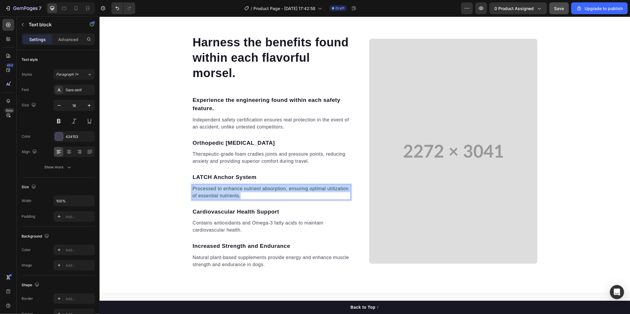
drag, startPoint x: 190, startPoint y: 186, endPoint x: 242, endPoint y: 195, distance: 52.7
click at [242, 195] on p "Processed to enhance nutrient absorption, ensuring optimal utilization of essen…" at bounding box center [271, 192] width 158 height 14
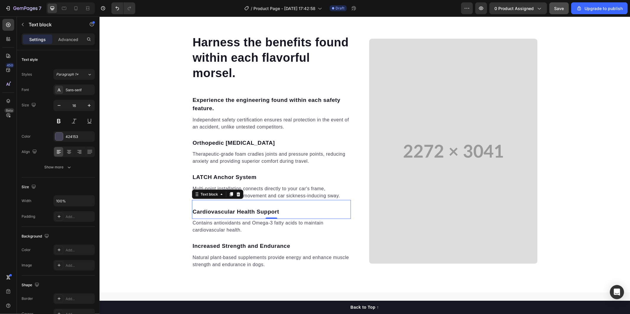
click at [193, 213] on p "Cardiovascular Health Support" at bounding box center [271, 211] width 158 height 9
click at [192, 211] on p "Cardiovascular Health Support" at bounding box center [271, 211] width 158 height 9
drag, startPoint x: 191, startPoint y: 211, endPoint x: 274, endPoint y: 210, distance: 82.9
click at [274, 210] on p "Cardiovascular Health Support" at bounding box center [271, 211] width 158 height 9
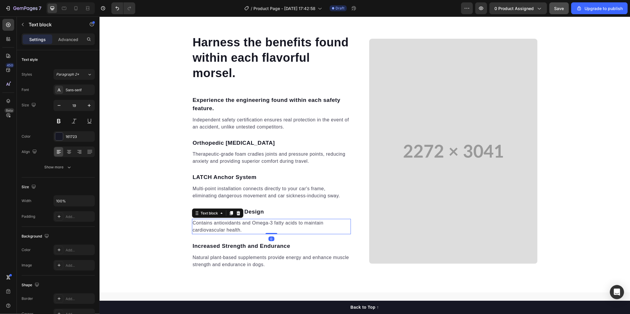
click at [254, 226] on p "Contains antioxidants and Omega-3 fatty acids to maintain cardiovascular health." at bounding box center [271, 226] width 158 height 14
drag, startPoint x: 246, startPoint y: 230, endPoint x: 241, endPoint y: 228, distance: 5.5
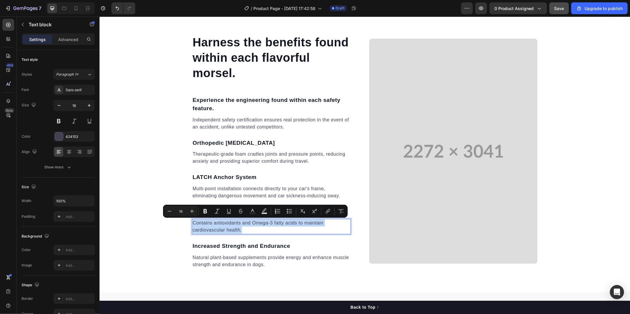
drag, startPoint x: 241, startPoint y: 228, endPoint x: 191, endPoint y: 223, distance: 49.9
click at [192, 223] on p "Contains antioxidants and Omega-3 fatty acids to maintain cardiovascular health." at bounding box center [271, 226] width 158 height 14
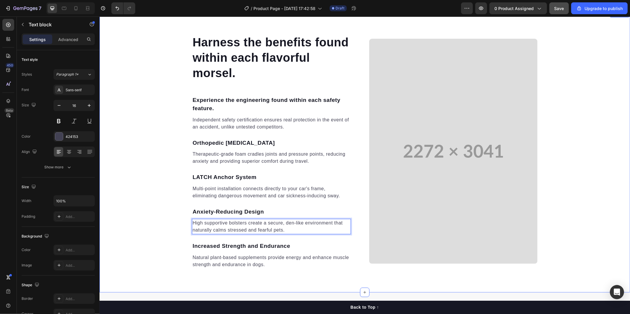
scroll to position [733, 0]
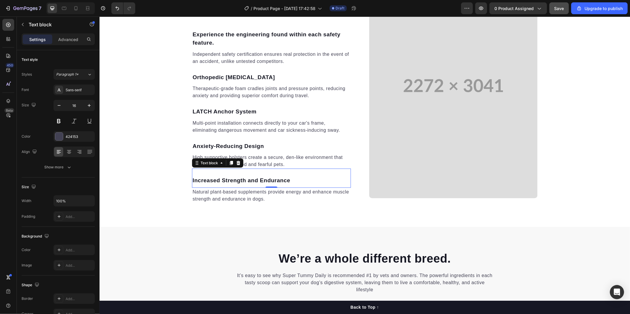
click at [193, 178] on p "Increased Strength and Endurance" at bounding box center [271, 180] width 158 height 9
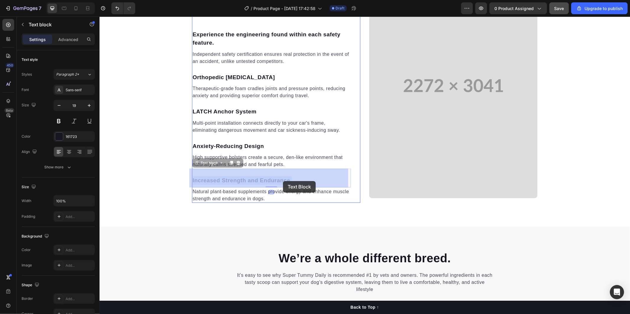
drag, startPoint x: 190, startPoint y: 180, endPoint x: 283, endPoint y: 178, distance: 92.7
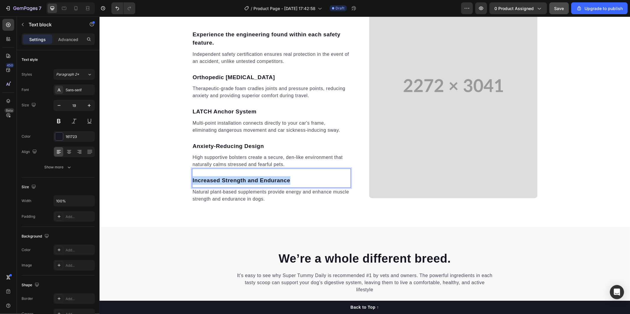
drag, startPoint x: 288, startPoint y: 180, endPoint x: 189, endPoint y: 180, distance: 99.2
click at [192, 180] on div "Increased Strength and Endurance" at bounding box center [271, 180] width 159 height 10
click at [202, 191] on p "Natural plant-based supplements provide energy and enhance muscle strength and …" at bounding box center [271, 195] width 158 height 14
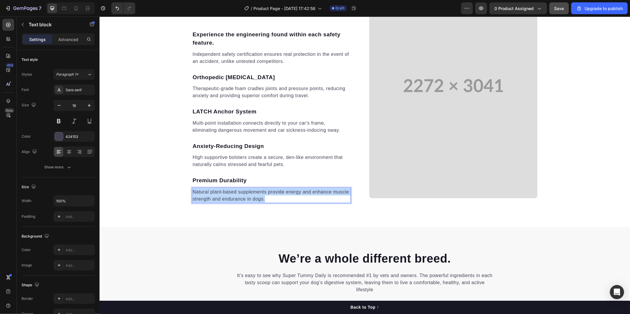
drag, startPoint x: 190, startPoint y: 191, endPoint x: 265, endPoint y: 198, distance: 75.3
click at [264, 199] on p "Natural plant-based supplements provide energy and enhance muscle strength and …" at bounding box center [271, 195] width 158 height 14
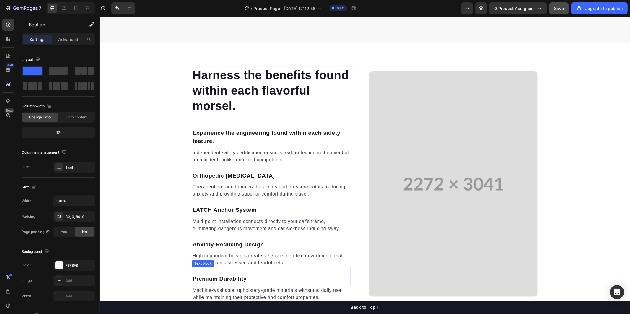
scroll to position [602, 0]
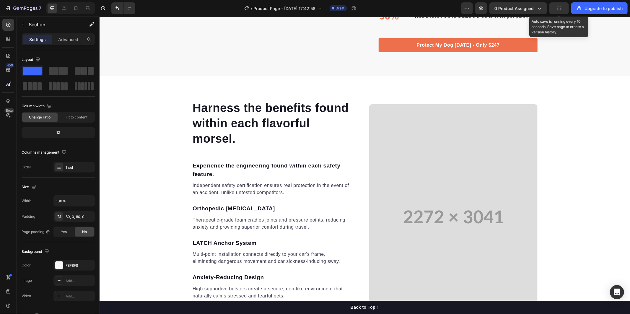
click at [559, 13] on button "button" at bounding box center [558, 8] width 19 height 12
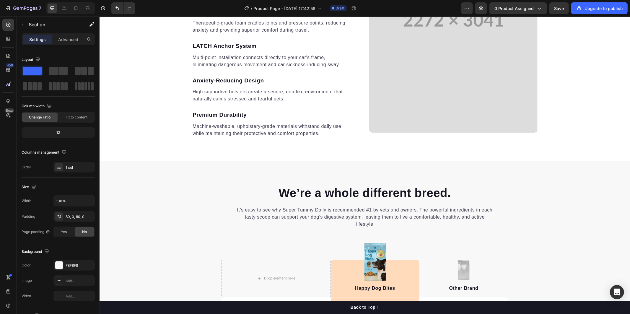
scroll to position [897, 0]
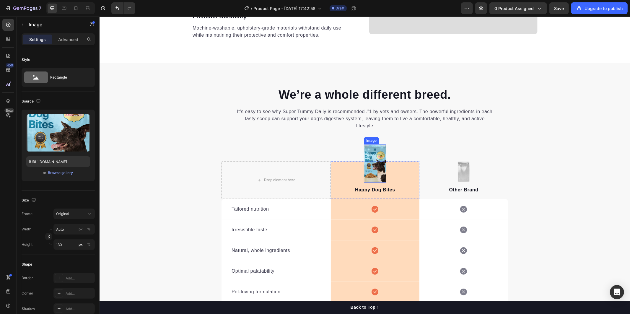
click at [376, 155] on img at bounding box center [374, 163] width 22 height 38
click at [473, 132] on div "It’s easy to see why Super Tummy Daily is recommended #1 by vets and owners. Th…" at bounding box center [364, 123] width 286 height 41
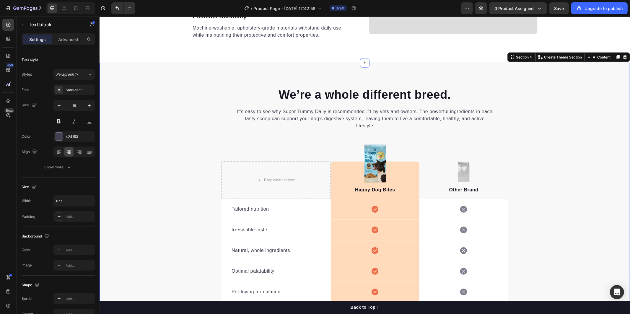
click at [566, 179] on div "We’re a whole different breed. Heading It’s easy to see why Super Tummy Daily i…" at bounding box center [364, 225] width 530 height 278
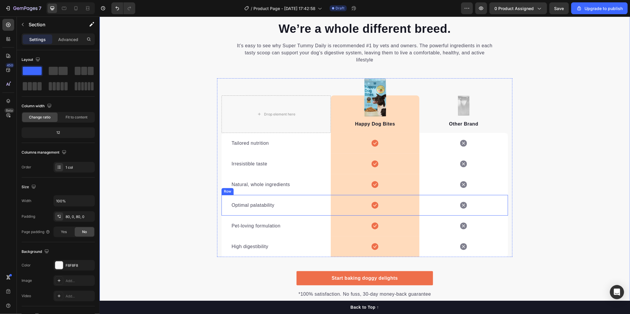
scroll to position [1028, 0]
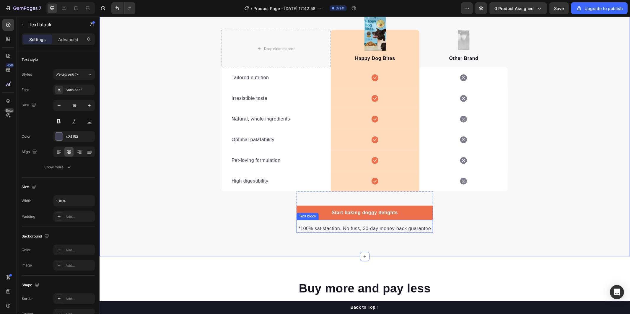
drag, startPoint x: 365, startPoint y: 230, endPoint x: 364, endPoint y: 226, distance: 3.7
click at [365, 231] on p "*100% satisfaction. No fuss, 30-day money-back guarantee" at bounding box center [364, 228] width 135 height 7
click at [364, 226] on p "*100% satisfaction. No fuss, 30-day money-back guarantee" at bounding box center [364, 228] width 135 height 7
click at [348, 226] on p "*100% satisfaction. No fuss, 90-day money-back guarantee" at bounding box center [364, 228] width 135 height 7
click at [467, 216] on div "We’re a whole different breed. Heading It’s easy to see why Super Tummy Daily i…" at bounding box center [364, 94] width 530 height 278
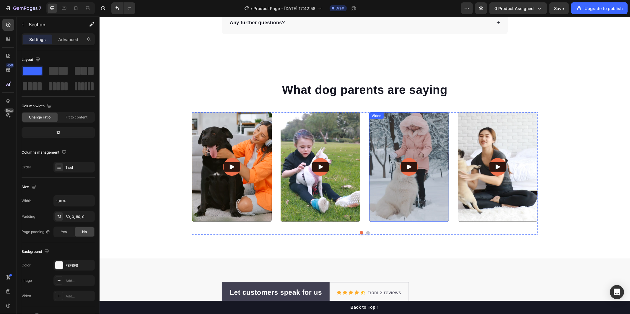
scroll to position [1805, 0]
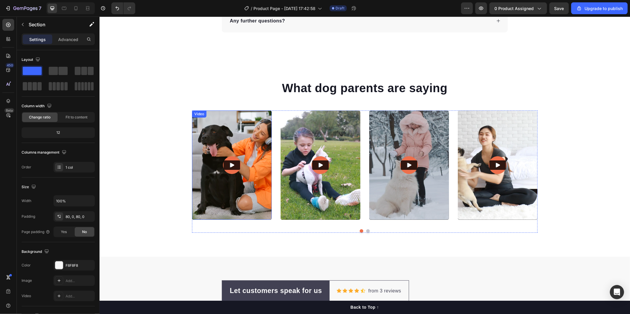
click at [228, 166] on icon "Play" at bounding box center [231, 165] width 6 height 6
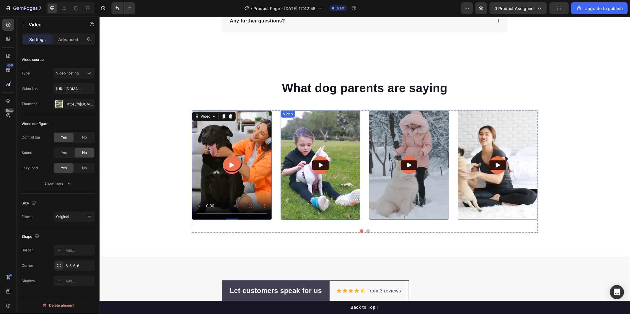
click at [322, 172] on img at bounding box center [320, 165] width 80 height 110
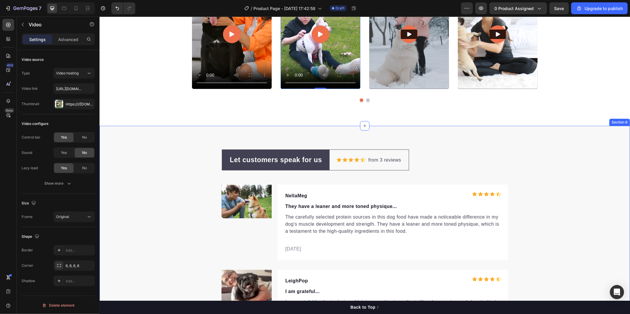
scroll to position [1837, 0]
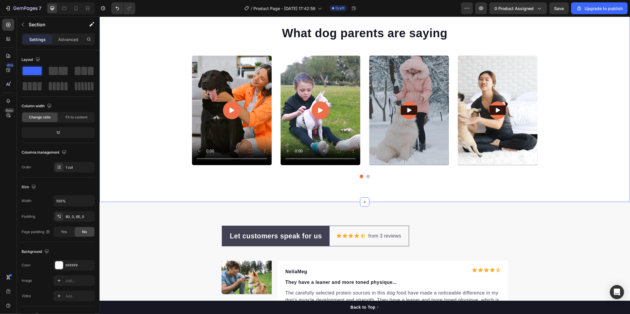
click at [411, 182] on div "What dog parents are saying Heading Video Video Video Video Video Carousel Row …" at bounding box center [364, 101] width 530 height 201
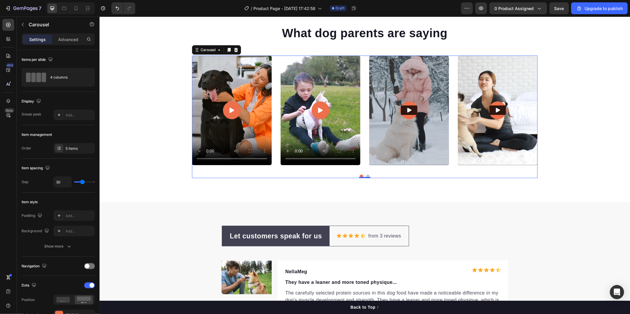
click at [366, 175] on button "Dot" at bounding box center [368, 176] width 4 height 4
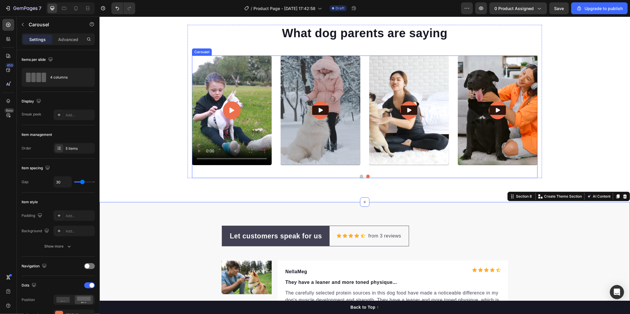
click at [359, 176] on button "Dot" at bounding box center [361, 176] width 4 height 4
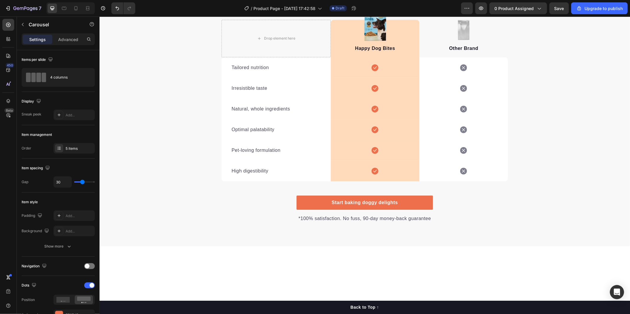
scroll to position [842, 0]
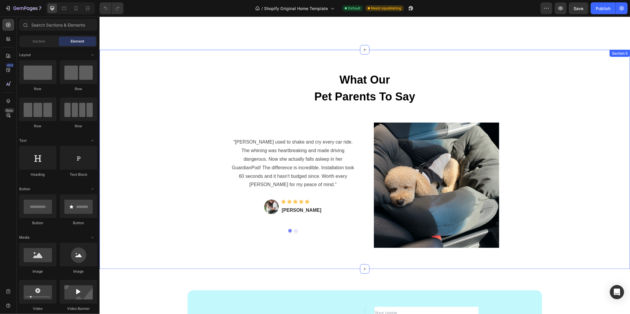
scroll to position [1008, 0]
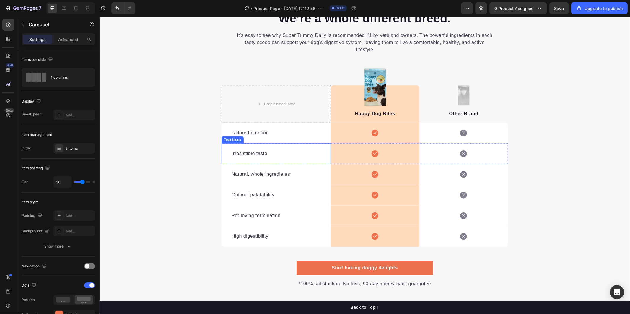
scroll to position [940, 0]
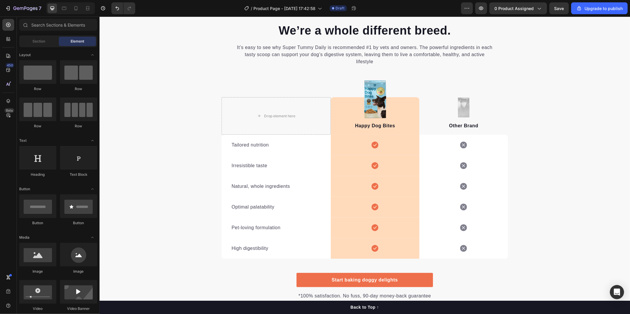
scroll to position [952, 0]
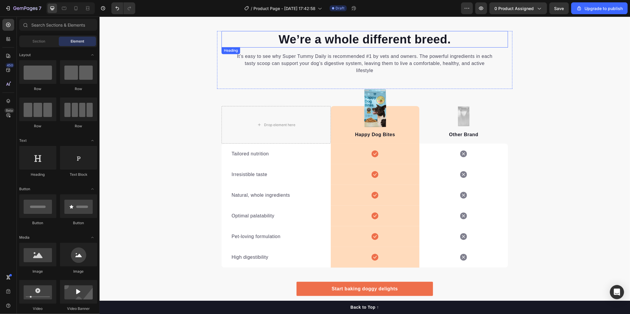
click at [436, 24] on div "We’re a whole different breed. Heading It’s easy to see why Super Tummy Daily i…" at bounding box center [364, 169] width 530 height 325
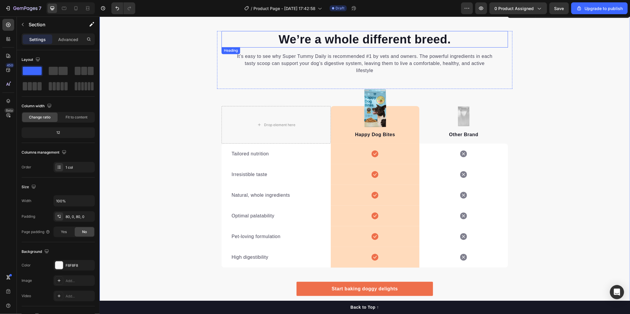
click at [448, 37] on p "We’re a whole different breed." at bounding box center [364, 38] width 285 height 15
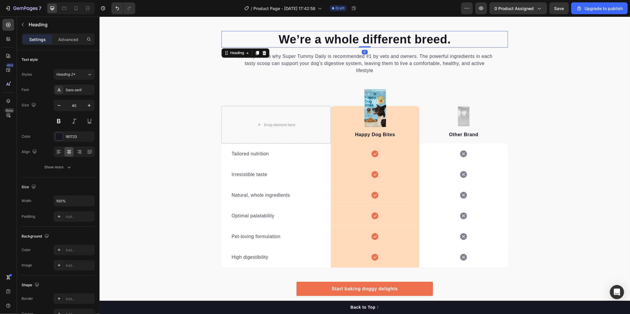
click at [448, 38] on p "We’re a whole different breed." at bounding box center [364, 38] width 285 height 15
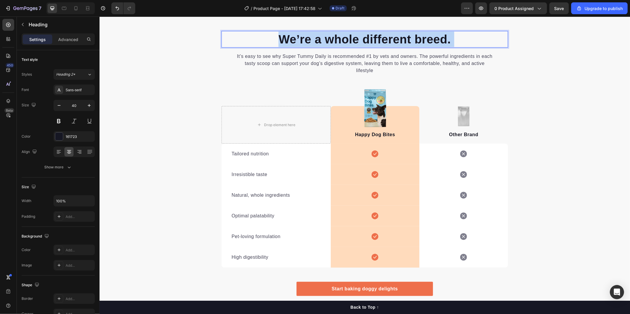
drag, startPoint x: 440, startPoint y: 39, endPoint x: 311, endPoint y: 37, distance: 129.6
click at [322, 37] on p "We’re a whole different breed." at bounding box center [364, 38] width 285 height 15
drag, startPoint x: 277, startPoint y: 37, endPoint x: 465, endPoint y: 40, distance: 188.1
click at [465, 40] on p "We’re a whole different breed." at bounding box center [364, 38] width 285 height 15
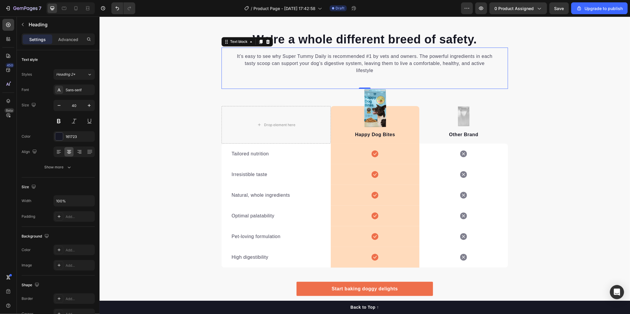
drag, startPoint x: 242, startPoint y: 61, endPoint x: 236, endPoint y: 56, distance: 7.7
click at [241, 60] on p "It’s easy to see why Super Tummy Daily is recommended #1 by vets and owners. Th…" at bounding box center [365, 63] width 258 height 21
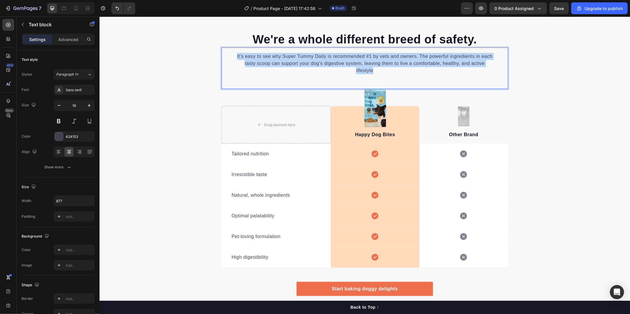
drag, startPoint x: 373, startPoint y: 71, endPoint x: 232, endPoint y: 52, distance: 142.7
click at [232, 52] on div "It’s easy to see why Super Tummy Daily is recommended #1 by vets and owners. Th…" at bounding box center [364, 63] width 286 height 22
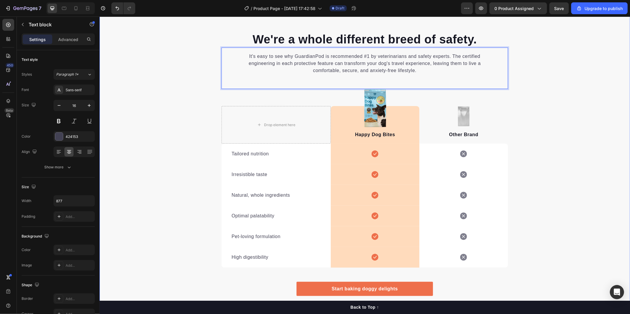
click at [175, 96] on div "We're a whole different breed of safety. Heading It's easy to see why GuardianP…" at bounding box center [364, 170] width 530 height 278
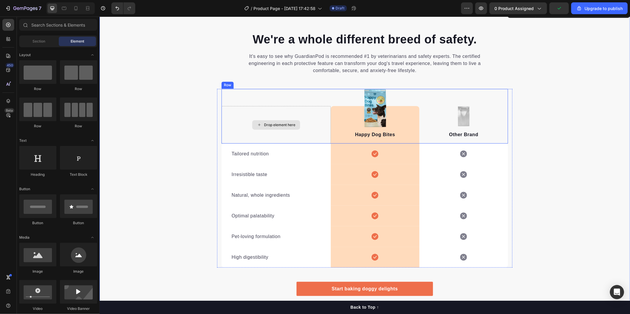
click at [256, 126] on icon at bounding box center [258, 124] width 5 height 5
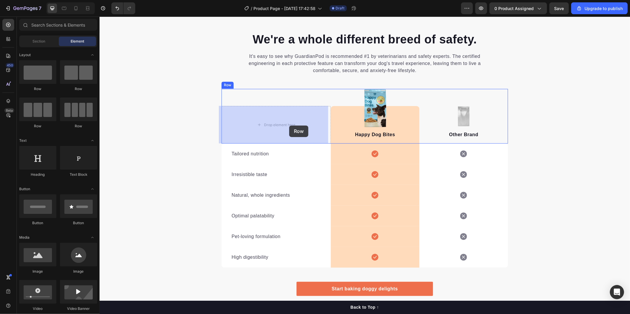
drag, startPoint x: 136, startPoint y: 92, endPoint x: 272, endPoint y: 122, distance: 138.9
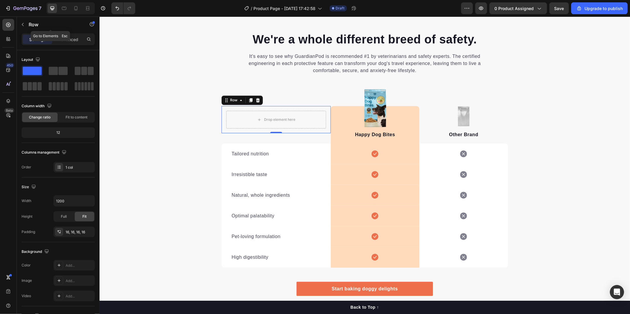
click at [29, 24] on p "Row" at bounding box center [54, 24] width 50 height 7
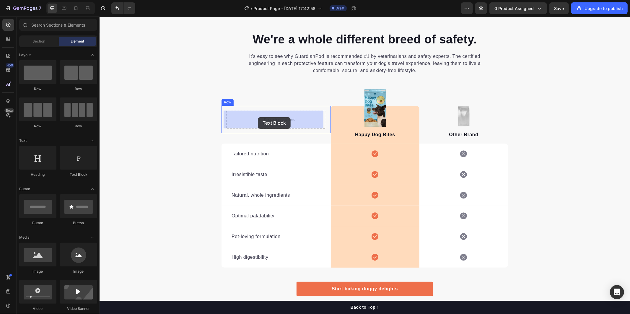
drag, startPoint x: 222, startPoint y: 148, endPoint x: 264, endPoint y: 121, distance: 49.1
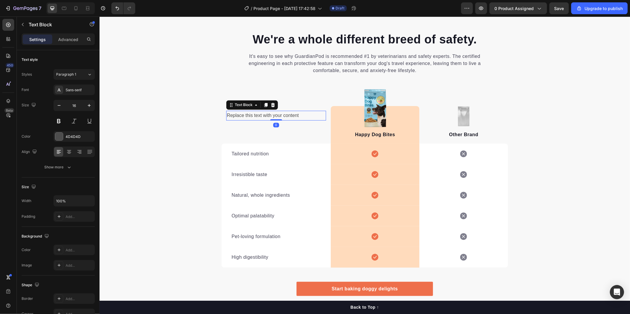
click at [298, 115] on div "Replace this text with your content" at bounding box center [276, 115] width 100 height 10
click at [165, 177] on div "We're a whole different breed of safety. Heading It's easy to see why GuardianP…" at bounding box center [364, 170] width 530 height 278
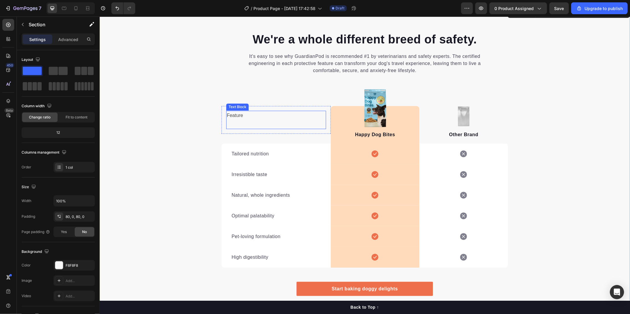
click at [241, 116] on p "Feature" at bounding box center [275, 115] width 99 height 9
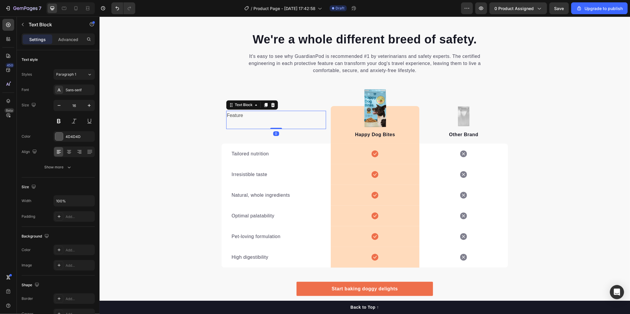
click at [271, 105] on icon at bounding box center [273, 105] width 4 height 4
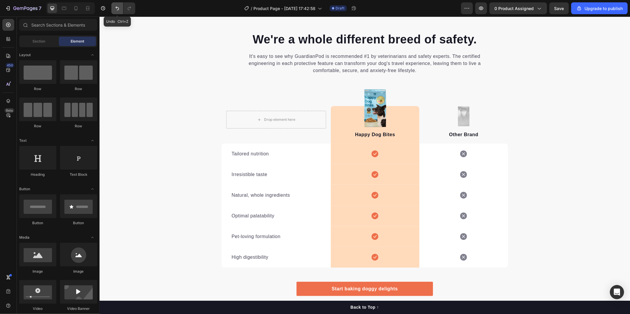
click at [114, 8] on icon "Undo/Redo" at bounding box center [117, 8] width 6 height 6
click at [244, 116] on p "Feature" at bounding box center [275, 115] width 99 height 9
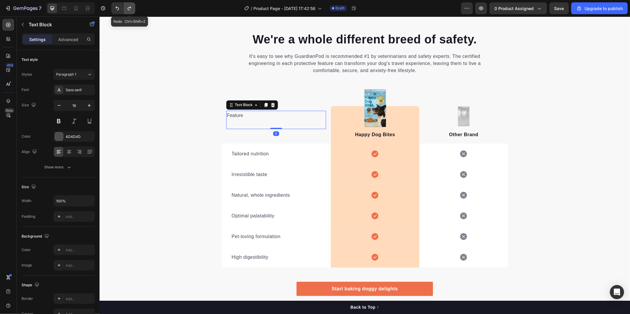
click at [127, 7] on icon "Undo/Redo" at bounding box center [129, 8] width 6 height 6
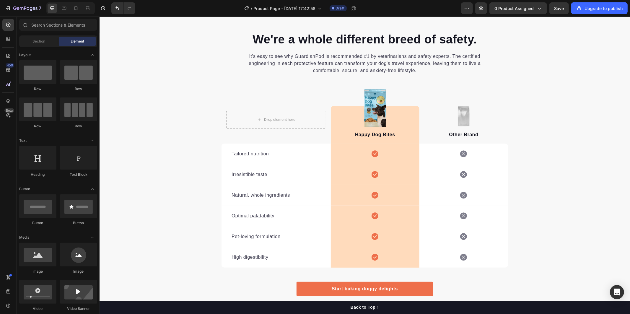
click at [110, 5] on div at bounding box center [122, 8] width 26 height 12
click at [114, 7] on button "Undo/Redo" at bounding box center [117, 8] width 12 height 12
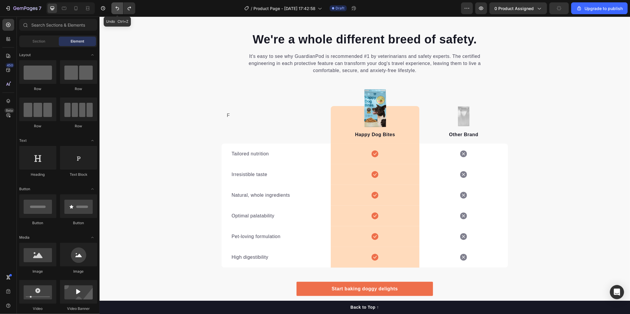
click at [114, 7] on button "Undo/Redo" at bounding box center [117, 8] width 12 height 12
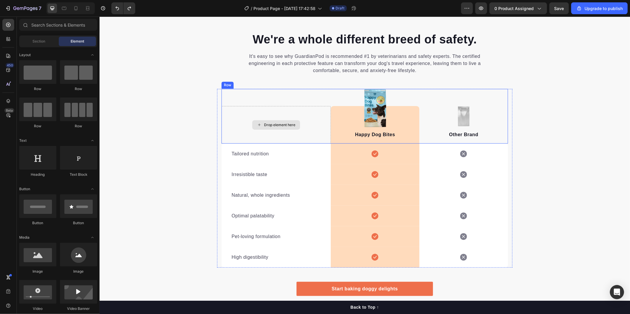
click at [275, 123] on div "Drop element here" at bounding box center [279, 124] width 31 height 5
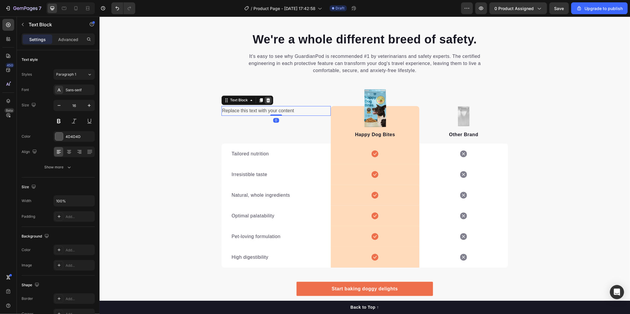
click at [264, 97] on div at bounding box center [267, 100] width 7 height 7
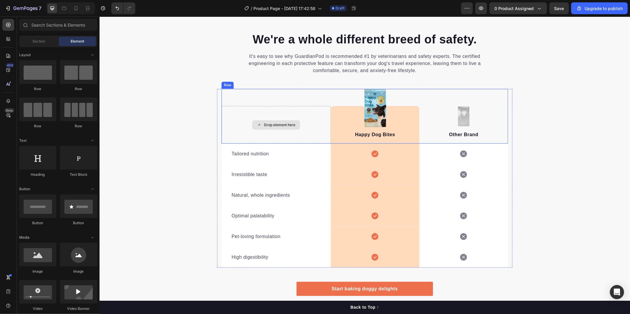
click at [264, 128] on div "Drop element here" at bounding box center [276, 124] width 48 height 9
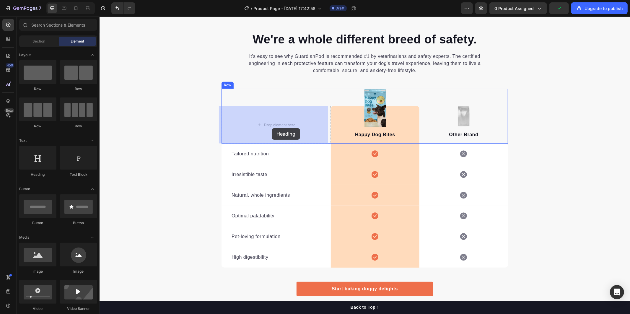
drag, startPoint x: 140, startPoint y: 174, endPoint x: 271, endPoint y: 128, distance: 138.4
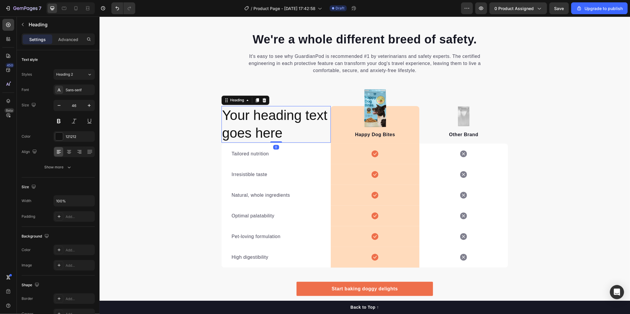
click at [292, 137] on h2 "Your heading text goes here" at bounding box center [275, 124] width 109 height 37
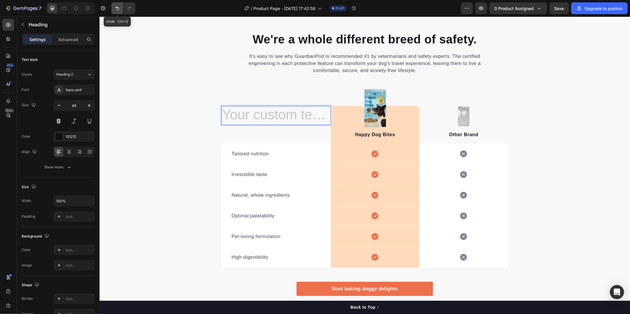
click at [114, 10] on icon "Undo/Redo" at bounding box center [117, 8] width 6 height 6
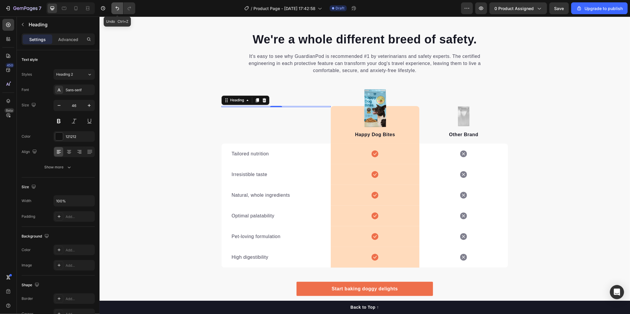
click at [117, 10] on icon "Undo/Redo" at bounding box center [117, 8] width 6 height 6
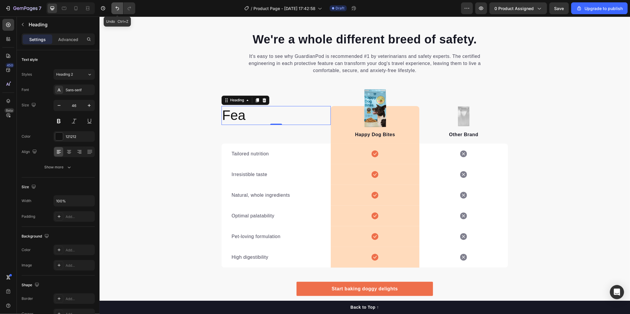
click at [117, 10] on icon "Undo/Redo" at bounding box center [117, 8] width 6 height 6
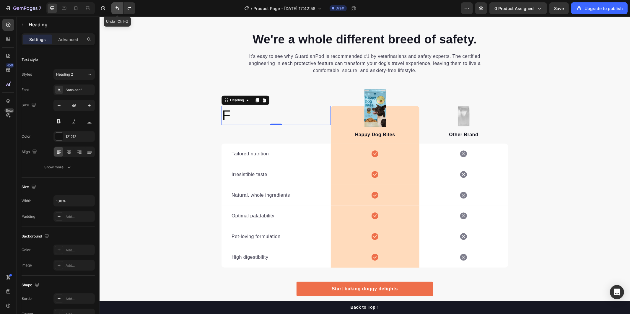
click at [117, 10] on icon "Undo/Redo" at bounding box center [117, 8] width 6 height 6
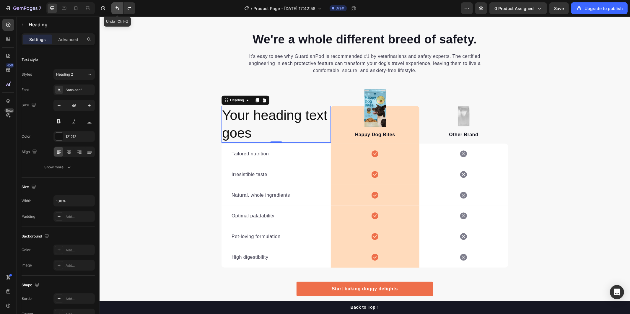
click at [117, 10] on icon "Undo/Redo" at bounding box center [117, 8] width 6 height 6
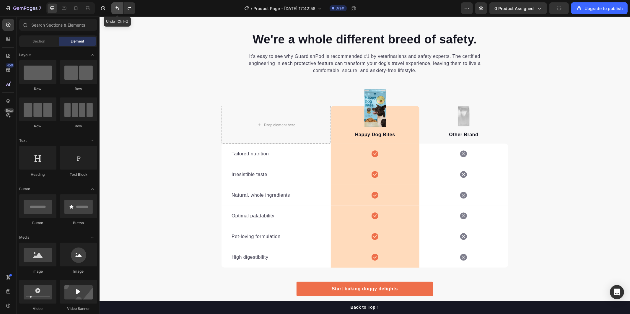
click at [117, 10] on icon "Undo/Redo" at bounding box center [117, 8] width 6 height 6
click at [128, 6] on icon "Undo/Redo" at bounding box center [129, 8] width 6 height 6
click at [177, 141] on div "We're a whole different breed of safety. Heading It's easy to see why GuardianP…" at bounding box center [364, 170] width 530 height 278
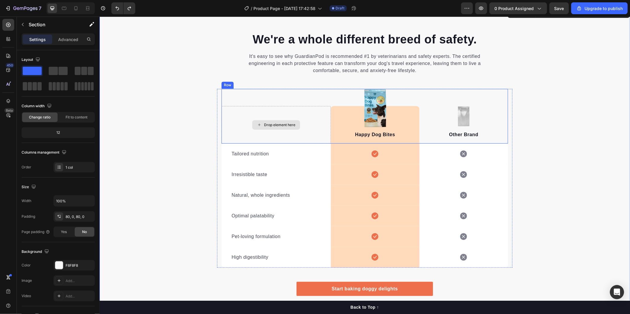
click at [272, 128] on div "Drop element here" at bounding box center [276, 124] width 48 height 9
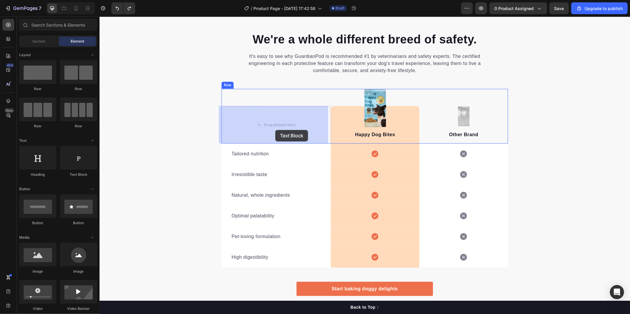
drag, startPoint x: 186, startPoint y: 177, endPoint x: 273, endPoint y: 128, distance: 99.9
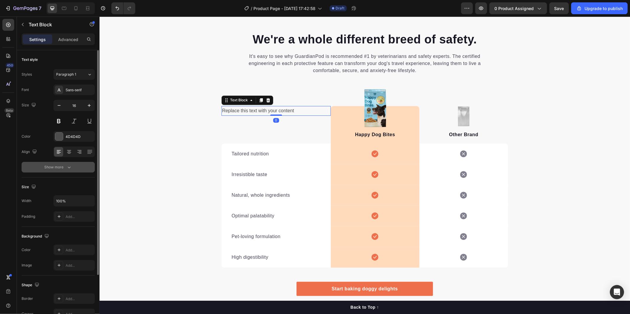
click at [66, 166] on icon "button" at bounding box center [69, 167] width 6 height 6
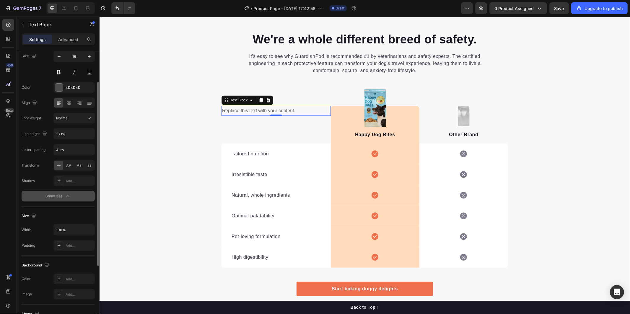
scroll to position [16, 0]
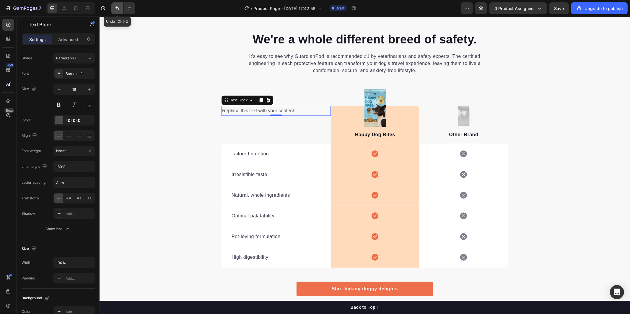
click at [117, 5] on icon "Undo/Redo" at bounding box center [117, 8] width 6 height 6
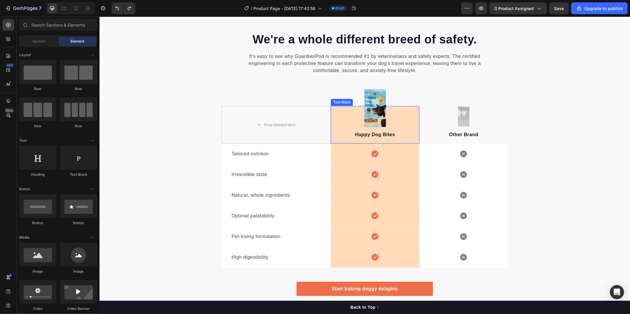
click at [376, 134] on p "Happy Dog Bites" at bounding box center [374, 134] width 87 height 7
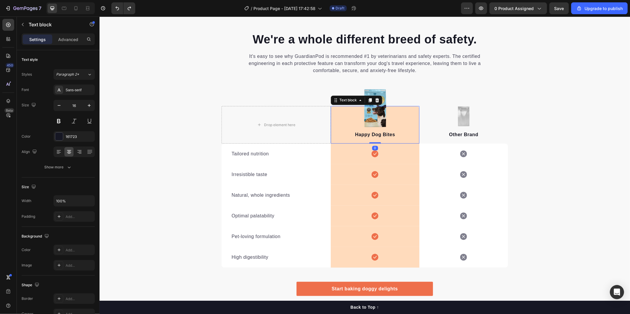
click at [379, 133] on p "Happy Dog Bites" at bounding box center [374, 134] width 87 height 7
click at [389, 133] on p "Happy Dog Bites" at bounding box center [374, 134] width 87 height 7
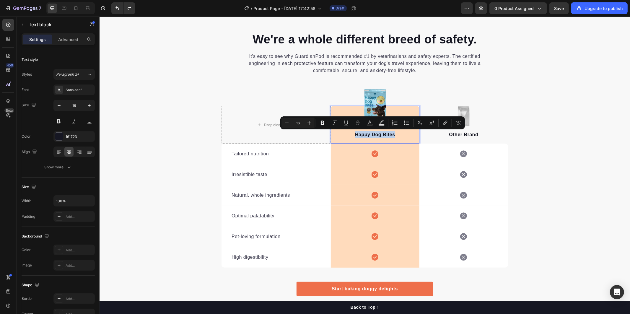
drag, startPoint x: 392, startPoint y: 134, endPoint x: 349, endPoint y: 132, distance: 42.8
click at [349, 132] on p "Happy Dog Bites" at bounding box center [374, 134] width 87 height 7
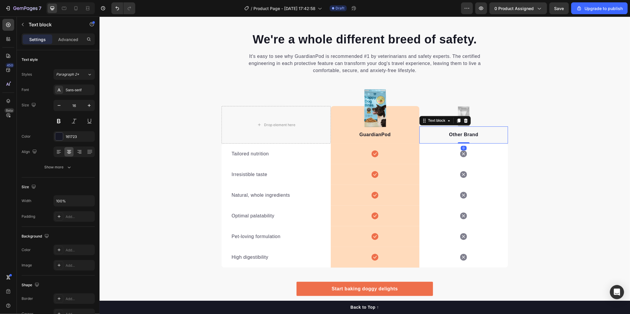
click at [476, 134] on p "Other Brand" at bounding box center [462, 134] width 87 height 7
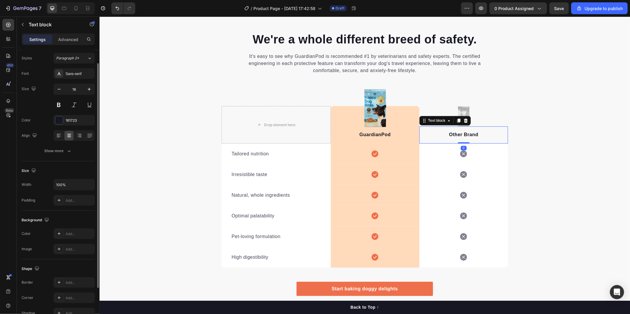
click at [476, 134] on p "Other Brand" at bounding box center [462, 134] width 87 height 7
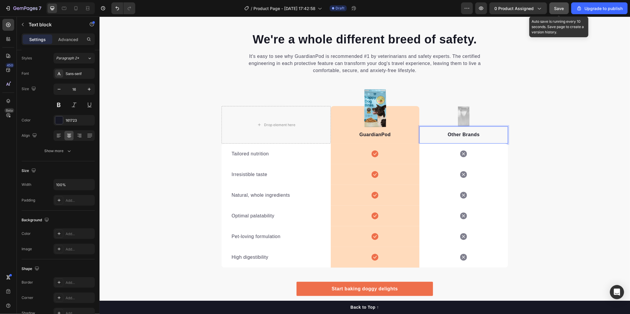
click at [557, 9] on span "Save" at bounding box center [559, 8] width 10 height 5
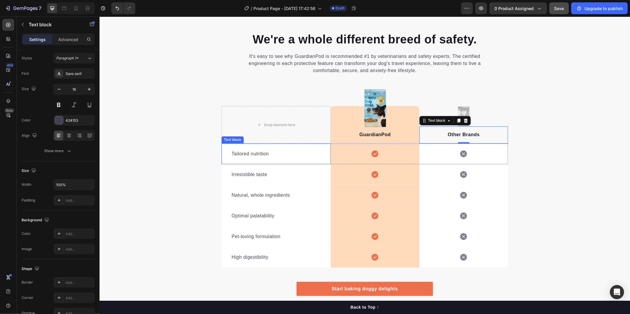
drag, startPoint x: 267, startPoint y: 150, endPoint x: 265, endPoint y: 153, distance: 4.4
click at [267, 151] on p "Tailored nutrition" at bounding box center [275, 153] width 89 height 7
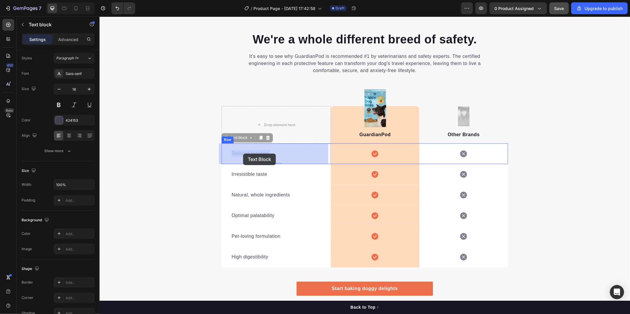
drag, startPoint x: 265, startPoint y: 153, endPoint x: 235, endPoint y: 152, distance: 30.1
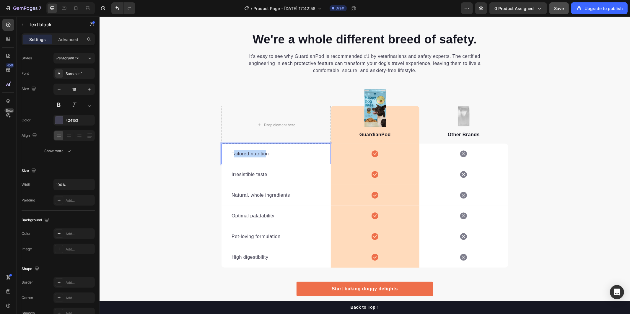
drag, startPoint x: 230, startPoint y: 153, endPoint x: 264, endPoint y: 152, distance: 33.9
click at [264, 152] on p "Tailored nutrition" at bounding box center [275, 153] width 89 height 7
click at [266, 152] on p "Tailored nutrition" at bounding box center [275, 153] width 89 height 7
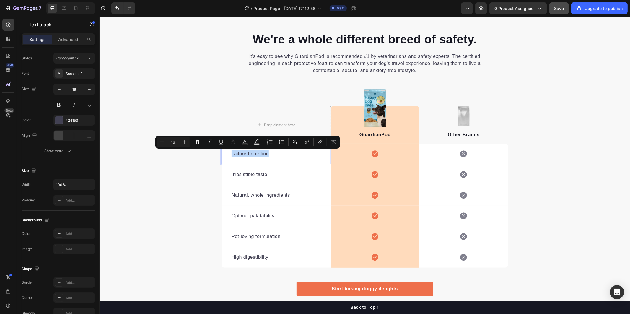
drag, startPoint x: 255, startPoint y: 154, endPoint x: 220, endPoint y: 153, distance: 35.4
click at [221, 153] on div "Tailored nutrition Text block 0" at bounding box center [275, 153] width 109 height 21
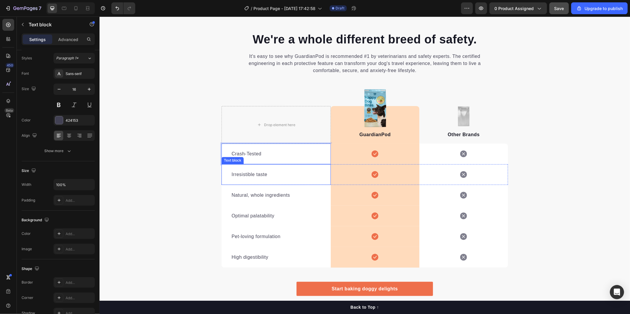
click at [254, 170] on div "Irresistible taste" at bounding box center [276, 174] width 90 height 8
click at [263, 173] on p "Irresistible taste" at bounding box center [275, 174] width 89 height 7
drag, startPoint x: 263, startPoint y: 173, endPoint x: 228, endPoint y: 173, distance: 35.4
click at [228, 173] on div "Irresistible taste Text block 0" at bounding box center [275, 174] width 109 height 21
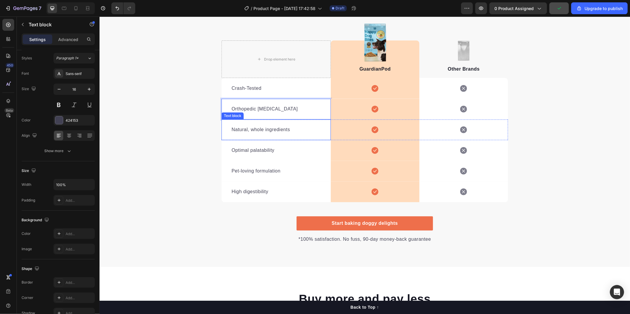
click at [232, 129] on p "Natural, whole ingredients" at bounding box center [275, 129] width 89 height 7
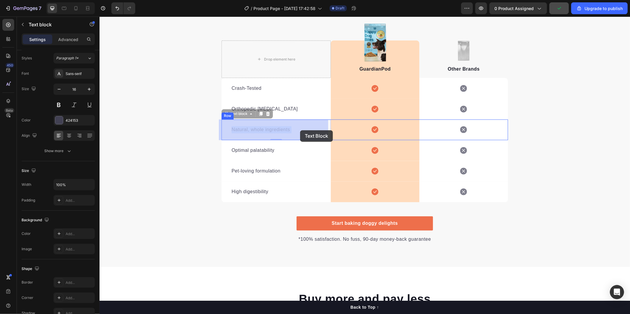
drag, startPoint x: 231, startPoint y: 130, endPoint x: 252, endPoint y: 131, distance: 21.0
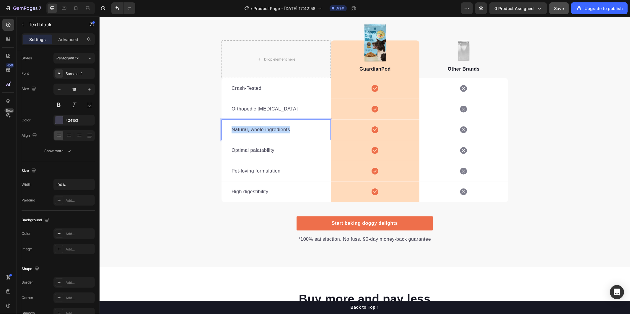
drag, startPoint x: 287, startPoint y: 130, endPoint x: 229, endPoint y: 129, distance: 57.9
click at [231, 129] on p "Natural, whole ingredients" at bounding box center [275, 129] width 89 height 7
click at [267, 153] on div "Optimal palatability" at bounding box center [276, 150] width 90 height 8
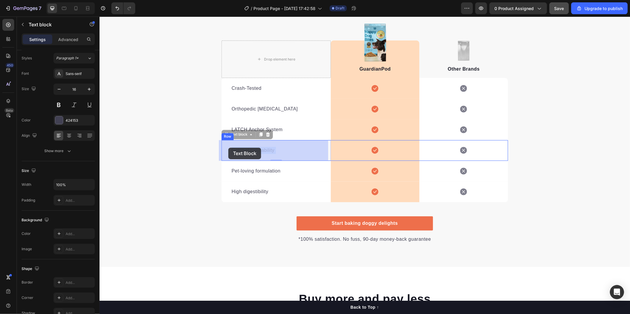
drag, startPoint x: 271, startPoint y: 151, endPoint x: 232, endPoint y: 151, distance: 39.0
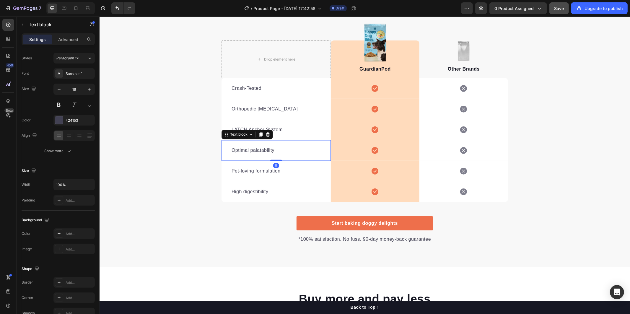
drag, startPoint x: 232, startPoint y: 151, endPoint x: 271, endPoint y: 153, distance: 39.3
drag, startPoint x: 272, startPoint y: 149, endPoint x: 229, endPoint y: 149, distance: 43.4
click at [231, 149] on p "Optimal palatability" at bounding box center [275, 149] width 89 height 7
drag, startPoint x: 266, startPoint y: 170, endPoint x: 273, endPoint y: 171, distance: 7.2
click at [268, 170] on p "Pet-loving formulation" at bounding box center [275, 170] width 89 height 7
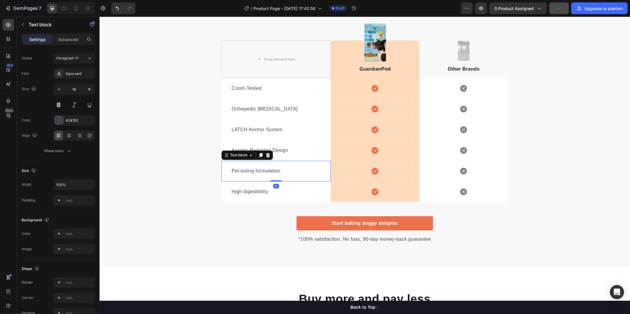
click at [276, 169] on p "Pet-loving formulation" at bounding box center [275, 170] width 89 height 7
drag, startPoint x: 276, startPoint y: 169, endPoint x: 230, endPoint y: 172, distance: 46.7
click at [231, 172] on p "Pet-loving formulation" at bounding box center [275, 170] width 89 height 7
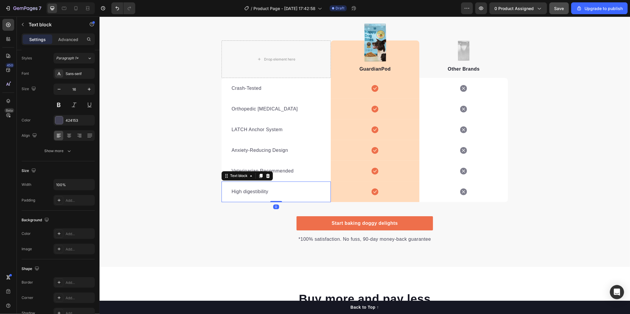
click at [267, 189] on p "High digestibility" at bounding box center [275, 191] width 89 height 7
drag, startPoint x: 265, startPoint y: 192, endPoint x: 229, endPoint y: 190, distance: 35.8
click at [231, 190] on p "High digestibility" at bounding box center [275, 191] width 89 height 7
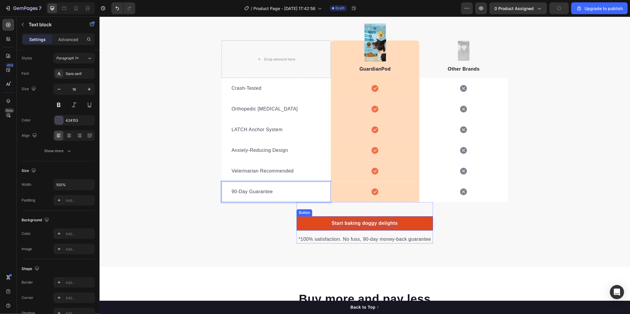
click at [346, 219] on div "Start baking doggy delights" at bounding box center [364, 222] width 66 height 7
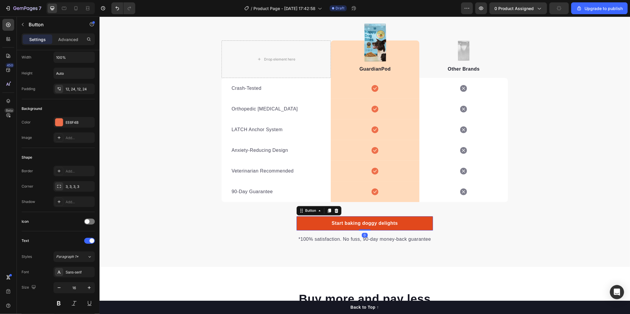
scroll to position [0, 0]
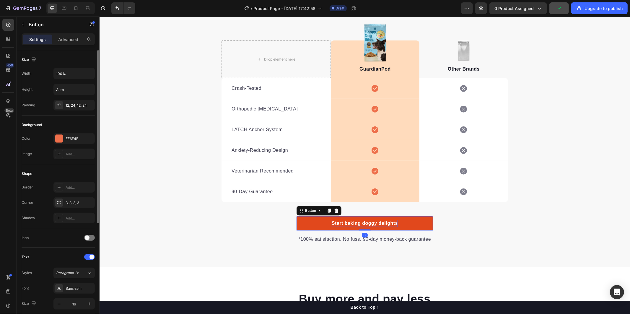
click at [393, 223] on div "Start baking doggy delights" at bounding box center [364, 222] width 66 height 7
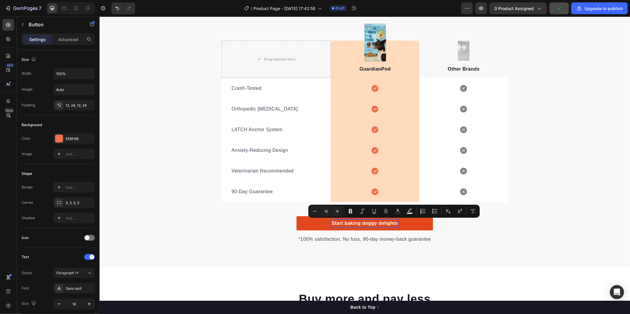
click at [394, 223] on p "Start baking doggy delights" at bounding box center [364, 222] width 66 height 7
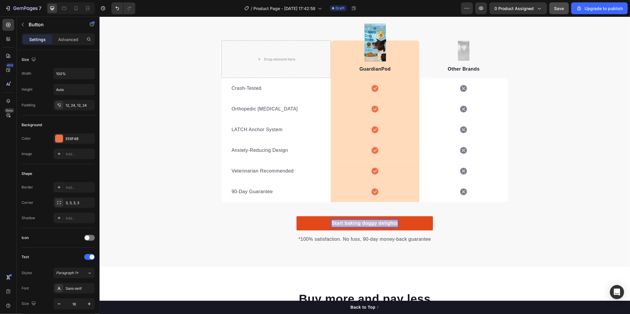
drag, startPoint x: 394, startPoint y: 223, endPoint x: 328, endPoint y: 220, distance: 65.6
click at [328, 220] on link "Start baking doggy delights" at bounding box center [364, 223] width 136 height 14
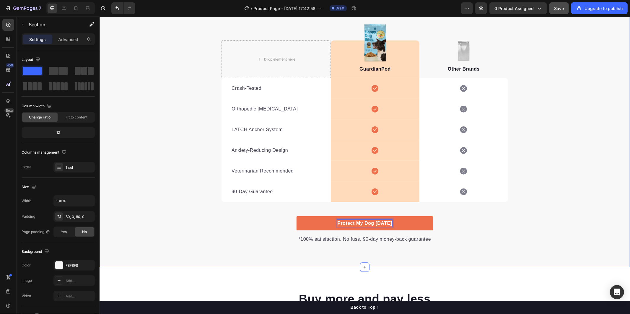
click at [538, 226] on div "We're a whole different breed of safety. Heading It's easy to see why GuardianP…" at bounding box center [364, 104] width 530 height 278
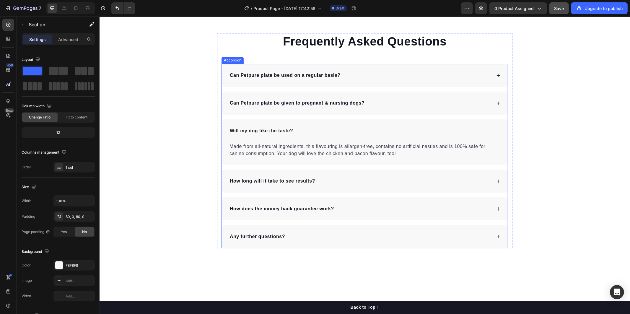
scroll to position [1575, 0]
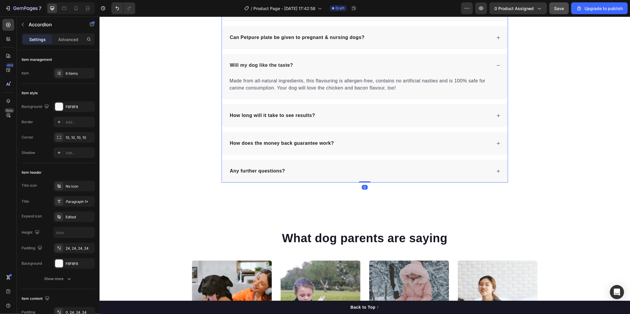
click at [499, 127] on div "How long will it take to see results?" at bounding box center [364, 115] width 286 height 23
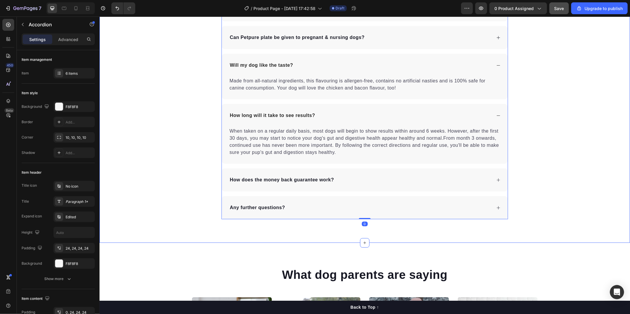
scroll to position [1608, 0]
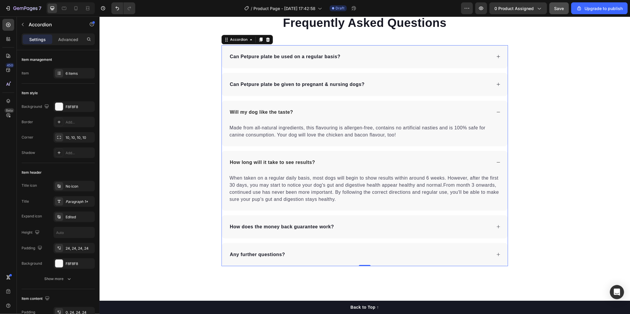
click at [317, 54] on p "Can Petpure plate be used on a regular basis?" at bounding box center [284, 56] width 111 height 7
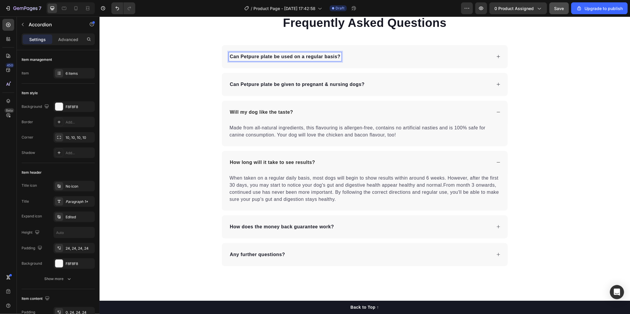
click at [336, 55] on p "Can Petpure plate be used on a regular basis?" at bounding box center [284, 56] width 111 height 7
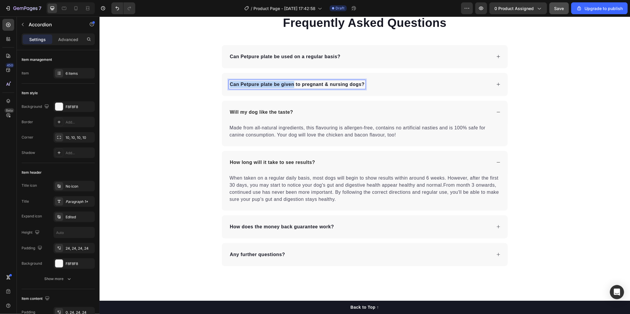
drag, startPoint x: 336, startPoint y: 55, endPoint x: 280, endPoint y: 59, distance: 56.5
click at [280, 59] on p "Can Petpure plate be used on a regular basis?" at bounding box center [284, 56] width 111 height 7
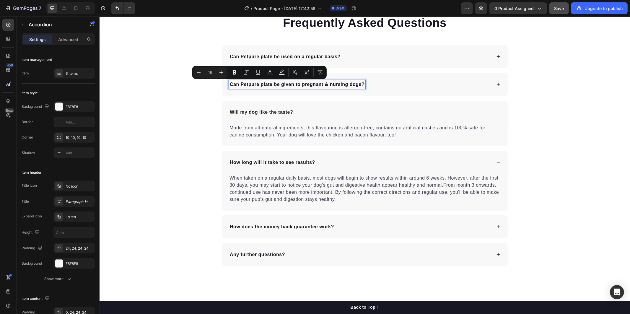
click at [241, 56] on p "Can Petpure plate be used on a regular basis?" at bounding box center [284, 56] width 111 height 7
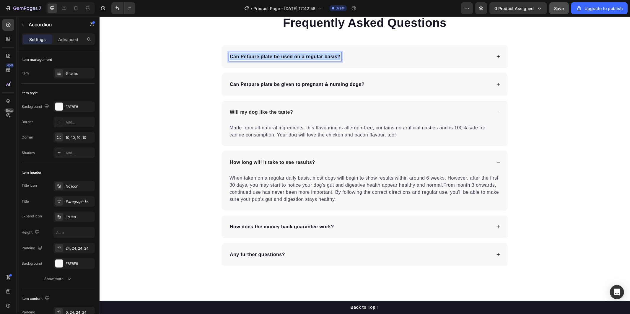
drag, startPoint x: 228, startPoint y: 55, endPoint x: 338, endPoint y: 57, distance: 110.4
click at [338, 57] on div "Can Petpure plate be used on a regular basis?" at bounding box center [284, 56] width 112 height 9
drag, startPoint x: 400, startPoint y: 56, endPoint x: 164, endPoint y: 17, distance: 238.9
click at [400, 56] on div "Will GuardianPod fit in my car?" at bounding box center [359, 56] width 262 height 9
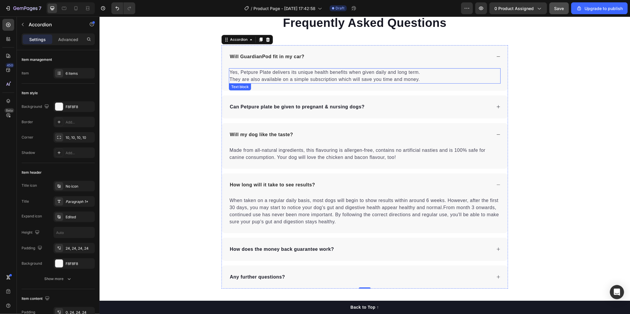
drag, startPoint x: 241, startPoint y: 72, endPoint x: 235, endPoint y: 72, distance: 6.5
click at [240, 72] on p "Yes, Petpure Plate delivers its unique health benefits when given daily and lon…" at bounding box center [364, 75] width 270 height 14
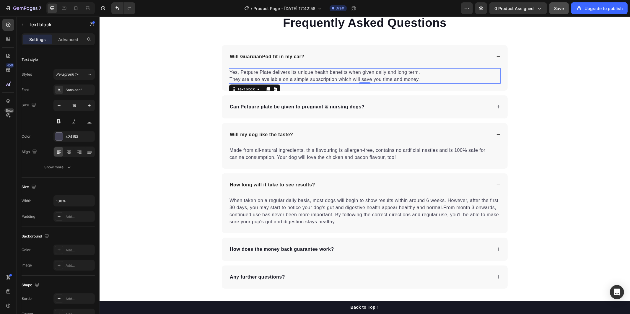
click at [229, 72] on p "Yes, Petpure Plate delivers its unique health benefits when given daily and lon…" at bounding box center [364, 75] width 270 height 14
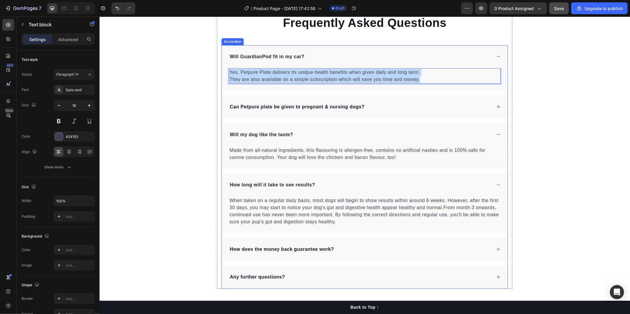
drag, startPoint x: 228, startPoint y: 71, endPoint x: 419, endPoint y: 80, distance: 191.5
click at [418, 81] on p "Yes, Petpure Plate delivers its unique health benefits when given daily and lon…" at bounding box center [364, 75] width 270 height 14
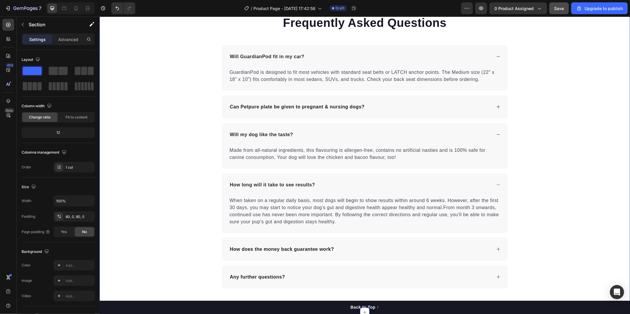
click at [181, 91] on div "Frequently Asked Questions Heading Will GuardianPod fit in my car? GuardianPod …" at bounding box center [364, 151] width 530 height 274
click at [249, 111] on div "Can Petpure plate be given to pregnant & nursing dogs?" at bounding box center [364, 106] width 286 height 23
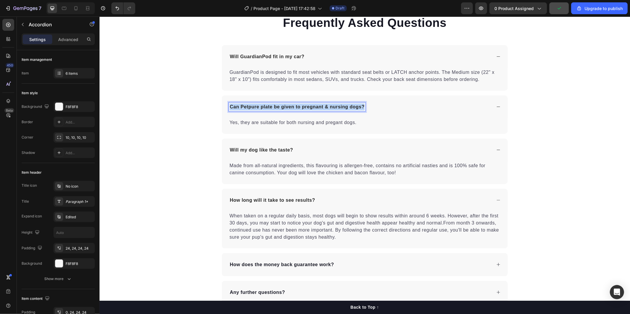
drag, startPoint x: 227, startPoint y: 105, endPoint x: 361, endPoint y: 105, distance: 134.6
click at [361, 105] on p "Can Petpure plate be given to pregnant & nursing dogs?" at bounding box center [296, 106] width 135 height 7
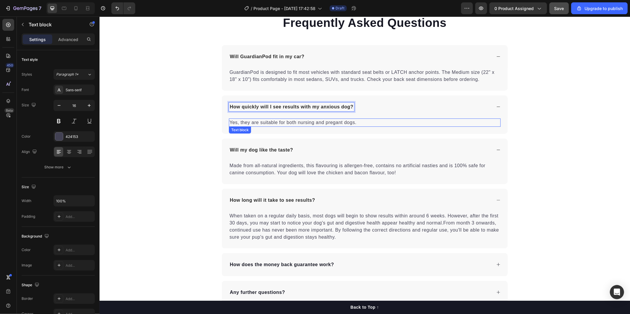
click at [229, 121] on p "Yes, they are suitable for both nursing and pregant dogs." at bounding box center [364, 122] width 270 height 7
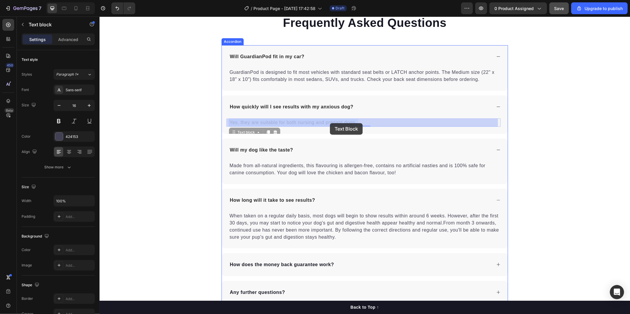
drag, startPoint x: 228, startPoint y: 121, endPoint x: 339, endPoint y: 121, distance: 111.0
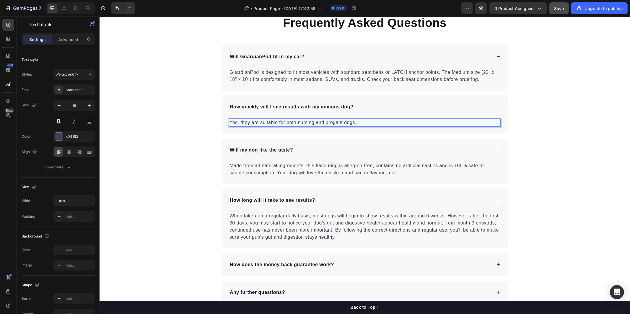
drag, startPoint x: 353, startPoint y: 122, endPoint x: 277, endPoint y: 119, distance: 76.5
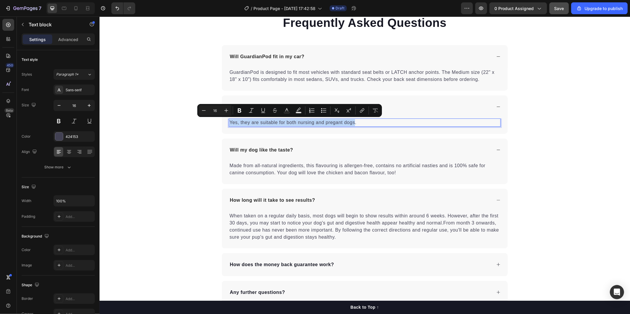
drag, startPoint x: 228, startPoint y: 122, endPoint x: 352, endPoint y: 122, distance: 124.6
click at [352, 122] on p "Yes, they are suitable for both nursing and pregant dogs." at bounding box center [364, 122] width 270 height 7
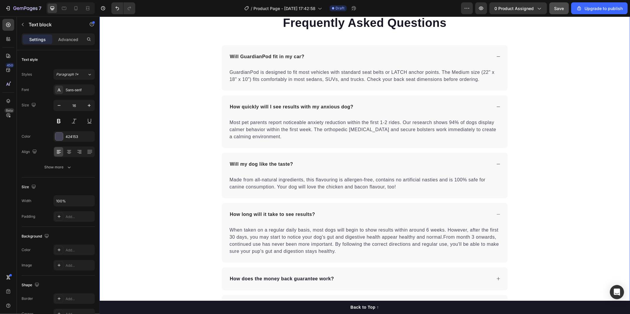
click at [194, 165] on div "Frequently Asked Questions Heading Will GuardianPod fit in my car? GuardianPod …" at bounding box center [364, 165] width 530 height 303
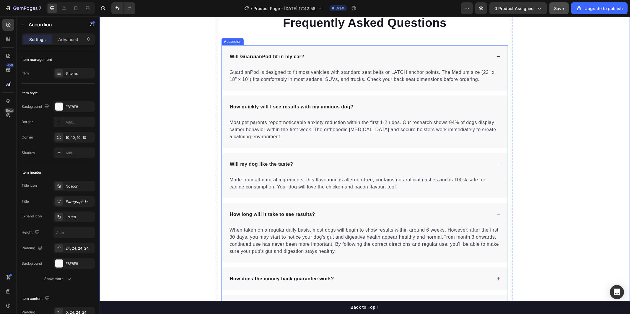
click at [260, 163] on p "Will my dog like the taste?" at bounding box center [260, 163] width 63 height 7
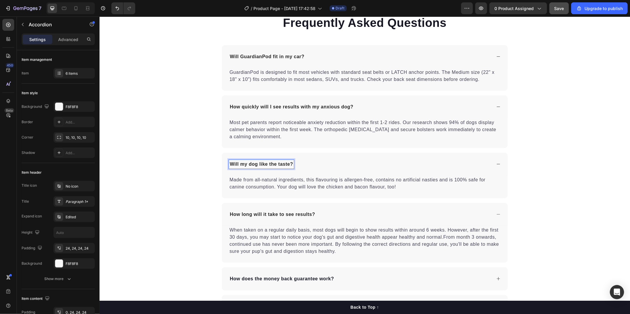
drag, startPoint x: 288, startPoint y: 164, endPoint x: 264, endPoint y: 164, distance: 23.9
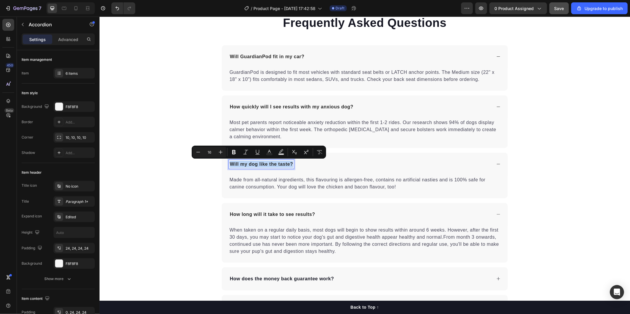
drag, startPoint x: 227, startPoint y: 163, endPoint x: 297, endPoint y: 166, distance: 70.3
click at [297, 166] on div "Will my dog like the taste?" at bounding box center [359, 163] width 262 height 9
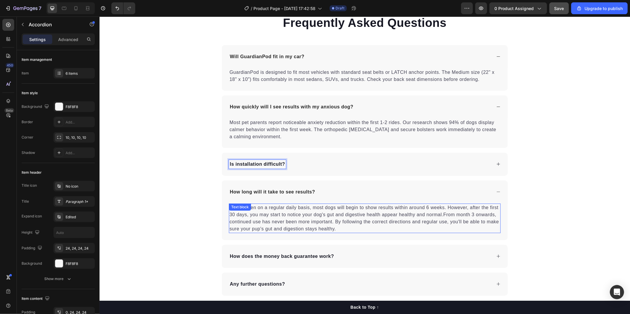
click at [243, 211] on div "When taken on a regular daily basis, most dogs will begin to show results withi…" at bounding box center [364, 218] width 272 height 30
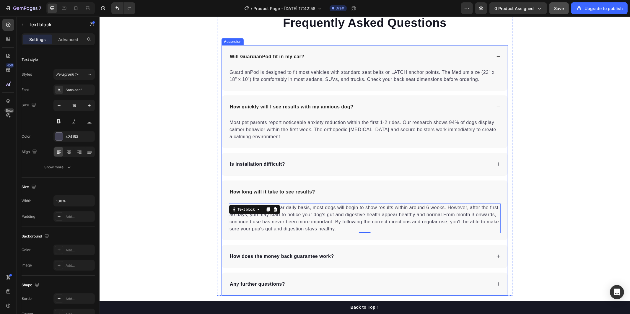
click at [296, 161] on div "Is installation difficult?" at bounding box center [359, 163] width 262 height 9
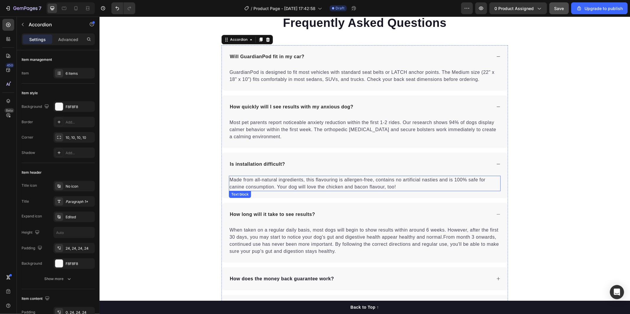
click at [229, 179] on p "Made from all-natural ingredients, this flavouring is allergen-free, contains n…" at bounding box center [364, 183] width 270 height 14
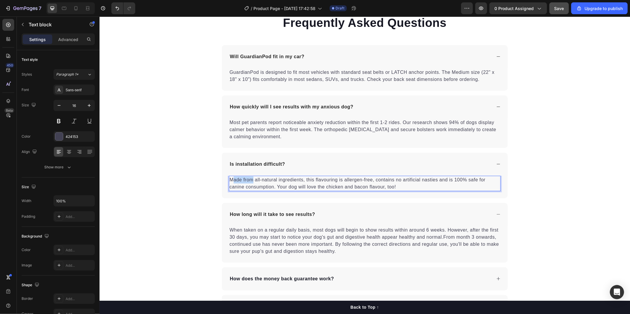
drag, startPoint x: 228, startPoint y: 178, endPoint x: 250, endPoint y: 182, distance: 21.6
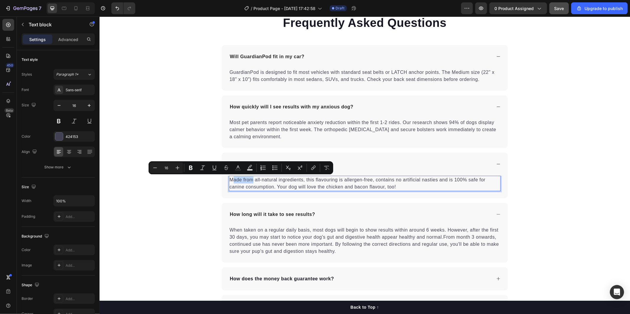
click at [229, 177] on p "Made from all-natural ingredients, this flavouring is allergen-free, contains n…" at bounding box center [364, 183] width 270 height 14
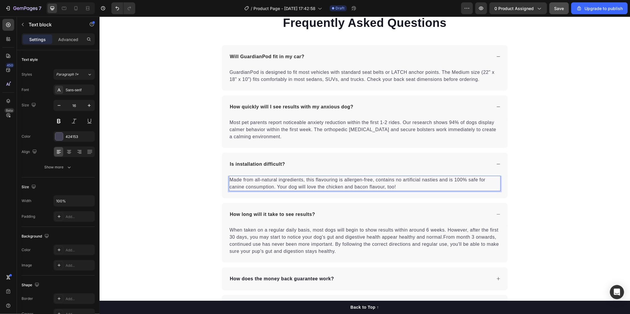
click at [229, 178] on p "Made from all-natural ingredients, this flavouring is allergen-free, contains n…" at bounding box center [364, 183] width 270 height 14
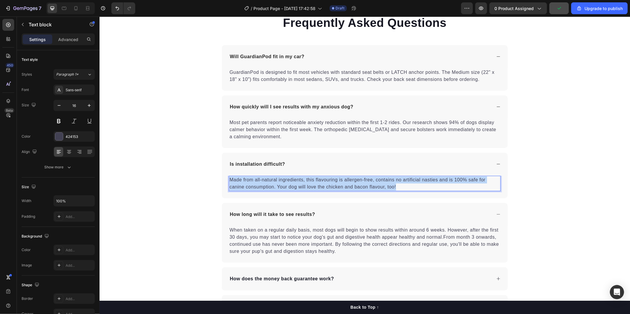
drag, startPoint x: 228, startPoint y: 178, endPoint x: 409, endPoint y: 190, distance: 181.6
click at [409, 190] on div "Made from all-natural ingredients, this flavouring is allergen-free, contains n…" at bounding box center [364, 182] width 272 height 15
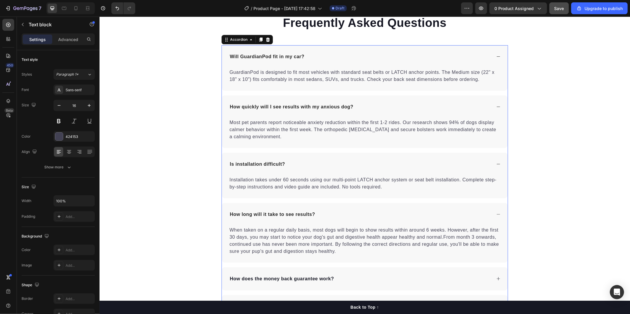
click at [251, 213] on p "How long will it take to see results?" at bounding box center [271, 213] width 85 height 7
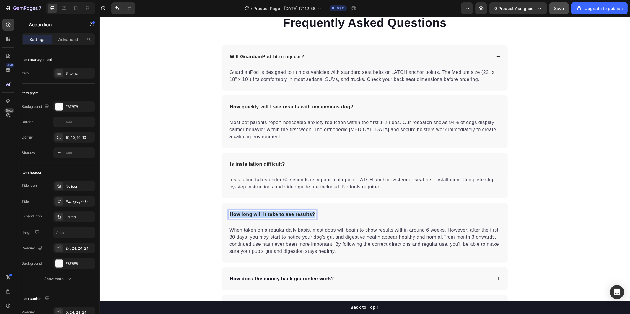
drag, startPoint x: 228, startPoint y: 212, endPoint x: 312, endPoint y: 213, distance: 84.1
click at [237, 232] on div "Text block" at bounding box center [239, 229] width 22 height 7
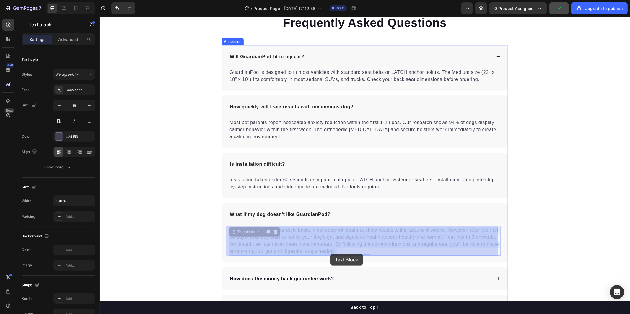
drag, startPoint x: 228, startPoint y: 230, endPoint x: 331, endPoint y: 253, distance: 105.5
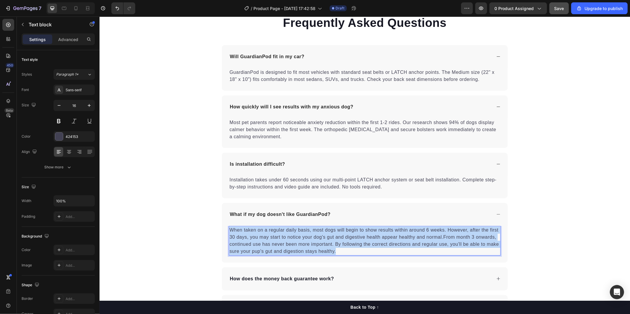
drag, startPoint x: 228, startPoint y: 228, endPoint x: 338, endPoint y: 251, distance: 112.2
click at [338, 251] on p "When taken on a regular daily basis, most dogs will begin to show results withi…" at bounding box center [364, 240] width 270 height 28
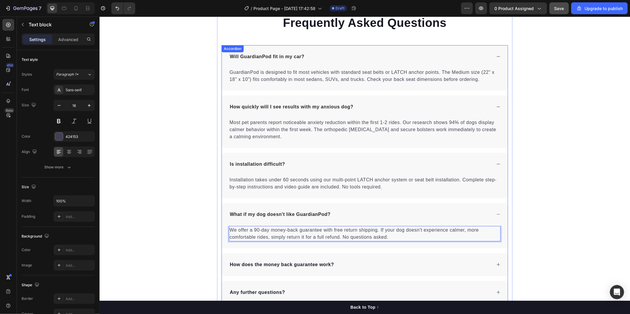
scroll to position [1674, 0]
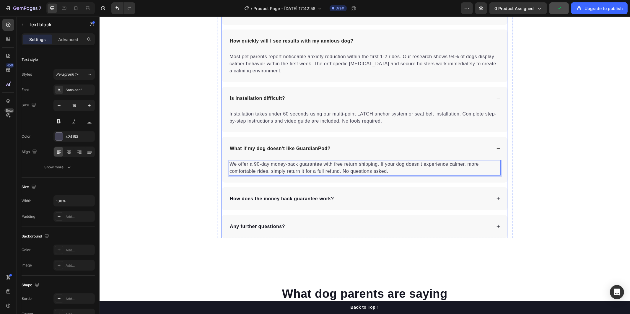
click at [233, 199] on p "How does the money back guarantee work?" at bounding box center [281, 198] width 104 height 7
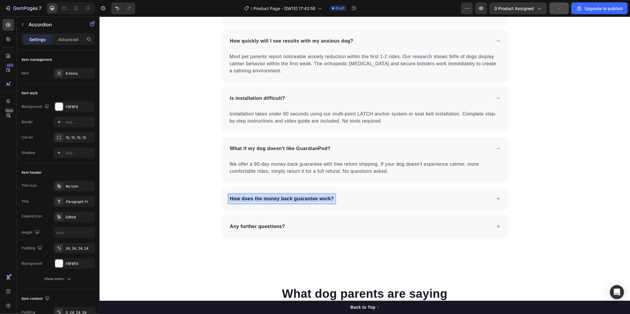
drag, startPoint x: 228, startPoint y: 197, endPoint x: 332, endPoint y: 197, distance: 104.5
click at [353, 193] on div "How do I clean GuardianPod?" at bounding box center [364, 198] width 286 height 23
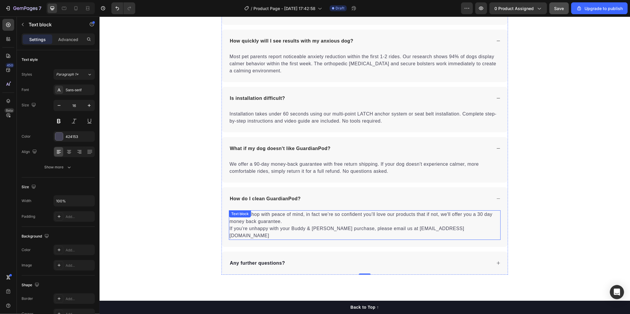
click at [230, 213] on div "Text block" at bounding box center [240, 213] width 20 height 5
click at [217, 219] on div "Frequently Asked Questions Heading Will GuardianPod fit in my car? GuardianPod …" at bounding box center [364, 111] width 295 height 326
click at [430, 222] on p "You can shop with peace of mind, in fact we’re so confident you’ll love our pro…" at bounding box center [364, 224] width 270 height 28
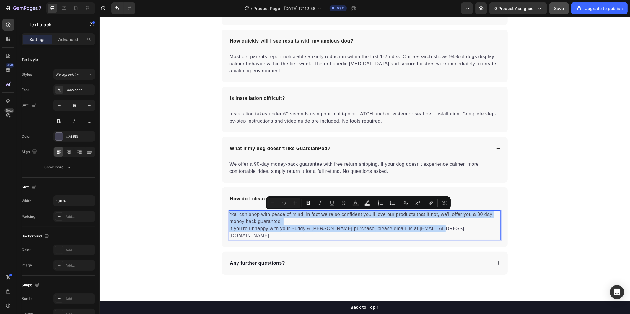
drag, startPoint x: 433, startPoint y: 229, endPoint x: 227, endPoint y: 216, distance: 207.0
click at [229, 216] on p "You can shop with peace of mind, in fact we’re so confident you’ll love our pro…" at bounding box center [364, 224] width 270 height 28
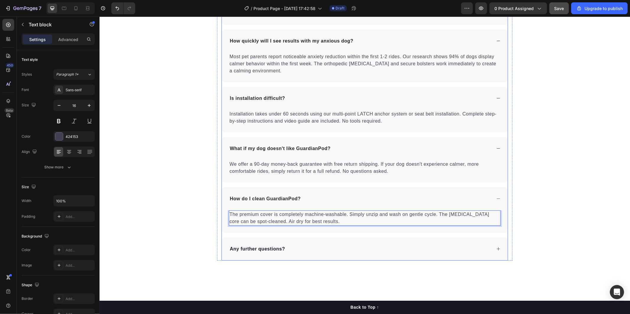
click at [245, 195] on p "How do I clean GuardianPod?" at bounding box center [264, 198] width 71 height 7
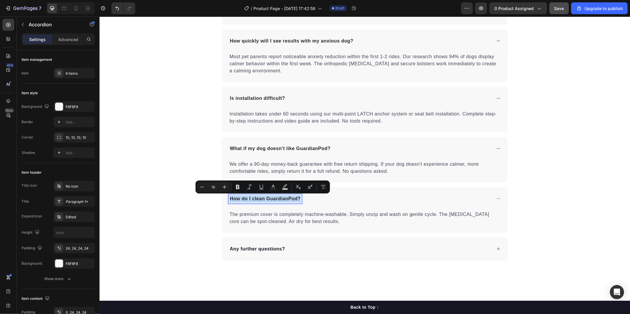
drag, startPoint x: 228, startPoint y: 198, endPoint x: 298, endPoint y: 200, distance: 70.3
click at [298, 200] on div "How do I clean GuardianPod?" at bounding box center [264, 198] width 73 height 9
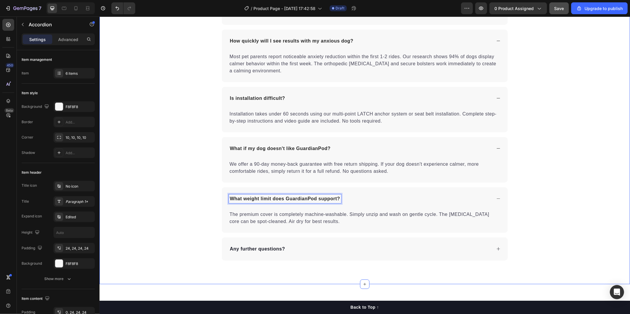
click at [496, 248] on icon at bounding box center [497, 248] width 3 height 3
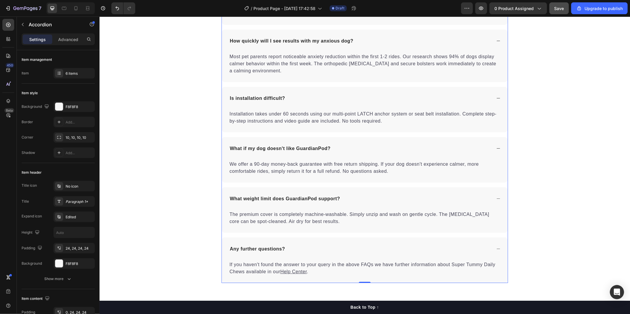
click at [496, 248] on icon at bounding box center [498, 248] width 4 height 4
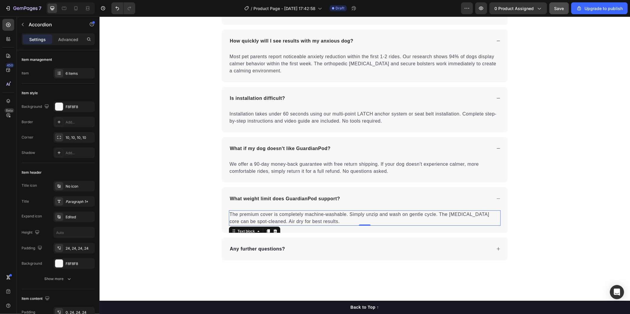
drag, startPoint x: 258, startPoint y: 217, endPoint x: 229, endPoint y: 210, distance: 29.6
click at [255, 216] on p "The premium cover is completely machine-washable. Simply unzip and wash on gent…" at bounding box center [364, 217] width 270 height 14
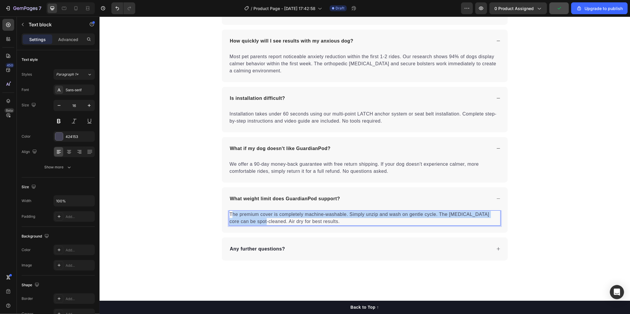
drag, startPoint x: 228, startPoint y: 214, endPoint x: 259, endPoint y: 220, distance: 30.7
click at [259, 220] on p "The premium cover is completely machine-washable. Simply unzip and wash on gent…" at bounding box center [364, 217] width 270 height 14
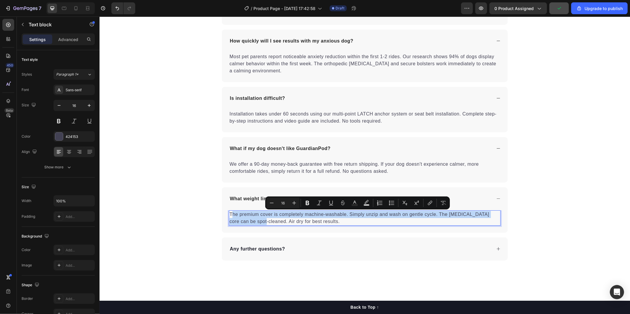
click at [229, 215] on p "The premium cover is completely machine-washable. Simply unzip and wash on gent…" at bounding box center [364, 217] width 270 height 14
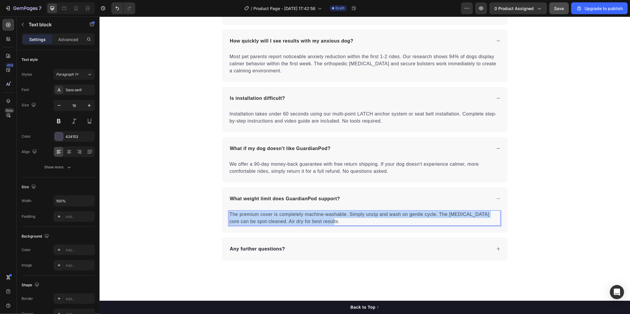
drag, startPoint x: 227, startPoint y: 214, endPoint x: 335, endPoint y: 223, distance: 109.0
click at [335, 223] on p "The premium cover is completely machine-washable. Simply unzip and wash on gent…" at bounding box center [364, 217] width 270 height 14
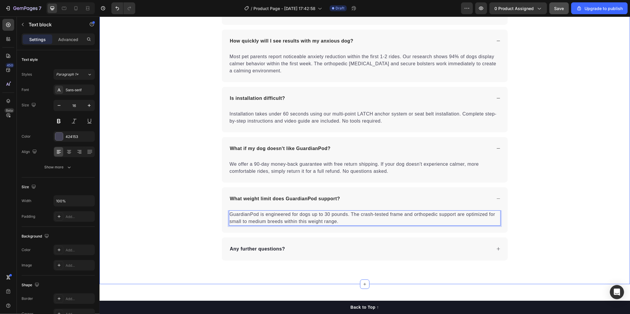
click at [595, 200] on div "Frequently Asked Questions Heading Will GuardianPod fit in my car? GuardianPod …" at bounding box center [364, 104] width 530 height 312
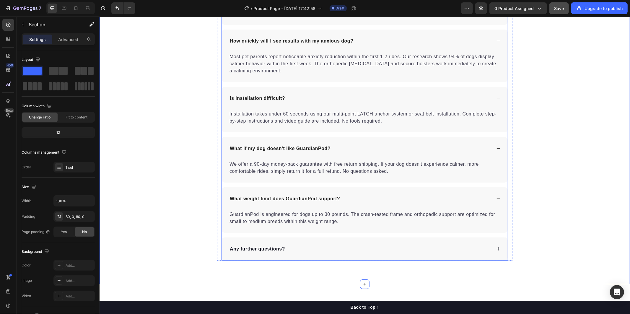
drag, startPoint x: 492, startPoint y: 246, endPoint x: 492, endPoint y: 252, distance: 5.3
click at [492, 247] on div "Any further questions?" at bounding box center [364, 248] width 286 height 23
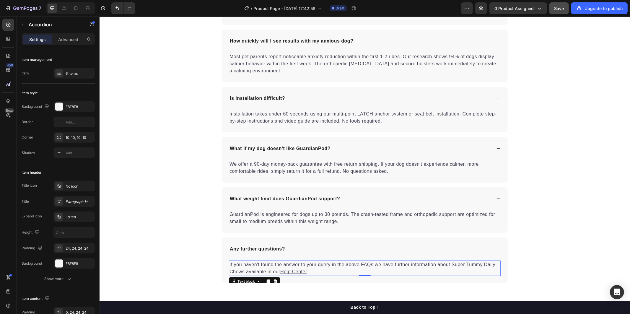
click at [240, 272] on p "If you haven't found the answer to your query in the above FAQs we have further…" at bounding box center [364, 268] width 270 height 14
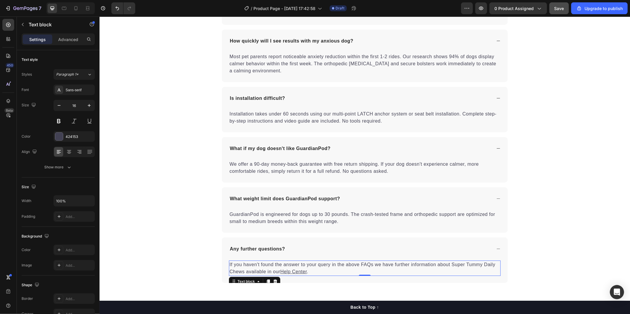
click at [241, 272] on p "If you haven't found the answer to your query in the above FAQs we have further…" at bounding box center [364, 268] width 270 height 14
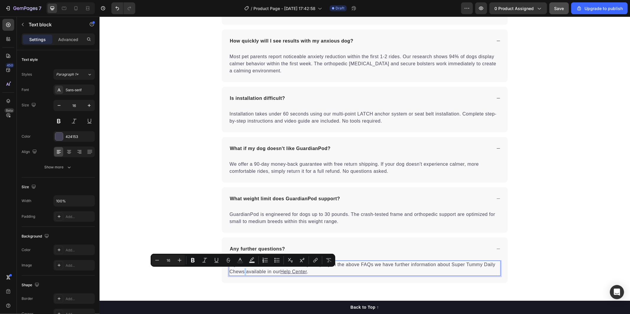
click at [241, 271] on p "If you haven't found the answer to your query in the above FAQs we have further…" at bounding box center [364, 268] width 270 height 14
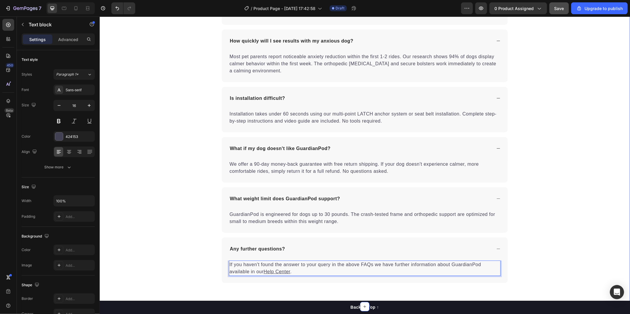
click at [551, 161] on div "Frequently Asked Questions Heading Will GuardianPod fit in my car? GuardianPod …" at bounding box center [364, 115] width 530 height 334
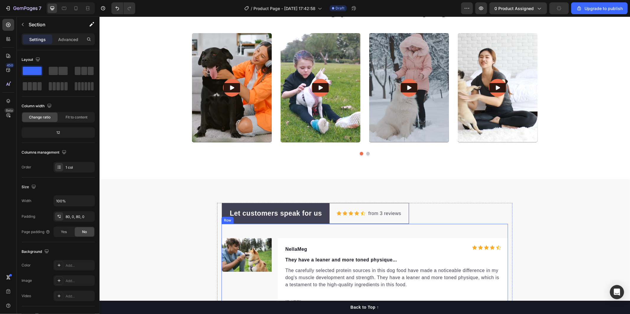
scroll to position [1969, 0]
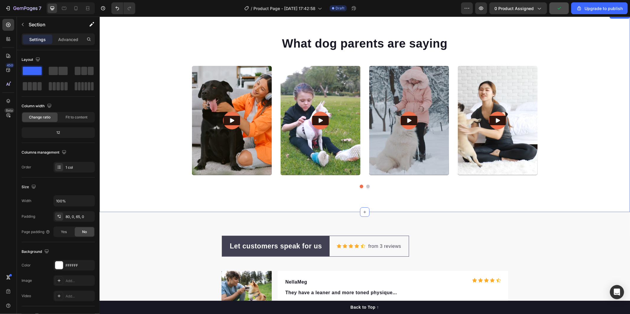
drag, startPoint x: 565, startPoint y: 145, endPoint x: 568, endPoint y: 151, distance: 6.6
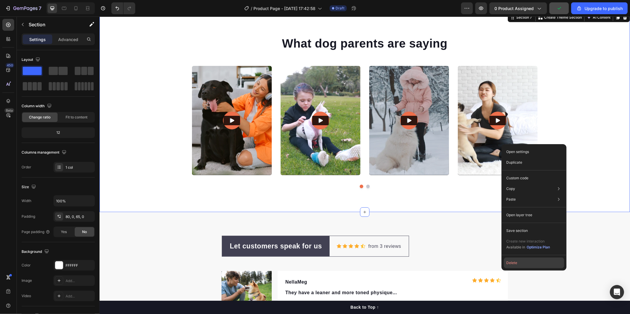
drag, startPoint x: 509, startPoint y: 264, endPoint x: 411, endPoint y: 246, distance: 100.1
click at [509, 264] on button "Delete" at bounding box center [534, 262] width 60 height 11
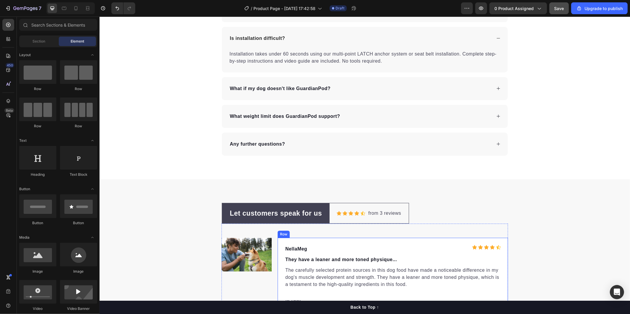
scroll to position [1714, 0]
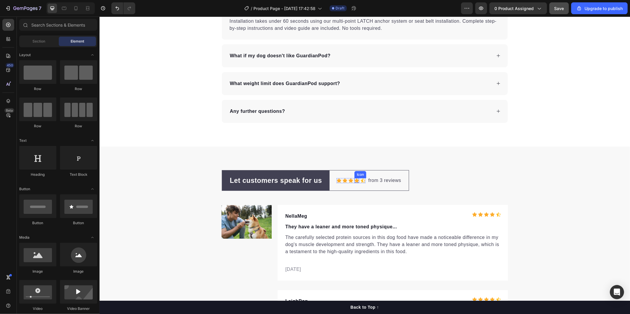
click at [360, 180] on div "Icon" at bounding box center [362, 180] width 5 height 5
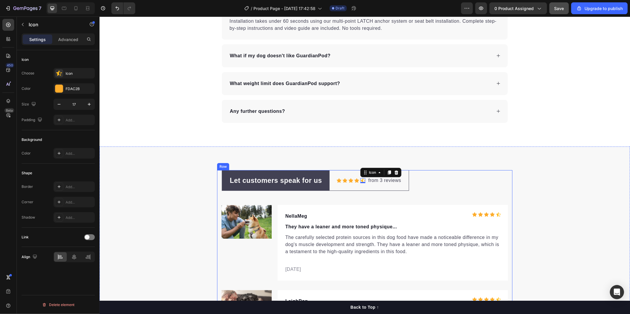
click at [457, 184] on div "Let customers speak for us Text block Row Icon Icon Icon Icon Icon 0 Icon List …" at bounding box center [364, 310] width 286 height 281
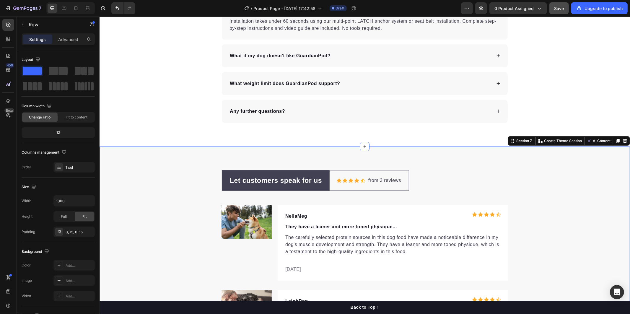
click at [541, 184] on div "Let customers speak for us Text block Row Icon Icon Icon Icon Icon Icon List Ho…" at bounding box center [364, 310] width 530 height 281
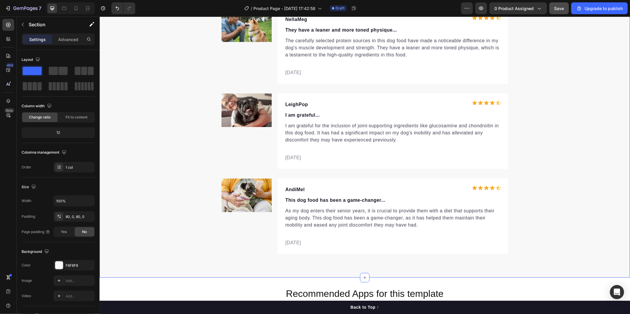
click at [539, 212] on div "Let customers speak for us Text block Row Icon Icon Icon Icon Icon Icon List Ho…" at bounding box center [364, 113] width 530 height 281
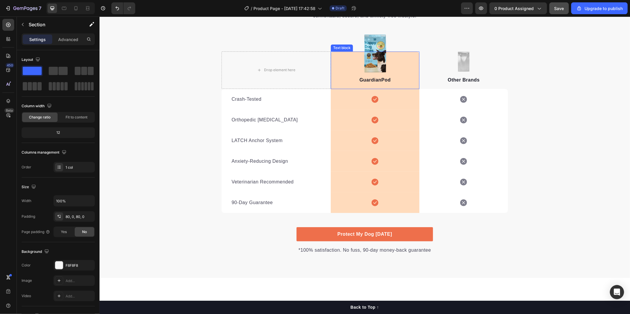
scroll to position [908, 0]
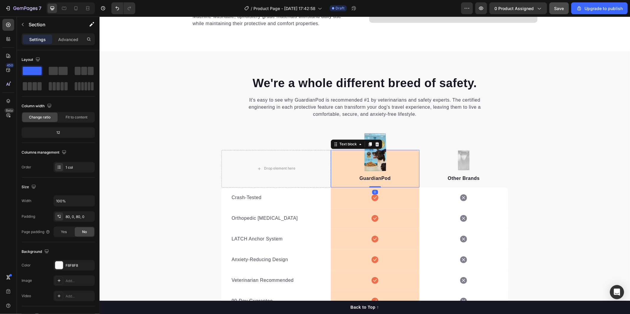
click at [377, 151] on div "GuardianPod Text block 0" at bounding box center [374, 168] width 89 height 37
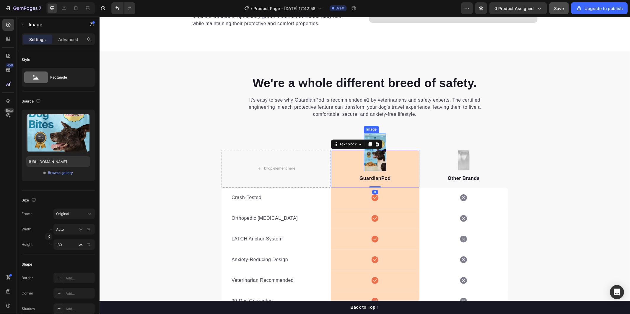
click at [378, 135] on img at bounding box center [374, 152] width 22 height 38
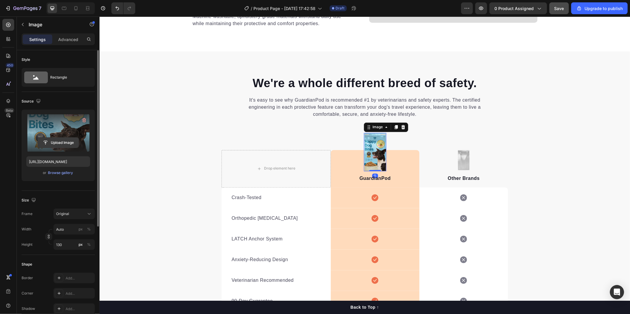
click at [45, 142] on input "file" at bounding box center [58, 143] width 41 height 10
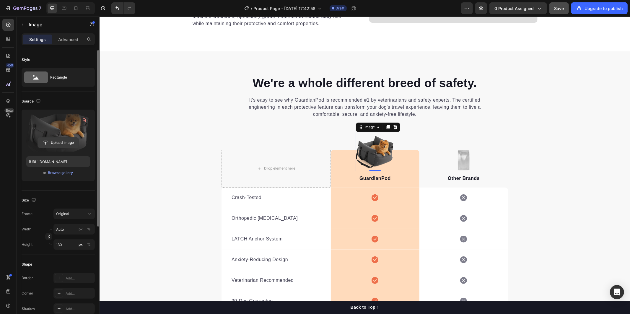
click at [50, 140] on input "file" at bounding box center [58, 143] width 41 height 10
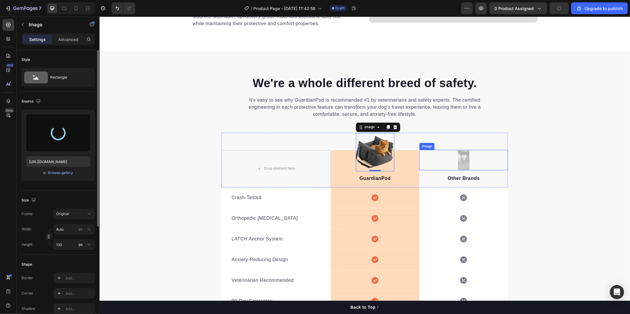
type input "https://cdn.shopify.com/s/files/1/0736/2533/8005/files/gempages_579751481754780…"
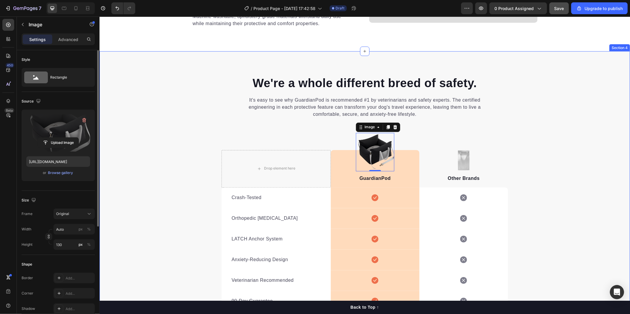
click at [575, 173] on div "We're a whole different breed of safety. Heading It's easy to see why GuardianP…" at bounding box center [364, 214] width 530 height 278
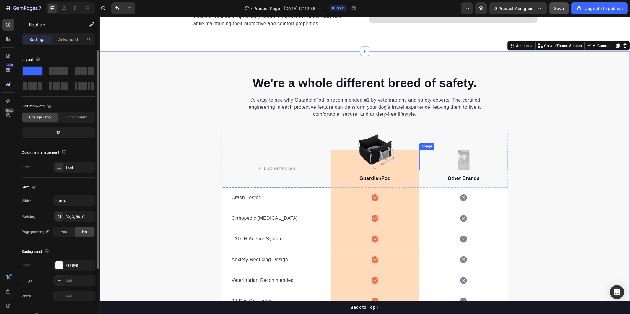
click at [462, 161] on img at bounding box center [463, 160] width 12 height 20
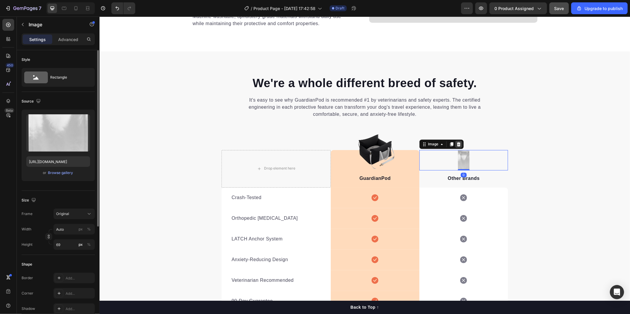
click at [456, 143] on icon at bounding box center [458, 144] width 4 height 4
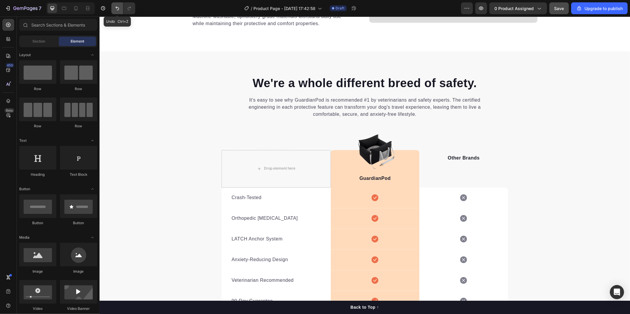
drag, startPoint x: 116, startPoint y: 9, endPoint x: 63, endPoint y: 12, distance: 52.9
click at [116, 9] on icon "Undo/Redo" at bounding box center [117, 8] width 6 height 6
click at [465, 158] on img at bounding box center [463, 160] width 12 height 20
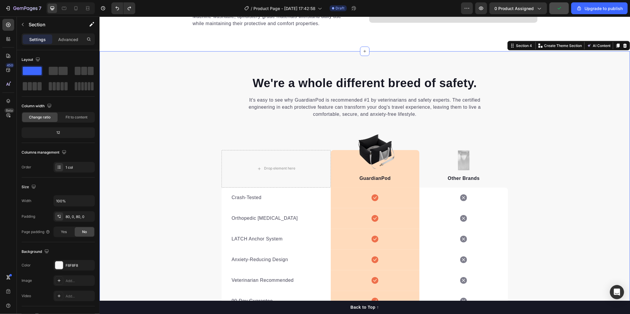
click at [537, 194] on div "We're a whole different breed of safety. Heading It's easy to see why GuardianP…" at bounding box center [364, 214] width 530 height 278
click at [181, 186] on div "We're a whole different breed of safety. Heading It's easy to see why GuardianP…" at bounding box center [364, 214] width 530 height 278
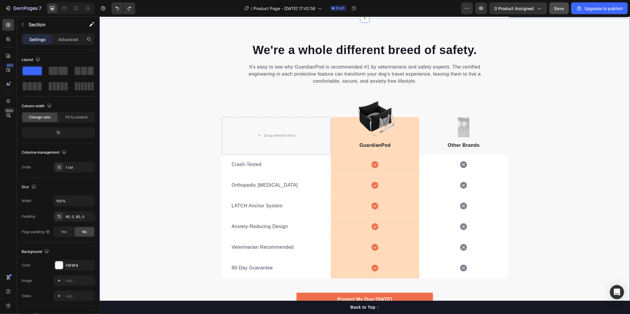
scroll to position [1007, 0]
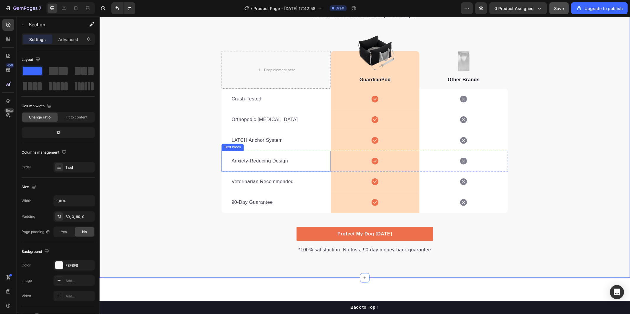
click at [264, 159] on p "Anxiety-Reducing Design" at bounding box center [275, 160] width 89 height 7
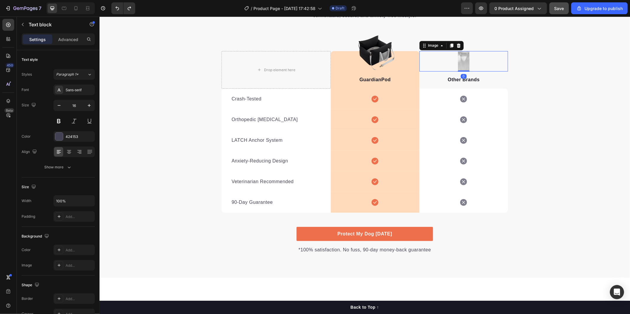
click at [459, 61] on img at bounding box center [463, 61] width 12 height 20
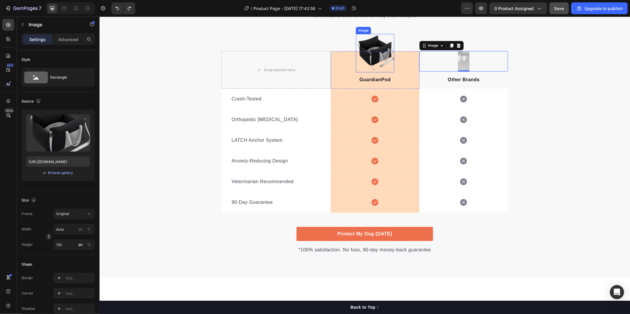
click at [378, 39] on div "Image" at bounding box center [374, 53] width 38 height 38
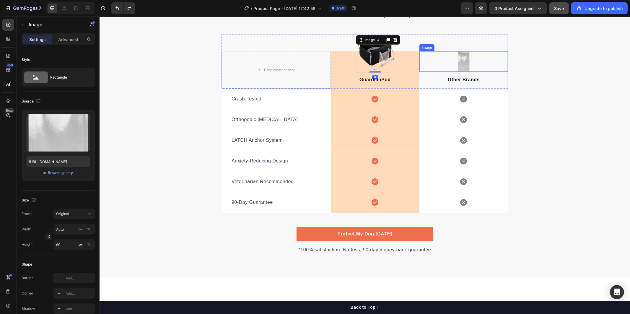
click at [457, 61] on img at bounding box center [463, 61] width 12 height 20
click at [456, 45] on icon at bounding box center [458, 45] width 4 height 4
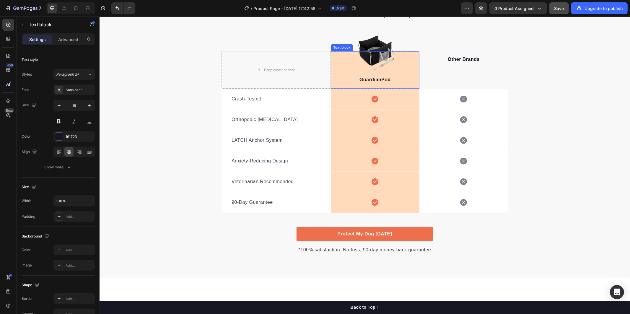
click at [379, 54] on div "GuardianPod Text block" at bounding box center [374, 69] width 89 height 37
click at [117, 7] on icon "Undo/Redo" at bounding box center [117, 8] width 4 height 4
drag, startPoint x: 182, startPoint y: 80, endPoint x: 213, endPoint y: 86, distance: 31.2
click at [183, 80] on div "We're a whole different breed of safety. Heading It's easy to see why GuardianP…" at bounding box center [364, 115] width 530 height 278
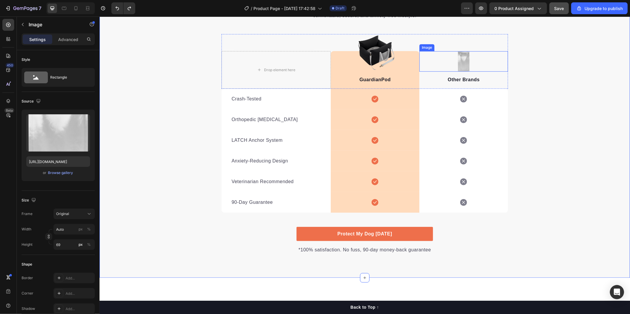
click at [462, 62] on img at bounding box center [463, 61] width 12 height 20
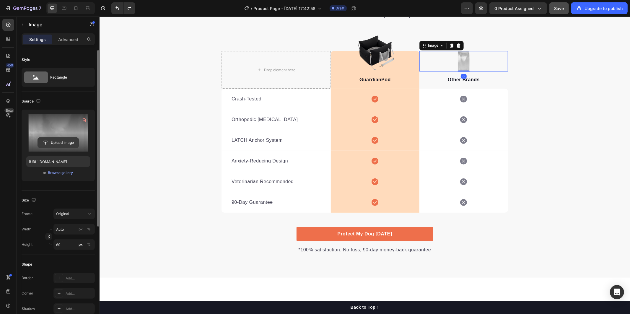
click at [58, 142] on input "file" at bounding box center [58, 143] width 41 height 10
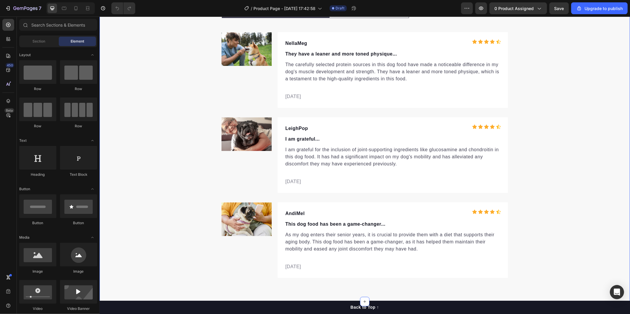
scroll to position [1855, 0]
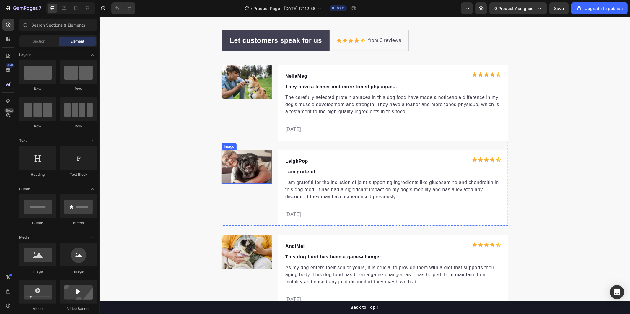
click at [241, 170] on img at bounding box center [246, 167] width 50 height 34
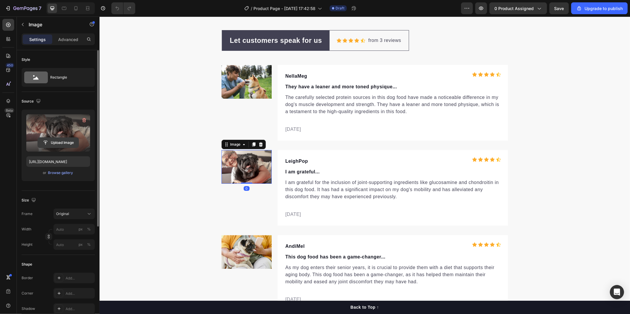
click at [54, 142] on input "file" at bounding box center [58, 143] width 41 height 10
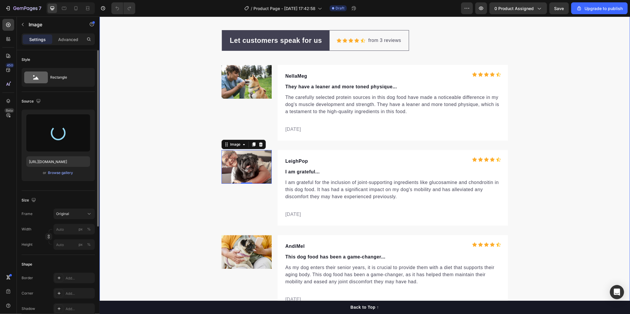
type input "[URL][DOMAIN_NAME]"
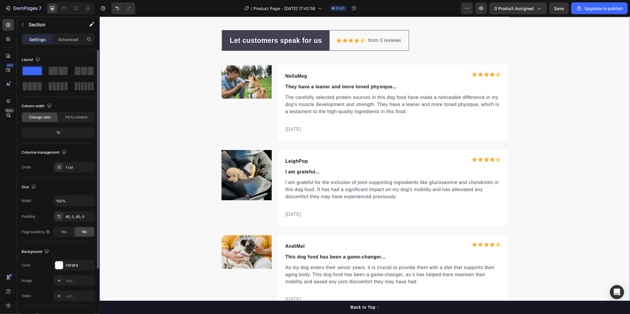
click at [593, 199] on div "Let customers speak for us Text block Row Icon Icon Icon Icon Icon Icon List Ho…" at bounding box center [364, 170] width 530 height 281
click at [250, 81] on img at bounding box center [246, 82] width 50 height 34
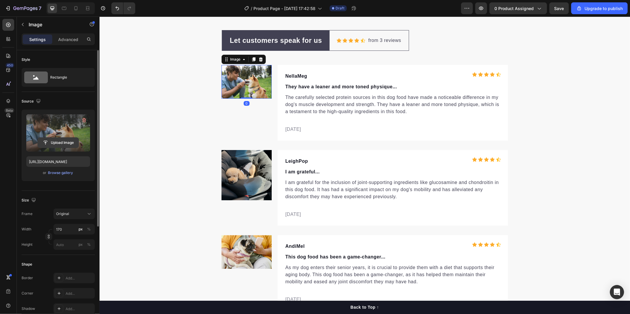
click at [55, 141] on input "file" at bounding box center [58, 143] width 41 height 10
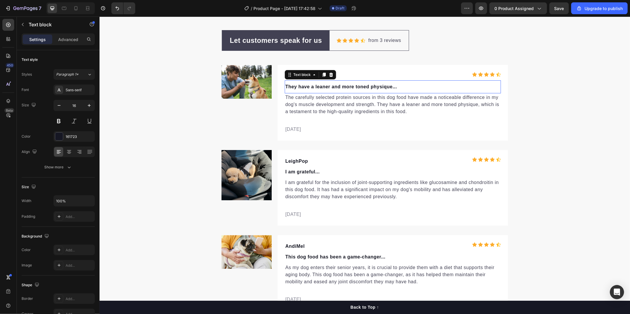
click at [301, 86] on p "They have a leaner and more toned physique..." at bounding box center [392, 86] width 215 height 7
click at [285, 86] on p "They have a leaner and more toned physique..." at bounding box center [392, 86] width 215 height 7
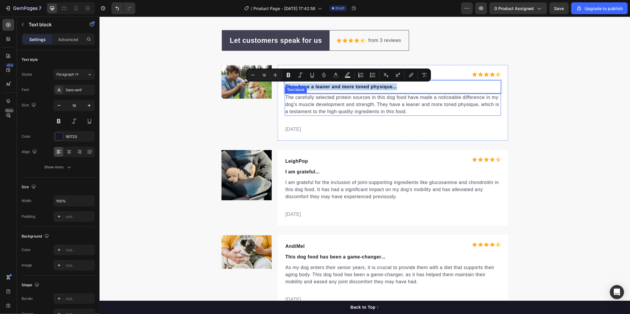
drag, startPoint x: 284, startPoint y: 86, endPoint x: 394, endPoint y: 92, distance: 110.9
click at [394, 92] on div "They have a leaner and more toned physique... Text block 0" at bounding box center [392, 86] width 216 height 13
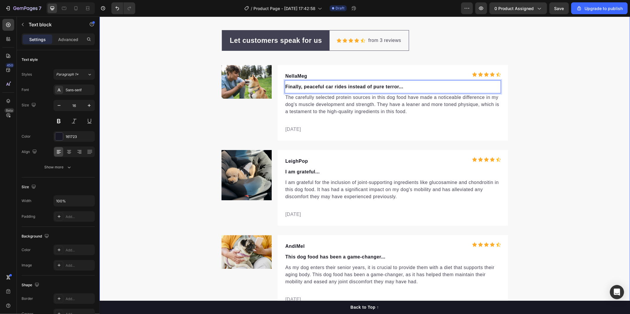
click at [156, 126] on div "Let customers speak for us Text block Row Icon Icon Icon Icon Icon Icon List Ho…" at bounding box center [364, 170] width 530 height 281
click at [304, 105] on p "The carefully selected protein sources in this dog food have made a noticeable …" at bounding box center [392, 104] width 215 height 21
click at [285, 99] on p "The carefully selected protein sources in this dog food have made a noticeable …" at bounding box center [392, 104] width 215 height 21
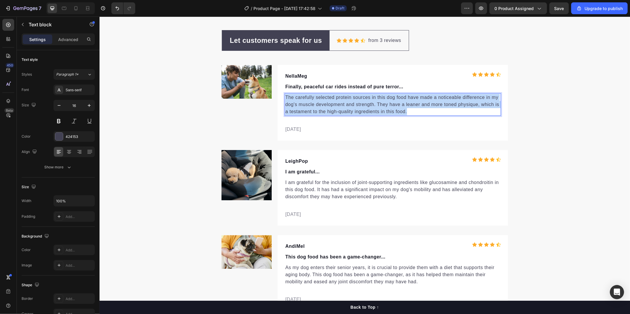
drag, startPoint x: 282, startPoint y: 96, endPoint x: 407, endPoint y: 113, distance: 126.1
click at [410, 114] on p "The carefully selected protein sources in this dog food have made a noticeable …" at bounding box center [392, 104] width 215 height 21
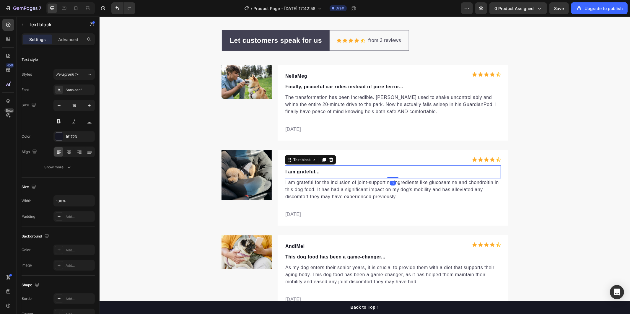
click at [295, 170] on p "I am grateful..." at bounding box center [392, 171] width 215 height 7
click at [314, 170] on p "I am grateful..." at bounding box center [392, 171] width 215 height 7
drag, startPoint x: 319, startPoint y: 173, endPoint x: 282, endPoint y: 171, distance: 37.0
click at [285, 171] on p "I am grateful..." at bounding box center [392, 171] width 215 height 7
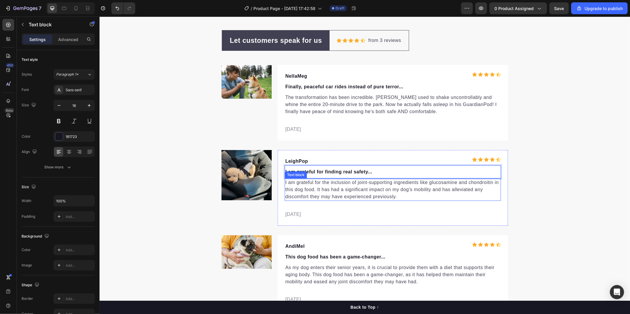
click at [395, 213] on p "[DATE]" at bounding box center [392, 213] width 215 height 7
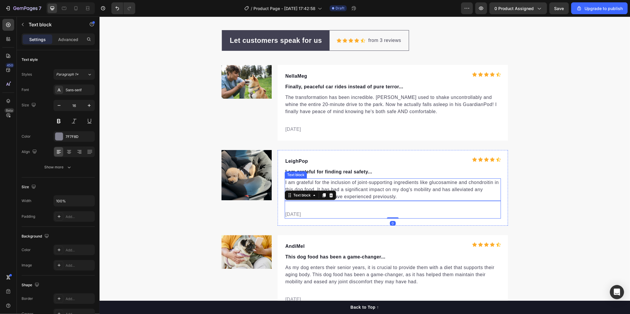
click at [299, 180] on p "I am grateful for the inclusion of joint-supporting ingredients like glucosamin…" at bounding box center [392, 189] width 215 height 21
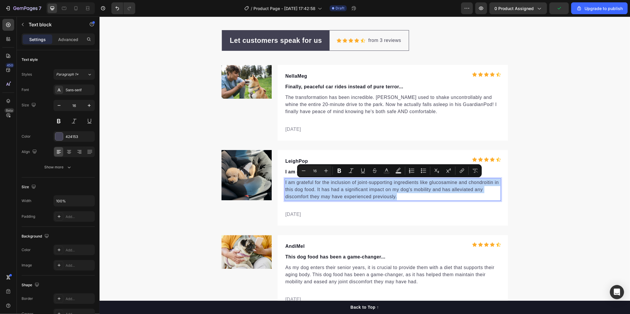
drag, startPoint x: 282, startPoint y: 180, endPoint x: 399, endPoint y: 199, distance: 118.5
click at [399, 199] on p "I am grateful for the inclusion of joint-supporting ingredients like glucosamin…" at bounding box center [392, 189] width 215 height 21
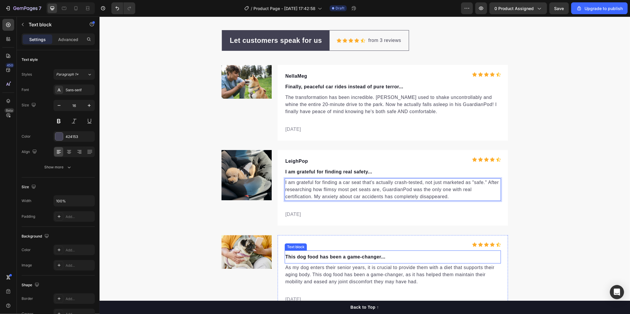
click at [299, 254] on p "This dog food has been a game-changer..." at bounding box center [392, 256] width 215 height 7
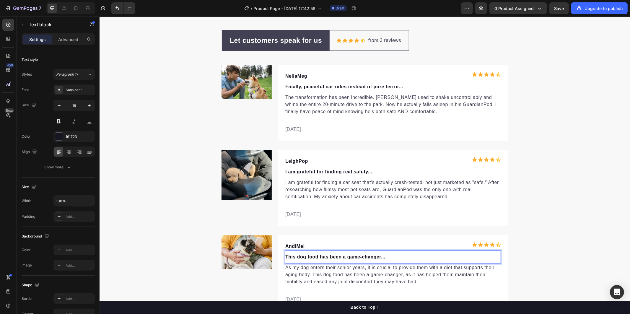
click at [285, 256] on p "This dog food has been a game-changer..." at bounding box center [392, 256] width 215 height 7
drag, startPoint x: 283, startPoint y: 256, endPoint x: 395, endPoint y: 259, distance: 112.2
click at [395, 259] on p "This dog food has been a game-changer..." at bounding box center [392, 256] width 215 height 7
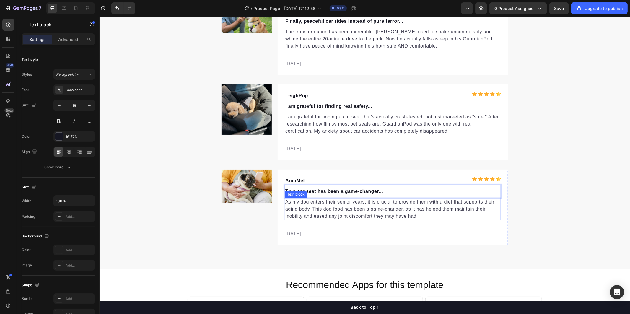
click at [295, 210] on p "As my dog enters their senior years, it is crucial to provide them with a diet …" at bounding box center [392, 208] width 215 height 21
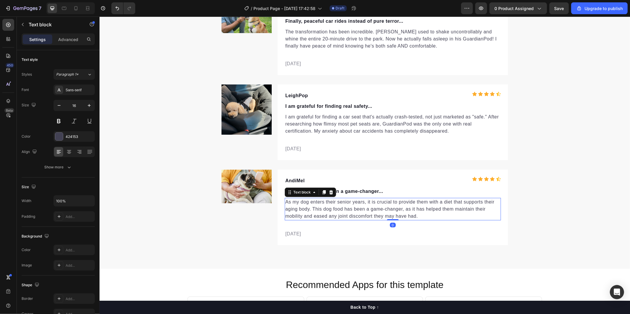
click at [285, 202] on p "As my dog enters their senior years, it is crucial to provide them with a diet …" at bounding box center [392, 208] width 215 height 21
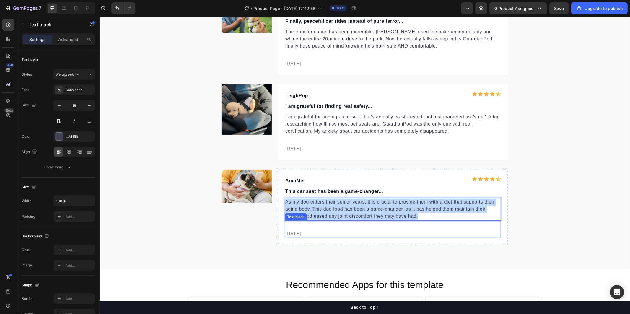
drag, startPoint x: 282, startPoint y: 202, endPoint x: 432, endPoint y: 223, distance: 150.6
click at [432, 223] on div "AndiMel Text block Icon Icon Icon Icon Icon Icon List Hoz Row This car seat has…" at bounding box center [392, 206] width 216 height 61
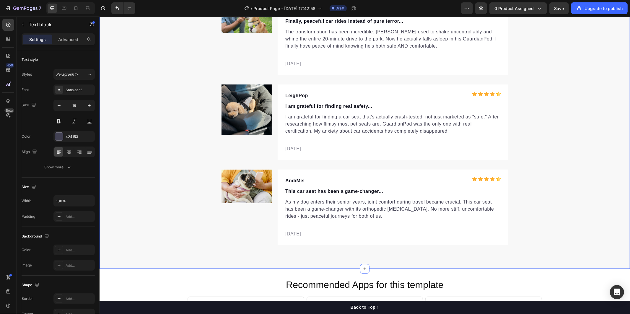
click at [584, 187] on div "Let customers speak for us Text block Row Icon Icon Icon Icon Icon Icon List Ho…" at bounding box center [364, 104] width 530 height 281
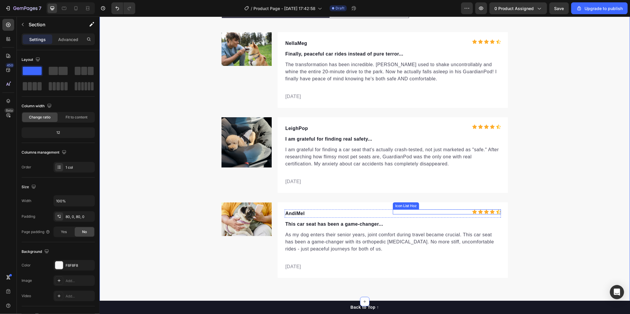
scroll to position [1855, 0]
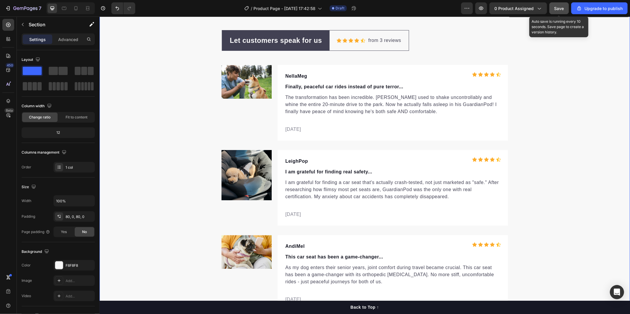
click at [562, 7] on span "Save" at bounding box center [559, 8] width 10 height 5
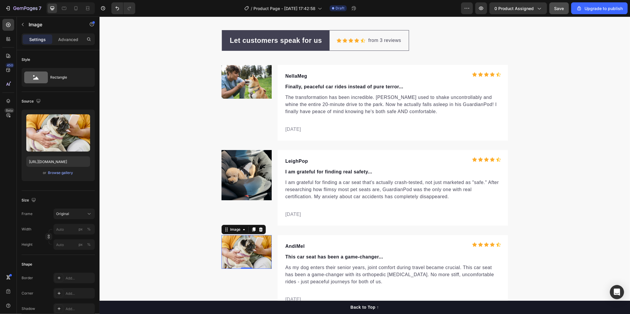
click at [248, 260] on img at bounding box center [246, 252] width 50 height 34
click at [137, 243] on div "Let customers speak for us Text block Row Icon Icon Icon Icon Icon Icon List Ho…" at bounding box center [364, 170] width 530 height 281
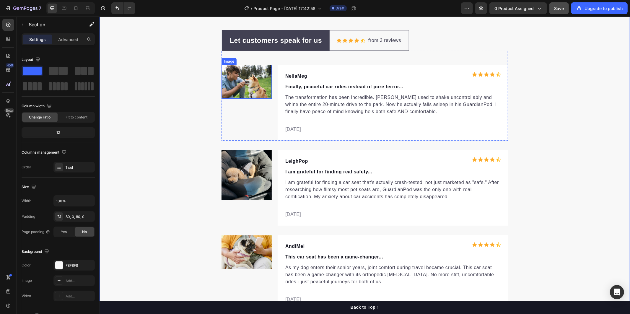
click at [238, 87] on img at bounding box center [246, 82] width 50 height 34
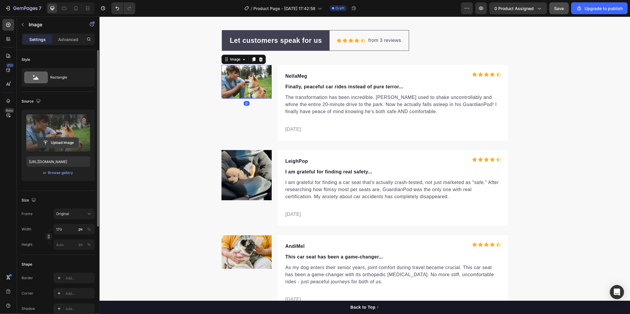
click at [53, 140] on input "file" at bounding box center [58, 143] width 41 height 10
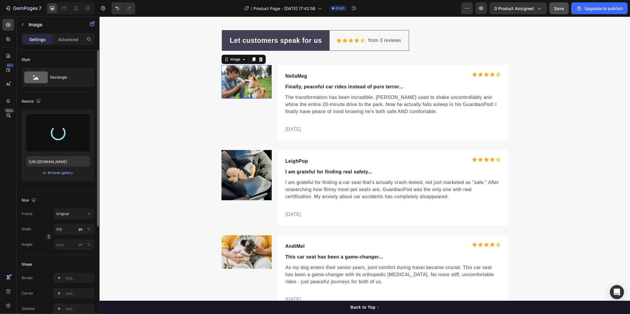
type input "[URL][DOMAIN_NAME]"
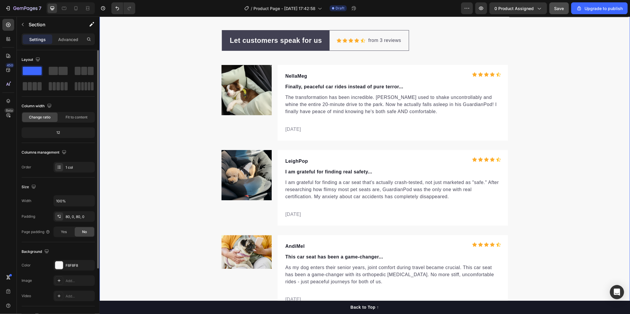
click at [148, 166] on div "Let customers speak for us Text block Row Icon Icon Icon Icon Icon Icon List Ho…" at bounding box center [364, 170] width 530 height 281
click at [556, 12] on button "Save" at bounding box center [558, 8] width 19 height 12
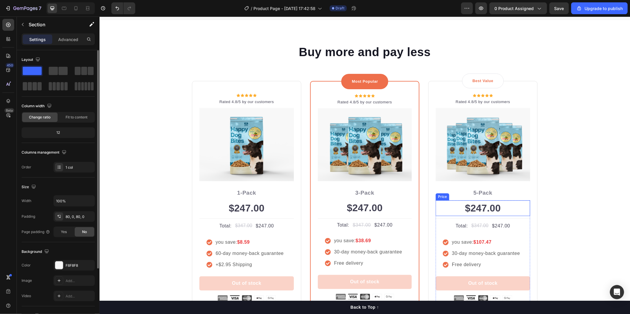
scroll to position [1330, 0]
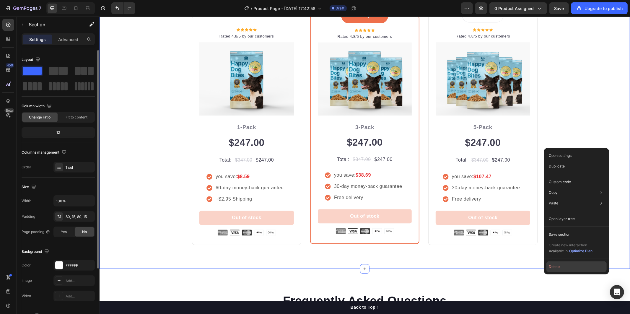
click at [565, 268] on button "Delete" at bounding box center [576, 266] width 60 height 11
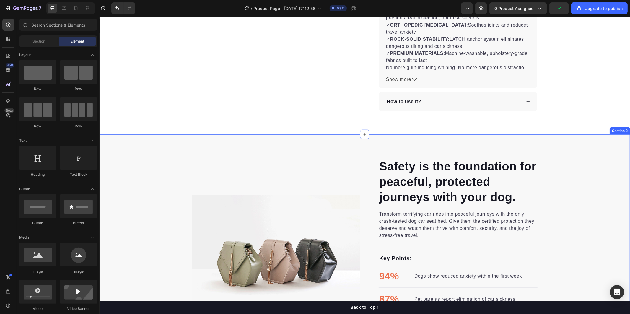
scroll to position [328, 0]
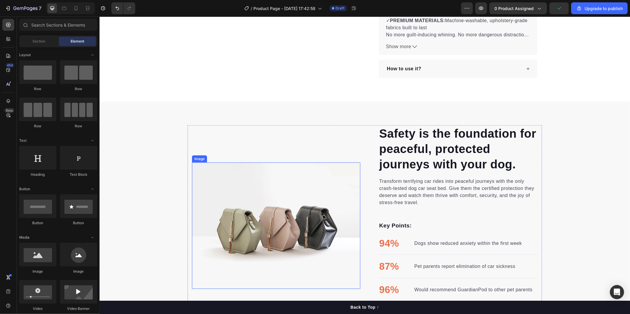
click at [276, 193] on img at bounding box center [276, 225] width 168 height 126
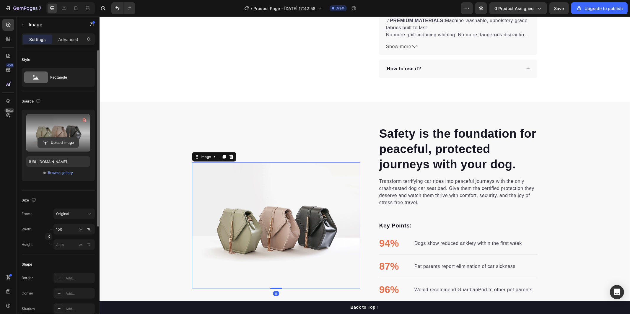
click at [53, 137] on button "Upload Image" at bounding box center [57, 142] width 41 height 11
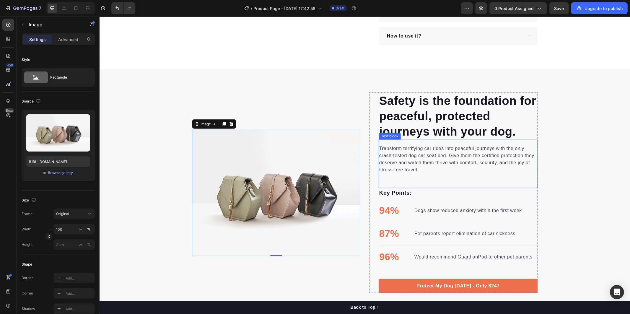
scroll to position [393, 0]
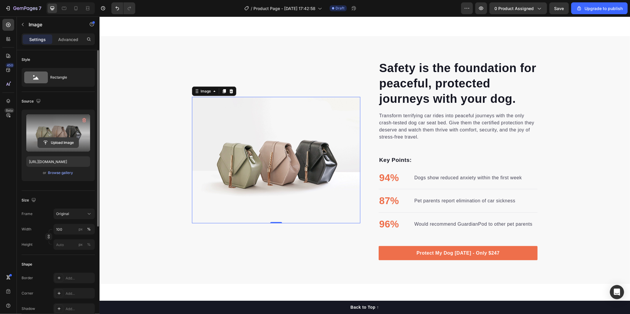
click at [58, 142] on input "file" at bounding box center [58, 143] width 41 height 10
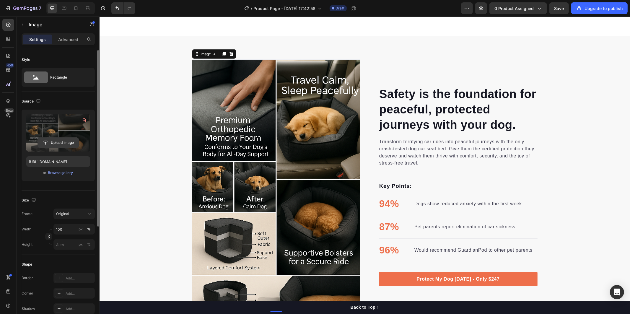
click at [61, 143] on input "file" at bounding box center [58, 143] width 41 height 10
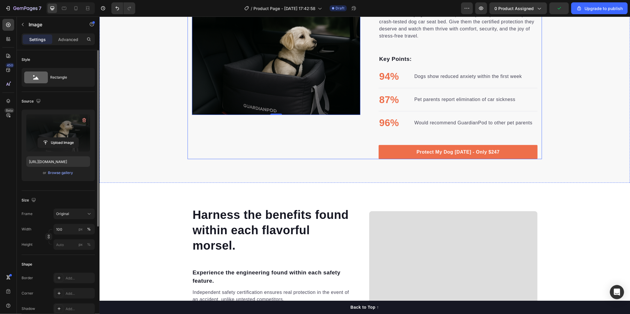
scroll to position [361, 0]
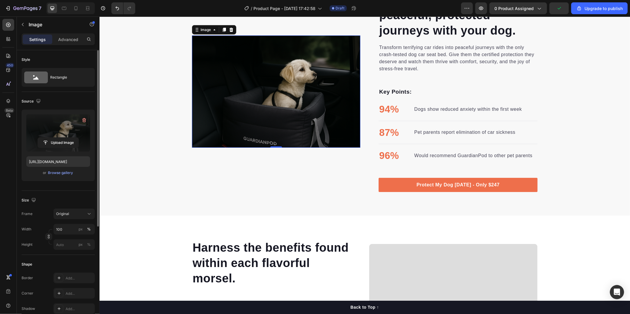
click at [271, 103] on img at bounding box center [276, 91] width 168 height 112
click at [64, 142] on input "file" at bounding box center [58, 143] width 41 height 10
type input "[URL][DOMAIN_NAME]"
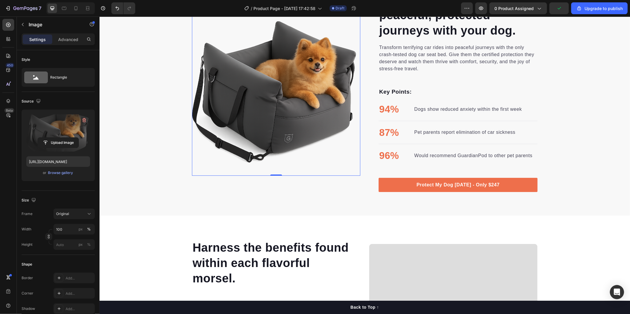
scroll to position [295, 0]
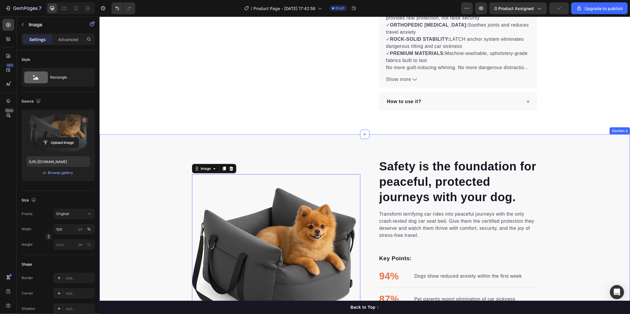
click at [578, 184] on div "Safety is the foundation for peaceful, protected journeys with your dog. Headin…" at bounding box center [364, 258] width 530 height 200
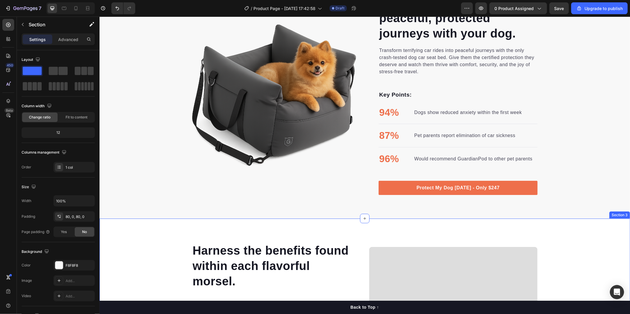
scroll to position [623, 0]
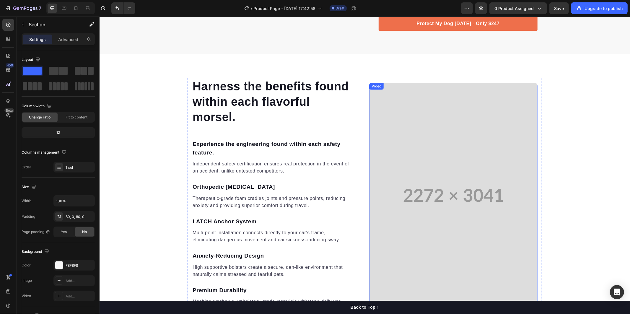
click at [436, 206] on video at bounding box center [453, 194] width 168 height 225
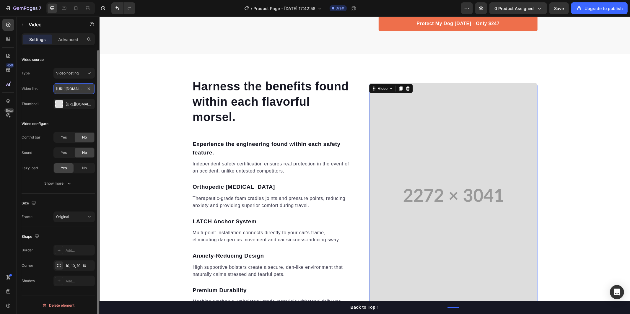
click at [82, 89] on input "[URL][DOMAIN_NAME]" at bounding box center [73, 88] width 41 height 11
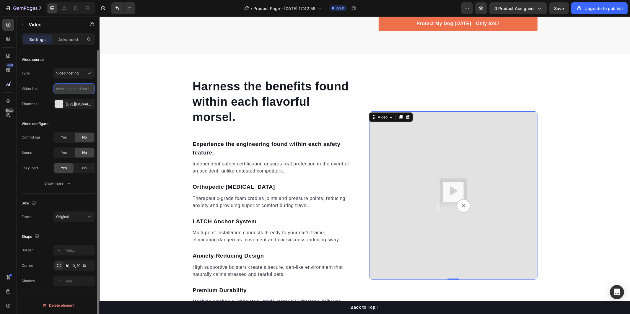
click at [66, 88] on input "text" at bounding box center [73, 88] width 41 height 11
click at [76, 102] on div "[URL][DOMAIN_NAME]" at bounding box center [74, 104] width 17 height 5
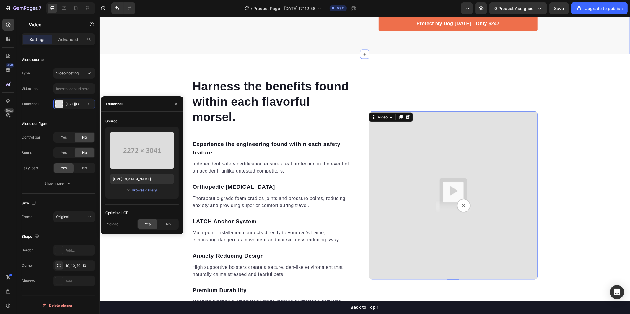
scroll to position [492, 0]
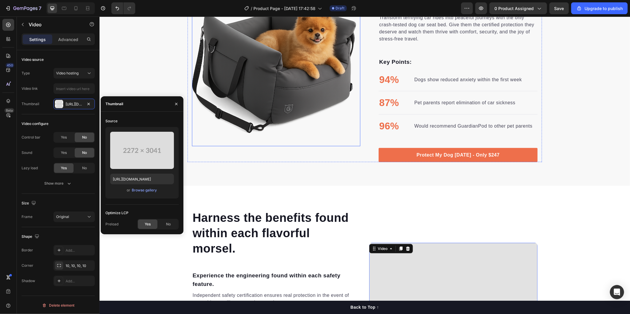
click at [271, 85] on img at bounding box center [276, 62] width 168 height 168
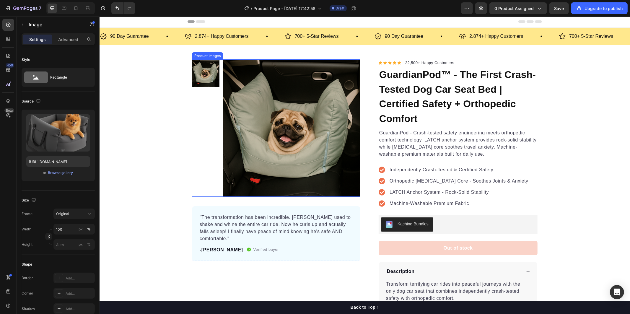
scroll to position [66, 0]
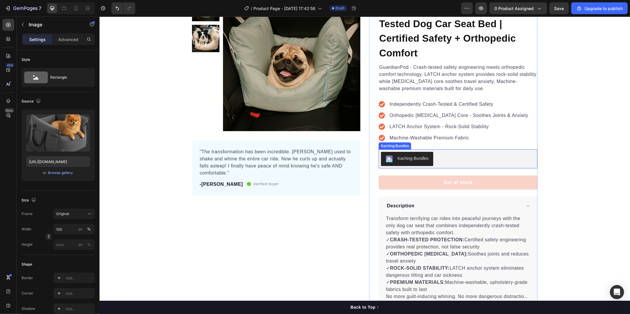
click at [405, 156] on div "Kaching Bundles" at bounding box center [412, 158] width 31 height 6
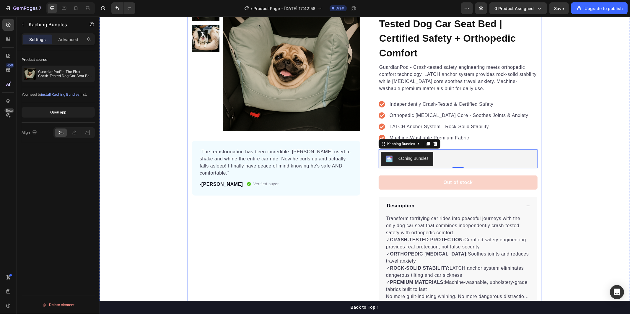
drag, startPoint x: 330, startPoint y: 238, endPoint x: 329, endPoint y: 234, distance: 4.5
click at [330, 238] on div "Product Images "The transformation has been incredible. [PERSON_NAME] used to s…" at bounding box center [276, 167] width 168 height 346
click at [397, 162] on button "Kaching Bundles" at bounding box center [406, 158] width 52 height 14
click at [433, 146] on icon at bounding box center [435, 143] width 4 height 4
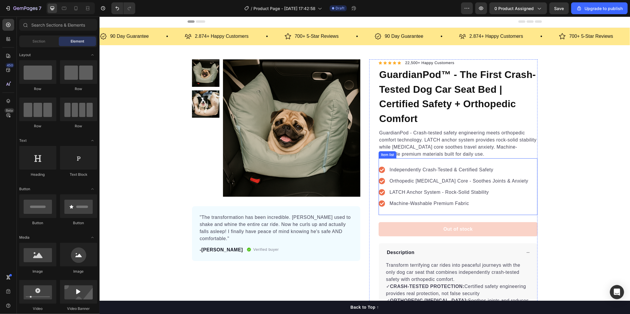
scroll to position [0, 0]
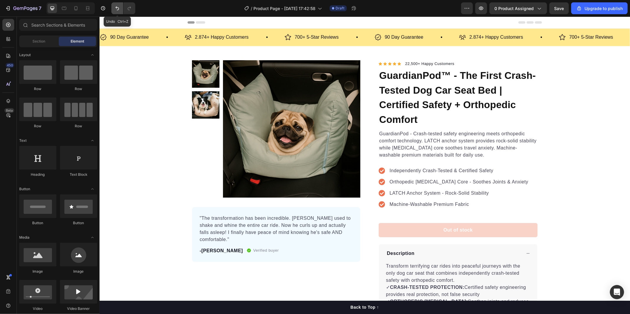
click at [119, 9] on icon "Undo/Redo" at bounding box center [117, 8] width 4 height 4
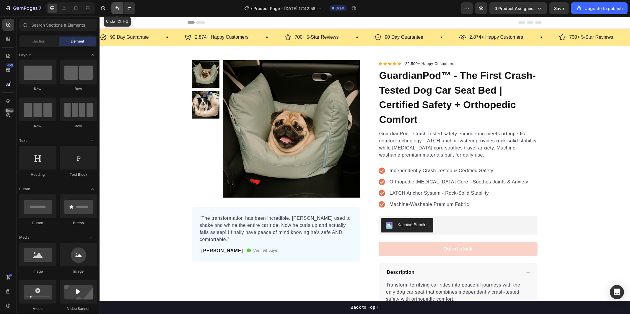
click at [119, 9] on icon "Undo/Redo" at bounding box center [117, 8] width 4 height 4
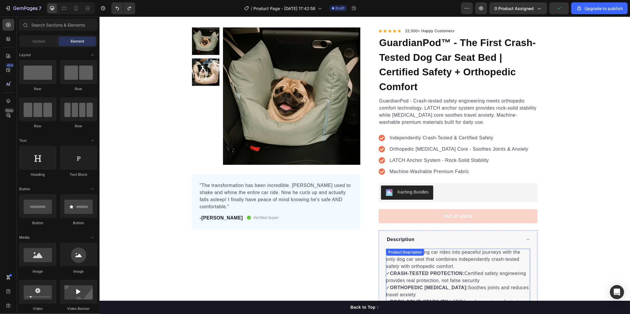
scroll to position [98, 0]
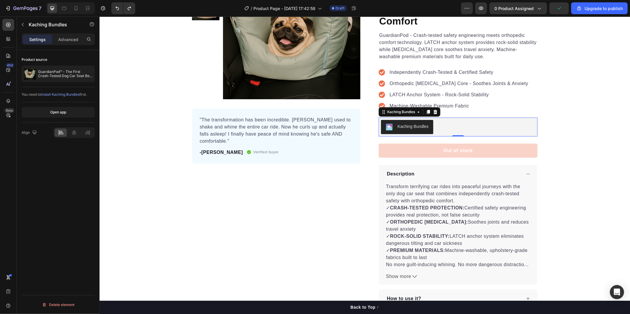
click at [417, 127] on div "Kaching Bundles" at bounding box center [412, 126] width 31 height 6
drag, startPoint x: 434, startPoint y: 113, endPoint x: 429, endPoint y: 113, distance: 5.0
click at [432, 115] on div at bounding box center [434, 111] width 7 height 7
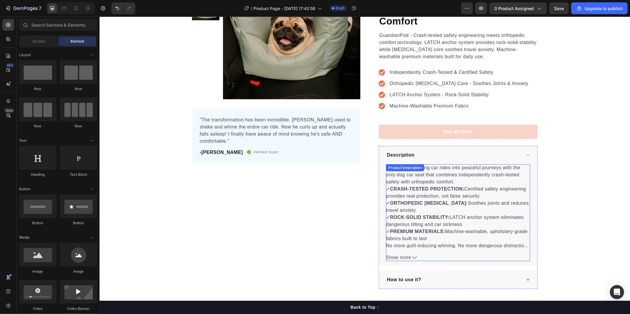
click at [408, 255] on button "Show more" at bounding box center [457, 257] width 144 height 7
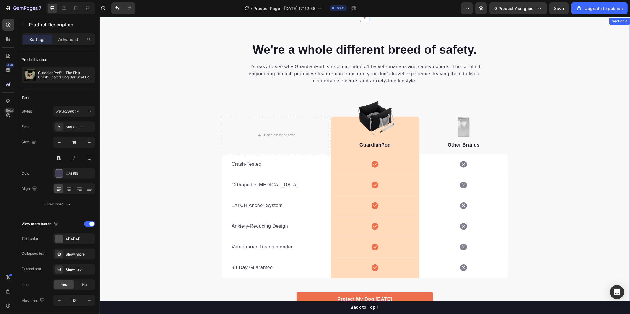
scroll to position [918, 0]
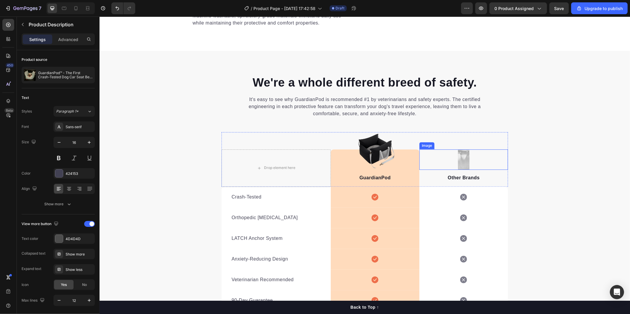
click at [460, 160] on img at bounding box center [463, 159] width 12 height 20
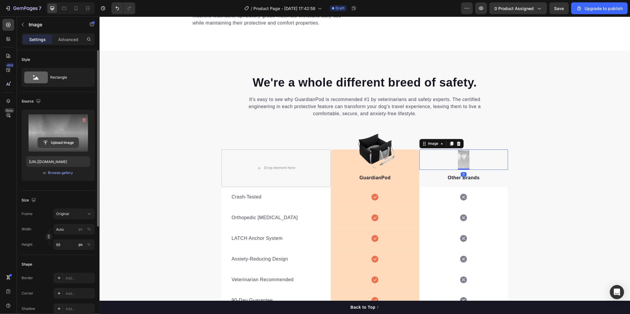
click at [55, 141] on input "file" at bounding box center [58, 143] width 41 height 10
